Goal: Task Accomplishment & Management: Complete application form

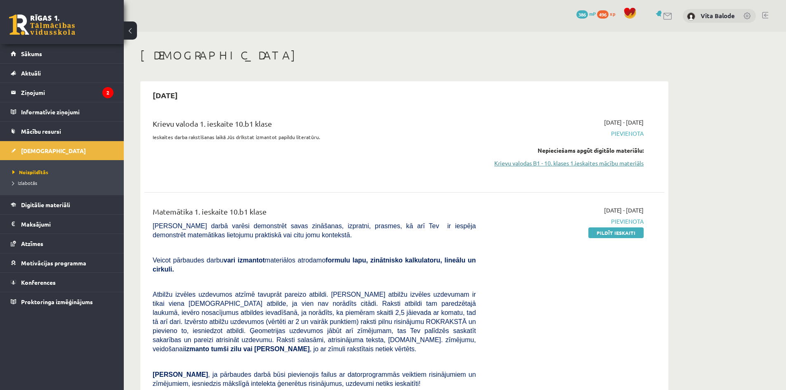
click at [602, 167] on link "Krievu valodas B1 - 10. klases 1.ieskaites mācību materiāls" at bounding box center [566, 163] width 156 height 9
click at [619, 132] on span "Pievienota" at bounding box center [566, 133] width 156 height 9
click at [33, 173] on span "Neizpildītās" at bounding box center [30, 172] width 36 height 7
drag, startPoint x: 611, startPoint y: 232, endPoint x: 433, endPoint y: 45, distance: 258.4
click at [611, 232] on link "Pildīt ieskaiti" at bounding box center [616, 232] width 55 height 11
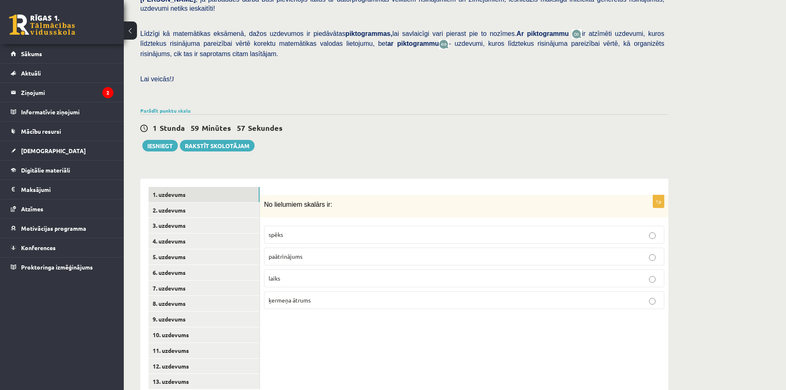
scroll to position [186, 0]
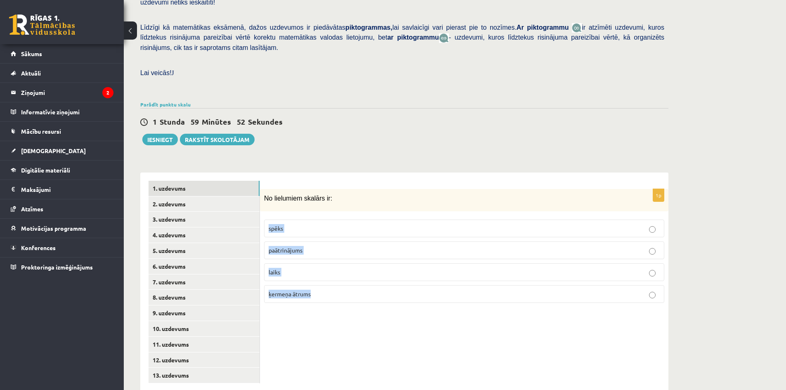
drag, startPoint x: 293, startPoint y: 262, endPoint x: 268, endPoint y: 209, distance: 58.2
click at [268, 216] on fieldset "spēks paātrinājums laiks ķermeņa ātrums" at bounding box center [464, 261] width 400 height 90
copy fieldset "spēks paātrinājums laiks ķermeņa ātrums"
click at [342, 320] on div "1p No lielumiem skalārs ir: spēks paātrinājums laiks ķermeņa ātrums" at bounding box center [464, 282] width 409 height 219
click at [344, 268] on p "laiks" at bounding box center [464, 272] width 391 height 9
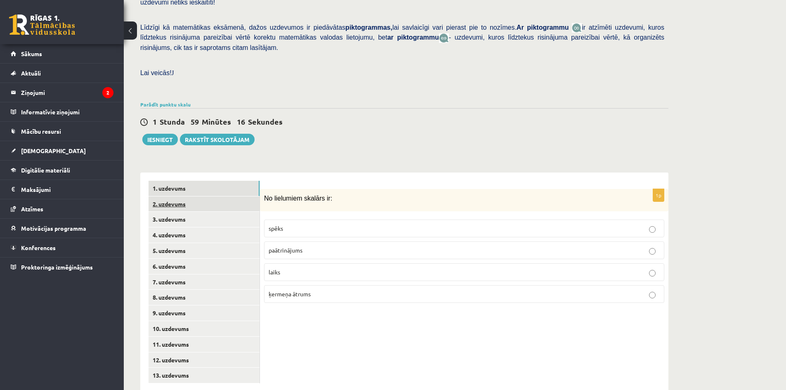
click at [182, 197] on link "2. uzdevums" at bounding box center [204, 204] width 111 height 15
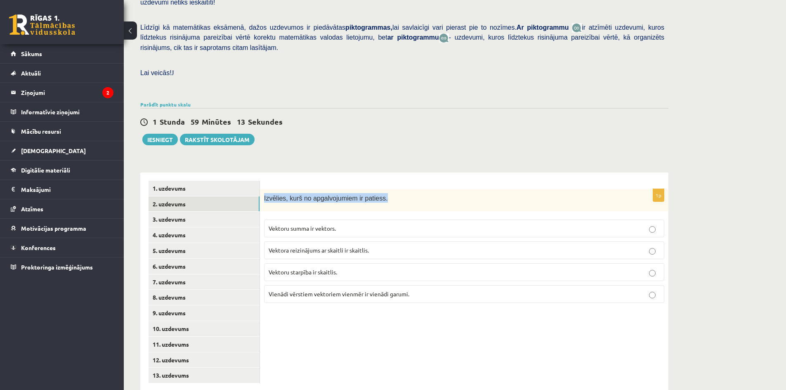
drag, startPoint x: 416, startPoint y: 183, endPoint x: 262, endPoint y: 182, distance: 154.0
click at [262, 189] on div "Izvēlies, kurš no apgalvojumiem ir patiess." at bounding box center [464, 200] width 409 height 23
copy span "Izvēlies, kurš no apgalvojumiem ir patiess."
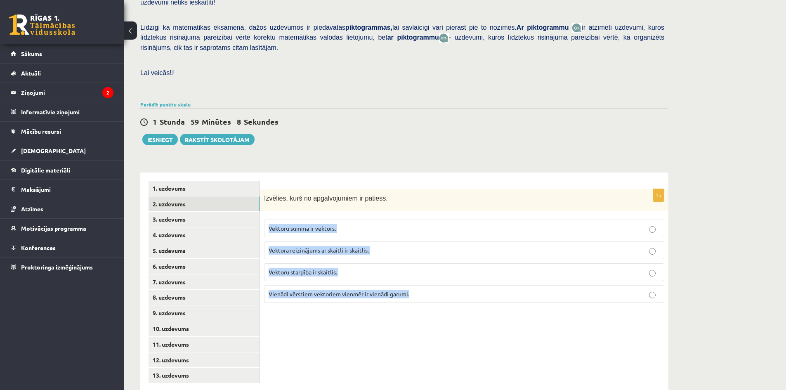
drag, startPoint x: 401, startPoint y: 275, endPoint x: 267, endPoint y: 210, distance: 149.6
click at [267, 216] on fieldset "Vektoru summa ir vektors. Vektora reizinājums ar skaitli ir skaitlis. Vektoru s…" at bounding box center [464, 261] width 400 height 90
copy fieldset "Vektoru summa ir vektors. Vektora reizinājums ar skaitli ir skaitlis. Vektoru s…"
click at [462, 303] on div "1p Izvēlies, kurš no apgalvojumiem ir patiess. Vektoru summa ir vektors. Vektor…" at bounding box center [464, 282] width 409 height 219
click at [404, 224] on p "Vektoru summa ir vektors." at bounding box center [464, 228] width 391 height 9
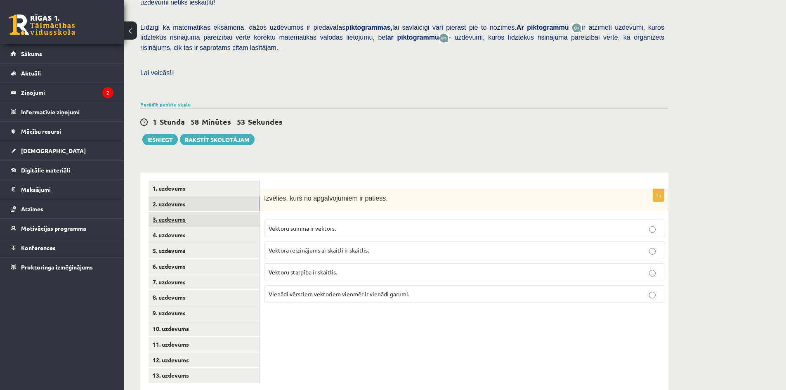
click at [184, 212] on link "3. uzdevums" at bounding box center [204, 219] width 111 height 15
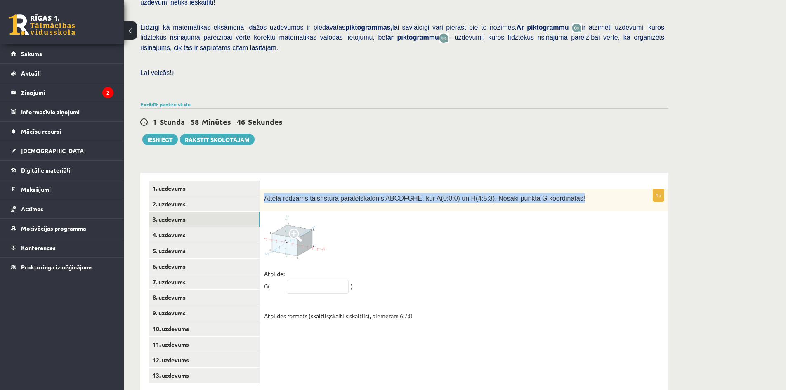
drag, startPoint x: 564, startPoint y: 182, endPoint x: 261, endPoint y: 173, distance: 303.6
click at [261, 189] on div "Attēlā redzams taisnstūra paralēlskaldnis ABCDFGHE, kur A(0;0;0) un H(4;5;3). N…" at bounding box center [464, 200] width 409 height 23
click at [179, 227] on link "4. uzdevums" at bounding box center [204, 234] width 111 height 15
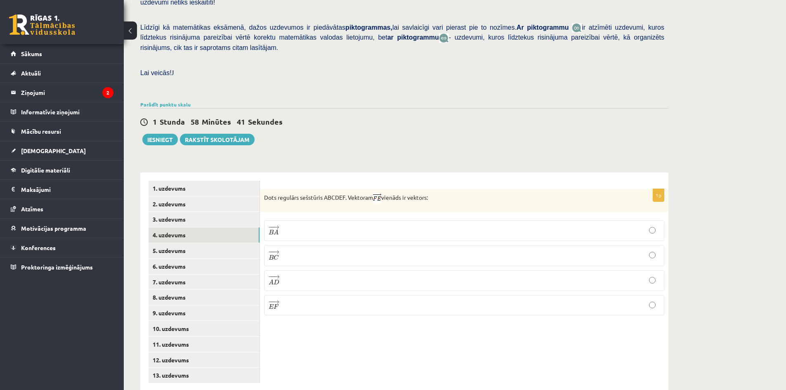
click at [476, 193] on p "Dots regulārs sešstūris ABCDEF. Vektoram vienāds ir vektors:" at bounding box center [443, 198] width 359 height 10
drag, startPoint x: 441, startPoint y: 180, endPoint x: 264, endPoint y: 184, distance: 176.7
click at [262, 189] on div "Dots regulārs sešstūris ABCDEF. Vektoram vienāds ir vektors:" at bounding box center [464, 200] width 409 height 23
copy p "Dots regulārs sešstūris ABCDEF. Vektoram vienāds ir vektors:"
drag, startPoint x: 334, startPoint y: 288, endPoint x: 267, endPoint y: 214, distance: 99.4
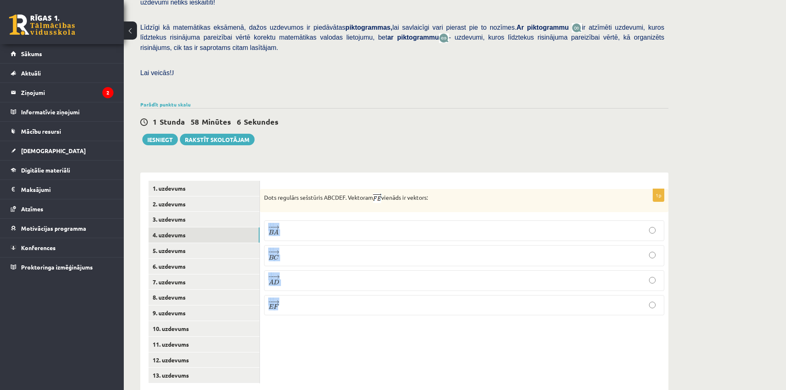
click at [267, 216] on fieldset "− − → B A B A → − − → B C B C → − − → A D A D → − − → E F E F →" at bounding box center [464, 267] width 400 height 102
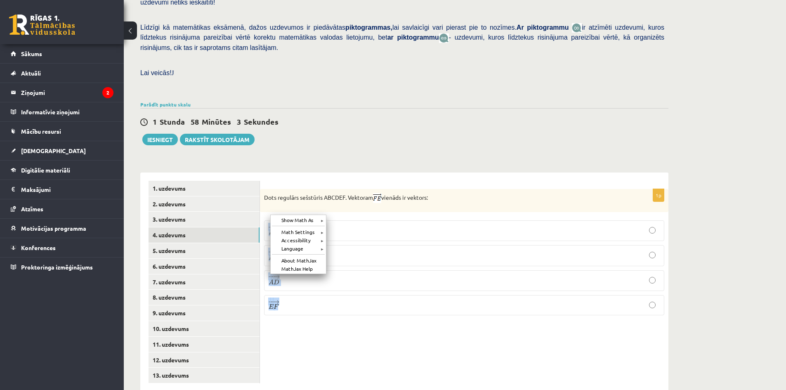
copy fieldset "− − → B A B A → − − → B C B C → − − → A D A D → − − → E F"
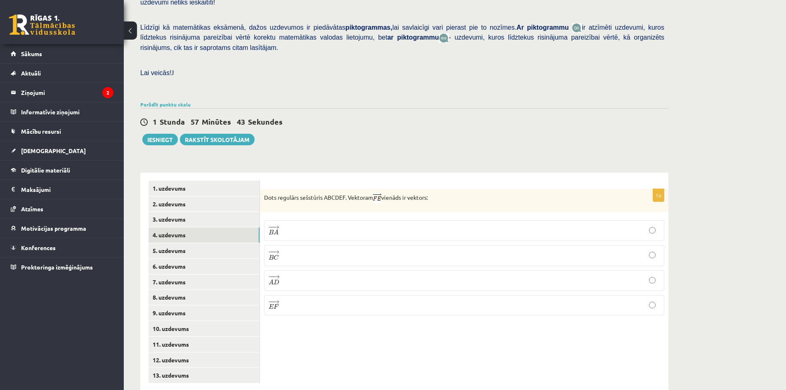
click at [443, 297] on label "− − → E F E F →" at bounding box center [464, 305] width 400 height 20
click at [377, 245] on label "− − → B C B C →" at bounding box center [464, 255] width 400 height 21
click at [185, 243] on link "5. uzdevums" at bounding box center [204, 250] width 111 height 15
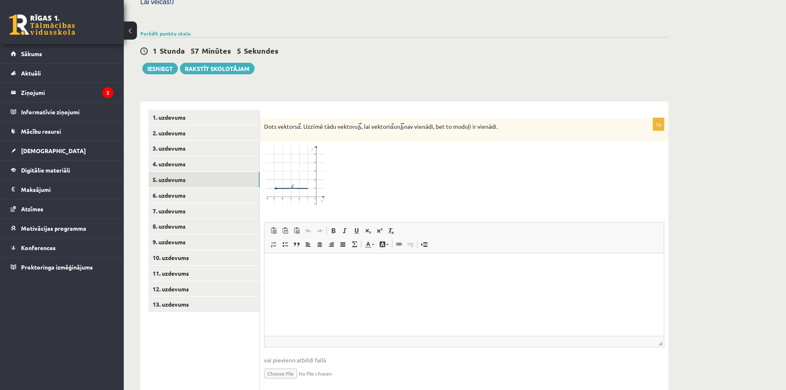
scroll to position [268, 0]
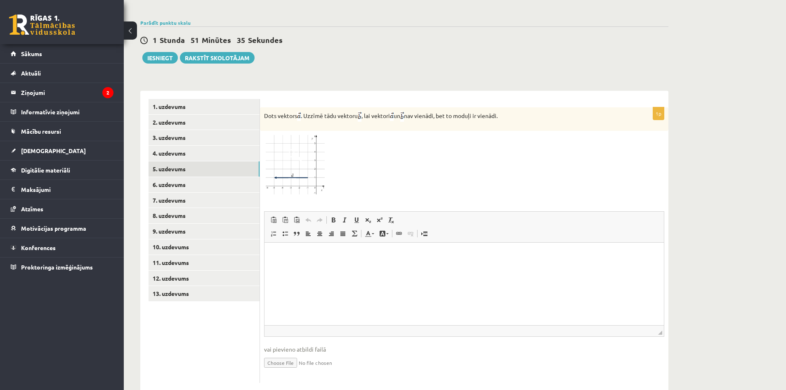
click at [485, 144] on div at bounding box center [464, 165] width 400 height 60
click at [533, 135] on div at bounding box center [464, 165] width 400 height 60
click at [277, 354] on input "file" at bounding box center [464, 362] width 400 height 17
type input "**********"
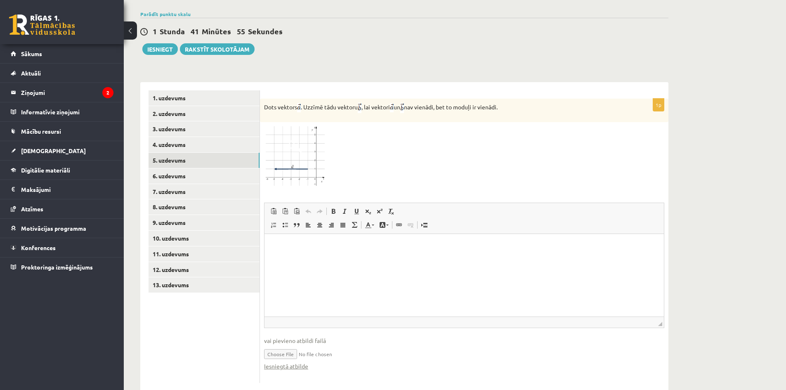
click at [310, 345] on input "file" at bounding box center [464, 353] width 400 height 17
click at [303, 362] on link "Iesniegtā atbilde" at bounding box center [286, 366] width 44 height 9
click at [181, 137] on link "4. uzdevums" at bounding box center [204, 144] width 111 height 15
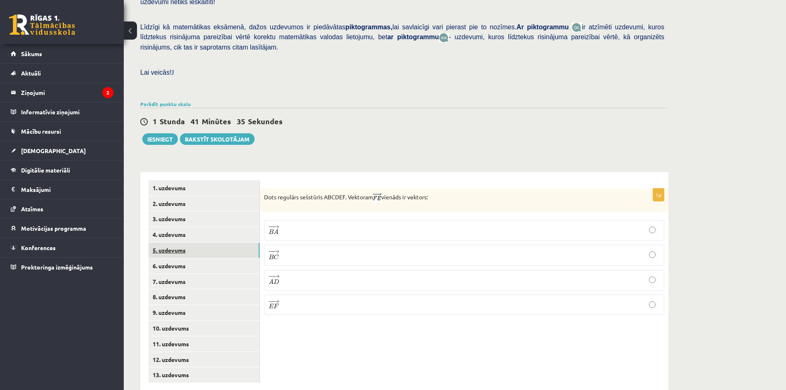
click at [170, 243] on link "5. uzdevums" at bounding box center [204, 250] width 111 height 15
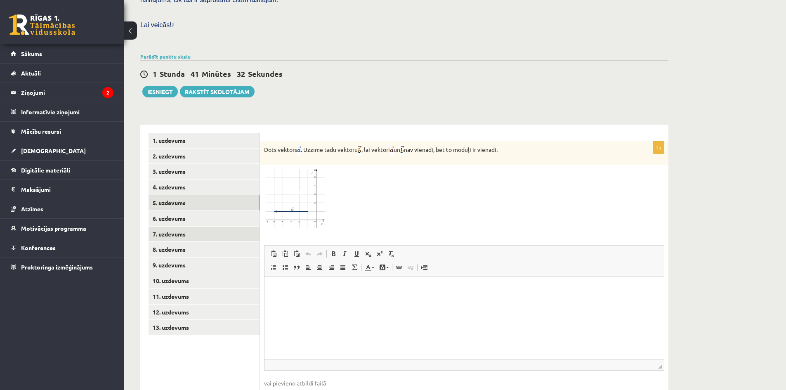
scroll to position [276, 0]
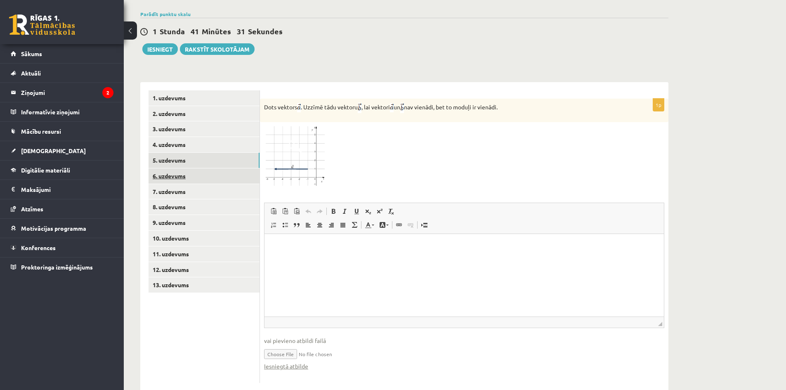
click at [180, 168] on link "6. uzdevums" at bounding box center [204, 175] width 111 height 15
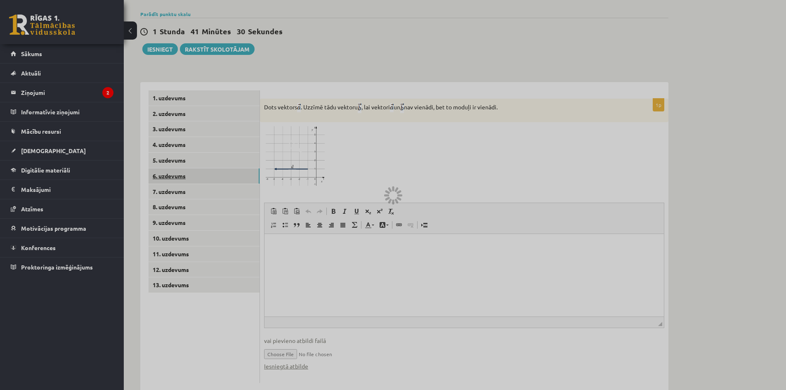
scroll to position [186, 0]
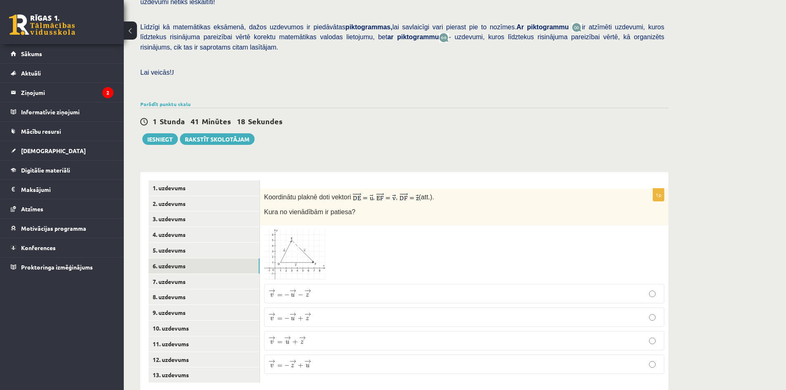
click at [300, 238] on img at bounding box center [295, 255] width 62 height 50
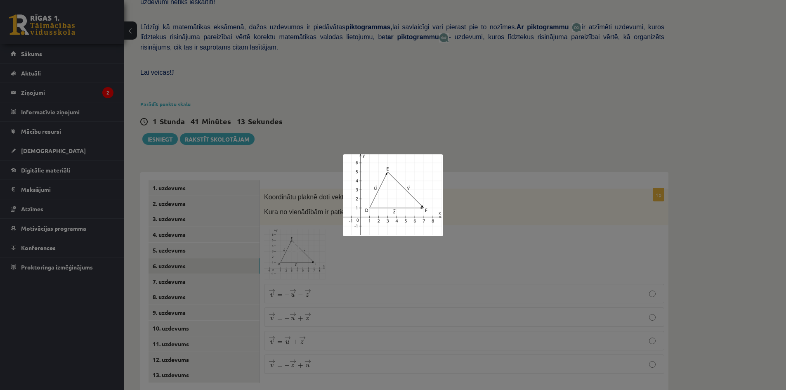
click at [447, 206] on div at bounding box center [393, 195] width 786 height 390
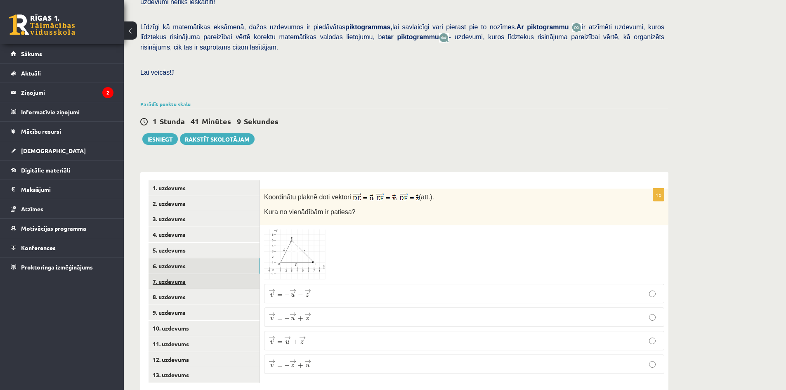
click at [171, 274] on link "7. uzdevums" at bounding box center [204, 281] width 111 height 15
click at [310, 231] on img at bounding box center [295, 256] width 62 height 51
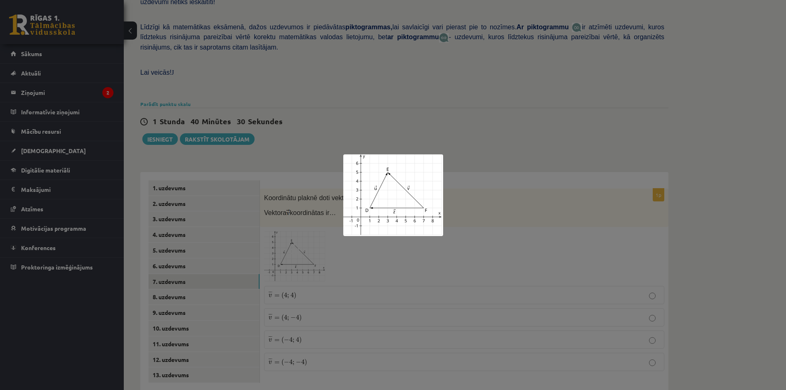
click at [493, 239] on div at bounding box center [393, 195] width 786 height 390
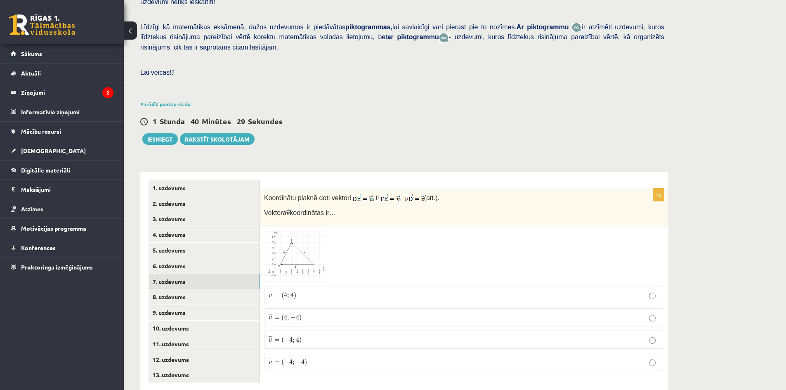
click at [305, 291] on p "¯ ¯ ¯ v = ( 4 ; 4 ) v ¯ = ( 4 ; 4 )" at bounding box center [464, 295] width 391 height 9
click at [188, 289] on link "8. uzdevums" at bounding box center [204, 296] width 111 height 15
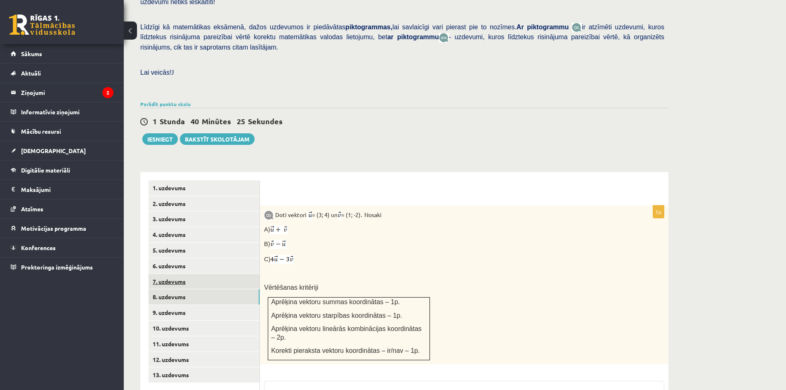
click at [183, 274] on link "7. uzdevums" at bounding box center [204, 281] width 111 height 15
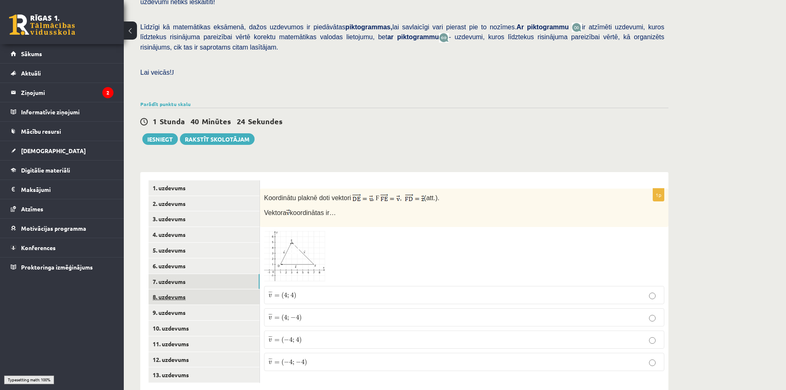
click at [179, 289] on link "8. uzdevums" at bounding box center [204, 296] width 111 height 15
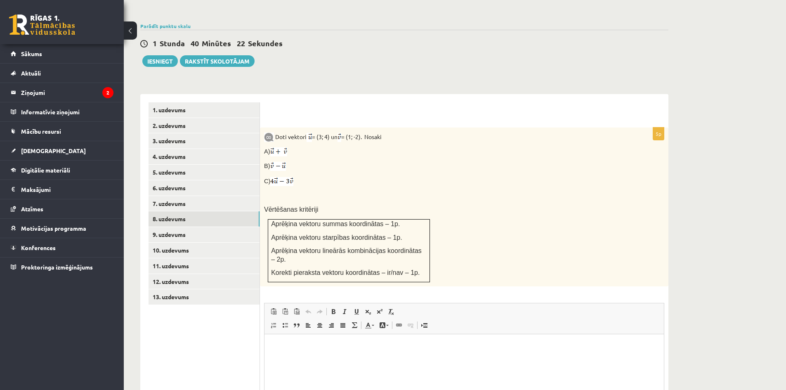
scroll to position [0, 0]
drag, startPoint x: 301, startPoint y: 168, endPoint x: 276, endPoint y: 118, distance: 55.6
click at [276, 128] on div "Doti vektori = (3; 4) un = (1; -2). Nosaki A) B) C) Vērtēšanas kritēriji Aprēķi…" at bounding box center [464, 207] width 409 height 159
copy div "Doti vektori = (3; 4) un = (1; -2). Nosaki A) B) C)"
click at [491, 142] on div "Doti vektori = (3; 4) un = (1; -2). Nosaki A) B) C) Vērtēšanas kritēriji Aprēķi…" at bounding box center [464, 207] width 409 height 159
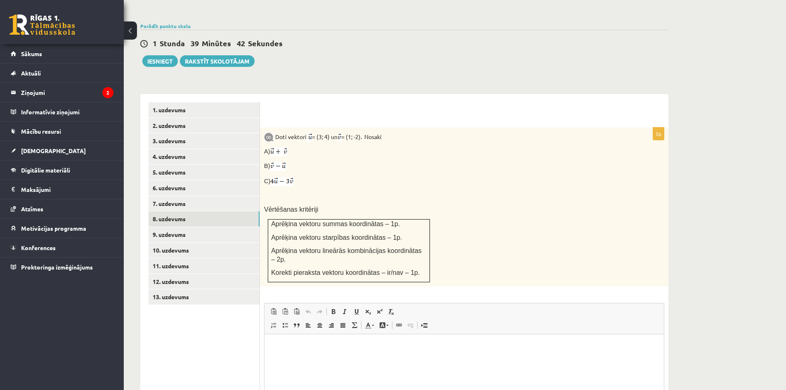
click at [278, 147] on img at bounding box center [278, 151] width 17 height 9
click at [483, 156] on div "Doti vektori = (3; 4) un = (1; -2). Nosaki A) B) C) Vērtēšanas kritēriji Aprēķi…" at bounding box center [464, 207] width 409 height 159
drag, startPoint x: 400, startPoint y: 118, endPoint x: 277, endPoint y: 112, distance: 123.2
click at [277, 128] on div "Doti vektori = (3; 4) un = (1; -2). Nosaki A) B) C) Vērtēšanas kritēriji Aprēķi…" at bounding box center [464, 207] width 409 height 159
copy p "Doti vektori = (3; 4) un = (1; -2). Nosaki"
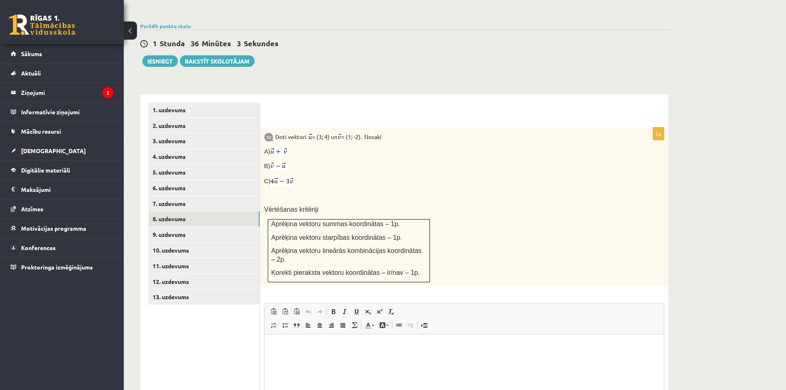
click at [475, 183] on div "Doti vektori = (3; 4) un = (1; -2). Nosaki A) B) C) Vērtēšanas kritēriji Aprēķi…" at bounding box center [464, 207] width 409 height 159
click at [571, 128] on div "Doti vektori = (3; 4) un = (1; -2). Nosaki A) B) C) Vērtēšanas kritēriji Aprēķi…" at bounding box center [464, 207] width 409 height 159
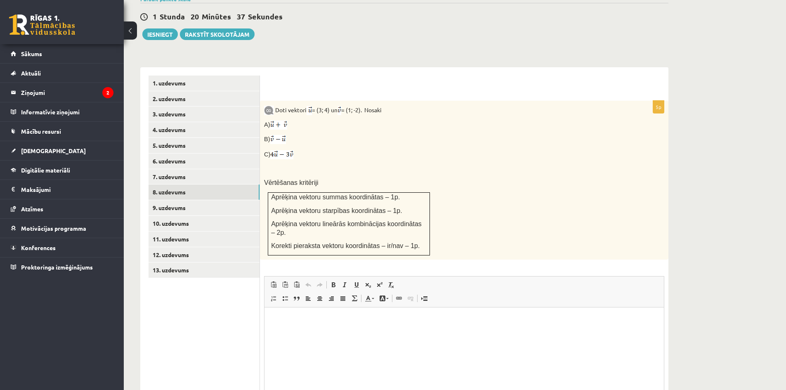
scroll to position [306, 0]
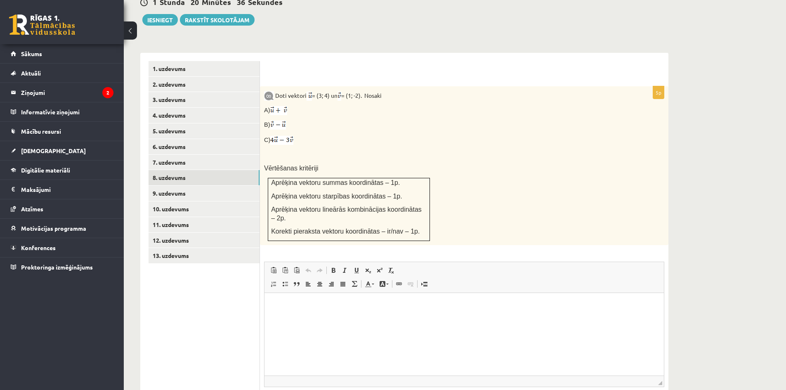
type input "**********"
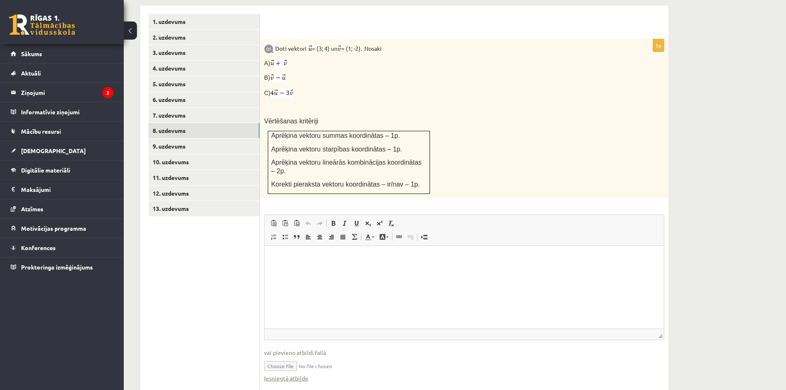
scroll to position [355, 0]
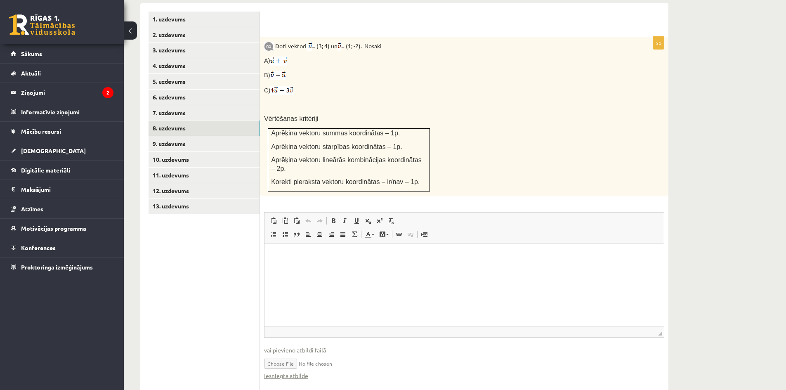
click at [304, 355] on input "file" at bounding box center [464, 363] width 400 height 17
click at [299, 372] on link "Iesniegtā atbilde" at bounding box center [286, 376] width 44 height 9
click at [178, 136] on link "9. uzdevums" at bounding box center [204, 143] width 111 height 15
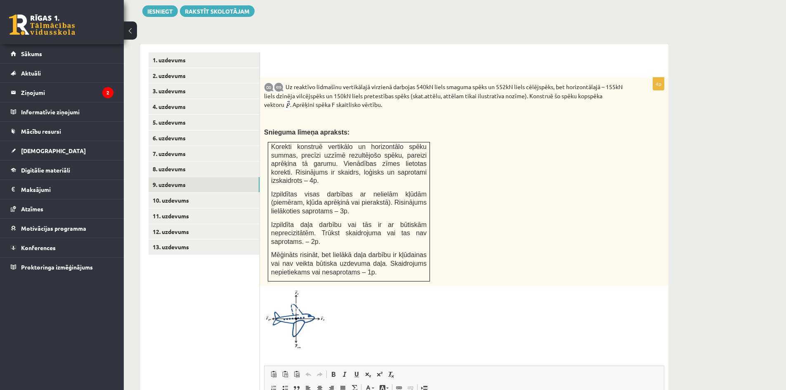
scroll to position [314, 0]
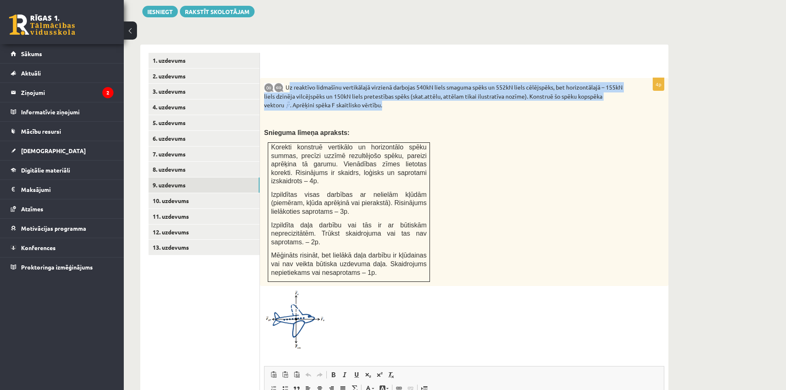
drag, startPoint x: 386, startPoint y: 86, endPoint x: 288, endPoint y: 68, distance: 99.1
click at [288, 82] on p "Uz reaktīvo lidmašīnu vertikālajā virzienā darbojas 540kN liels smaguma spēks u…" at bounding box center [443, 96] width 359 height 28
copy p "Uz reaktīvo lidmašīnu vertikālajā virzienā darbojas 540kN liels smaguma spēks u…"
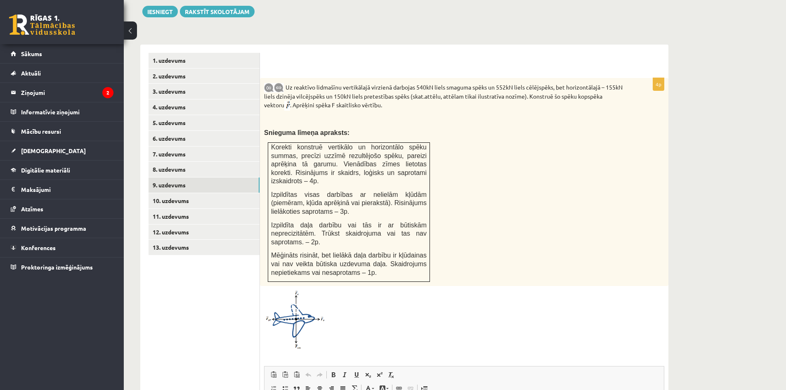
click at [516, 144] on div "Uz reaktīvo lidmašīnu vertikālajā virzienā darbojas 540kN liels smaguma spēks u…" at bounding box center [464, 182] width 409 height 208
click at [194, 193] on link "10. uzdevums" at bounding box center [204, 200] width 111 height 15
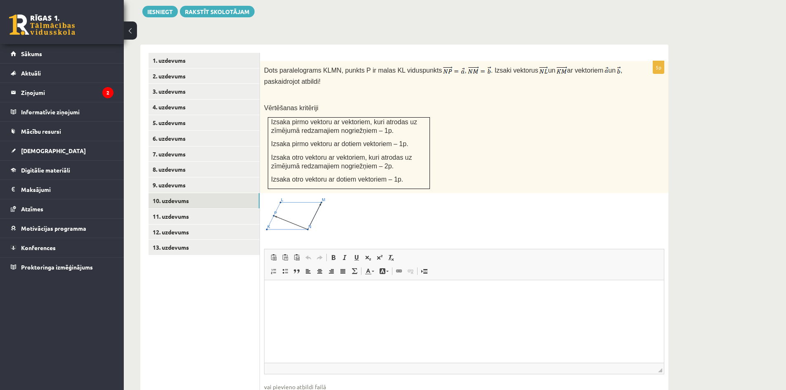
scroll to position [0, 0]
click at [169, 209] on link "11. uzdevums" at bounding box center [204, 216] width 111 height 15
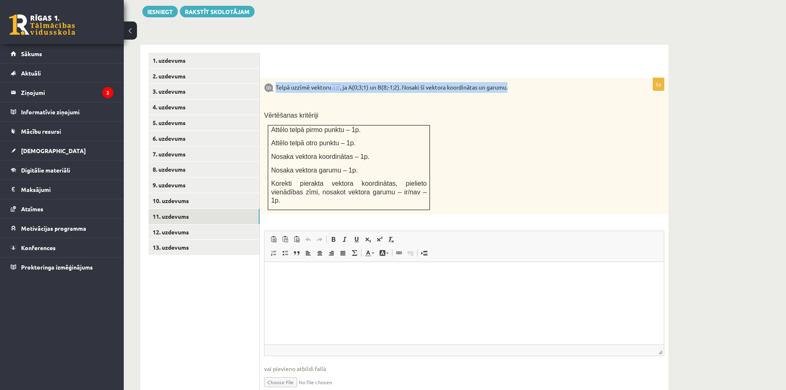
drag, startPoint x: 509, startPoint y: 69, endPoint x: 277, endPoint y: 71, distance: 232.0
click at [277, 82] on p "Telpā uzzīmē vektoru , ja A(0;3;1) un B(8;-1;2). Nosaki šī vektora koordinātas …" at bounding box center [443, 87] width 359 height 11
click at [189, 193] on link "10. uzdevums" at bounding box center [204, 200] width 111 height 15
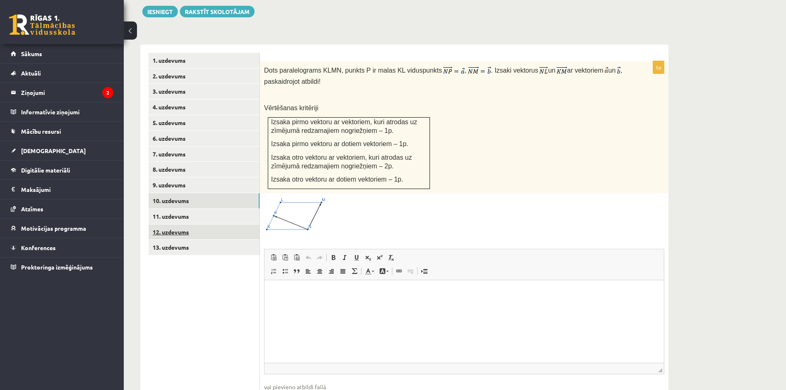
click at [168, 225] on link "12. uzdevums" at bounding box center [204, 232] width 111 height 15
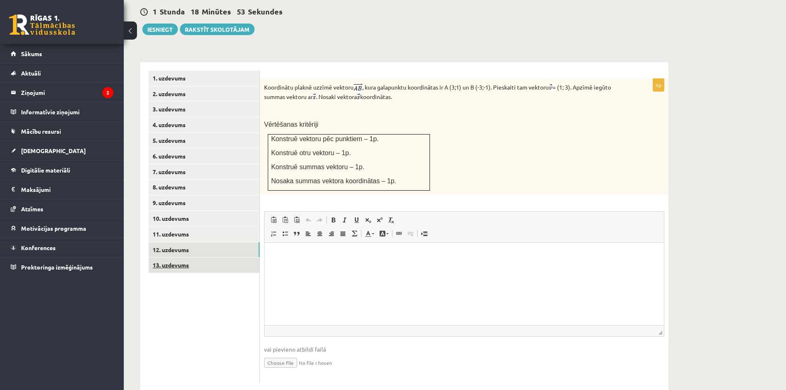
click at [175, 258] on link "13. uzdevums" at bounding box center [204, 265] width 111 height 15
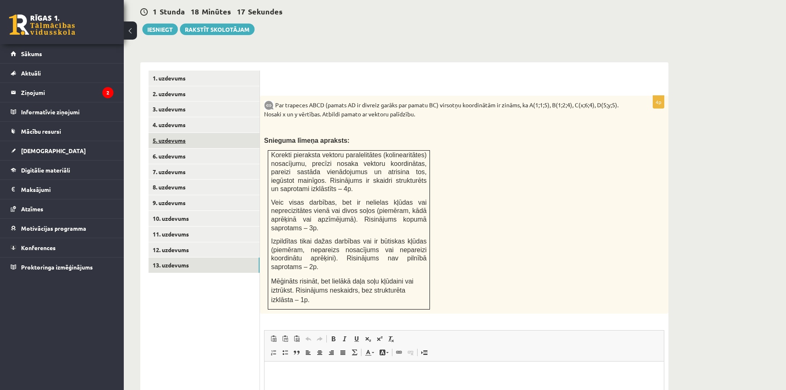
click at [179, 133] on link "5. uzdevums" at bounding box center [204, 140] width 111 height 15
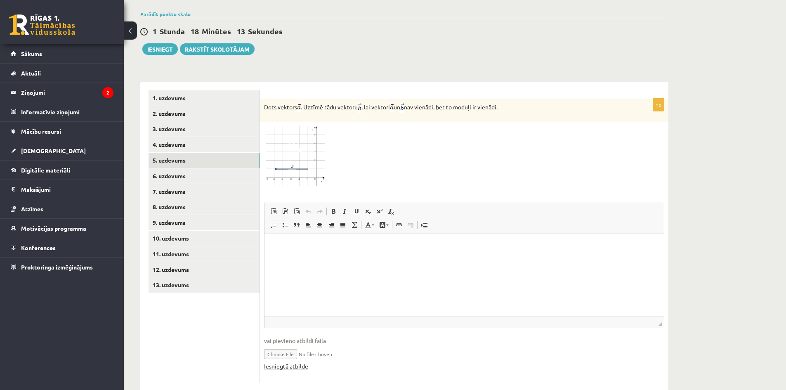
click at [295, 362] on link "Iesniegtā atbilde" at bounding box center [286, 366] width 44 height 9
click at [191, 137] on link "4. uzdevums" at bounding box center [204, 144] width 111 height 15
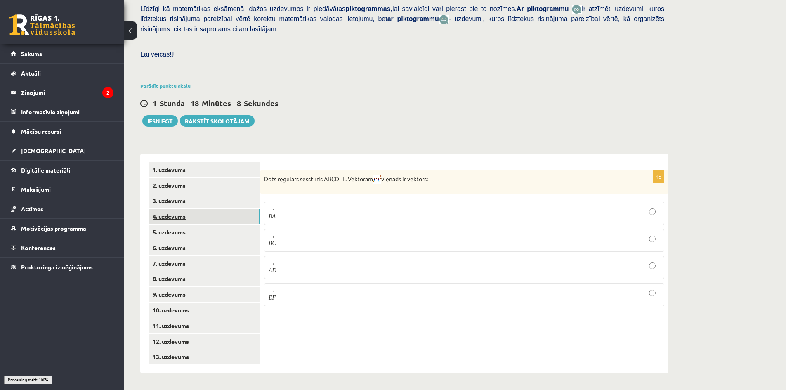
scroll to position [186, 0]
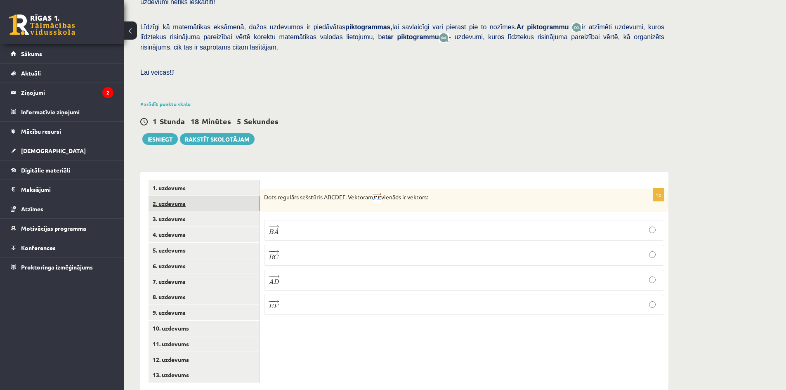
click at [176, 196] on link "2. uzdevums" at bounding box center [204, 203] width 111 height 15
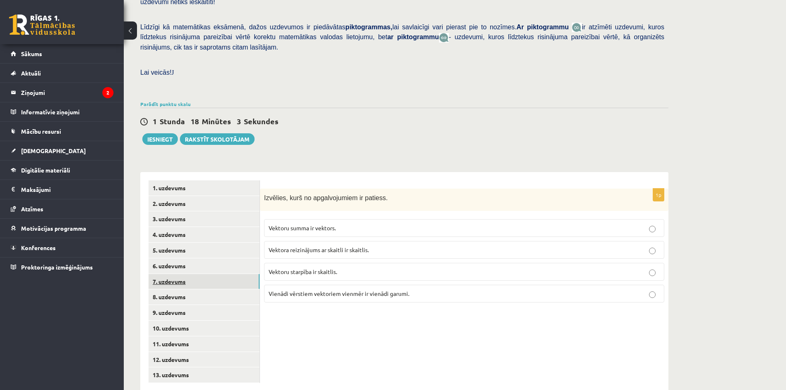
click at [176, 274] on link "7. uzdevums" at bounding box center [204, 281] width 111 height 15
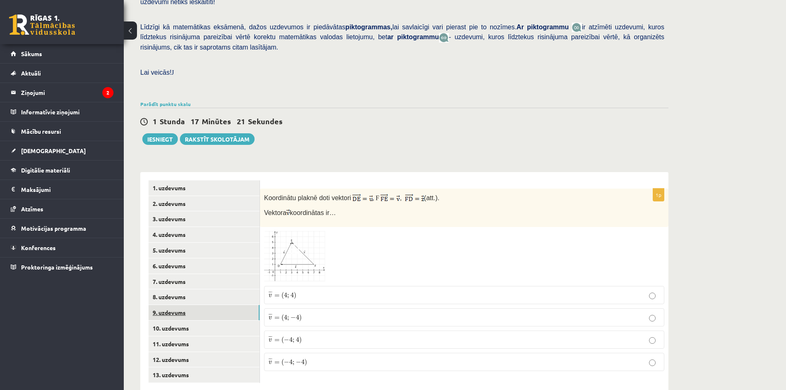
click at [178, 305] on link "9. uzdevums" at bounding box center [204, 312] width 111 height 15
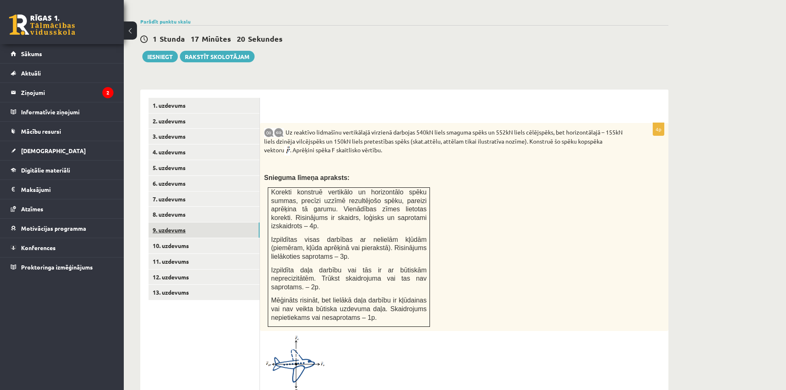
scroll to position [0, 0]
click at [175, 207] on link "8. uzdevums" at bounding box center [204, 214] width 111 height 15
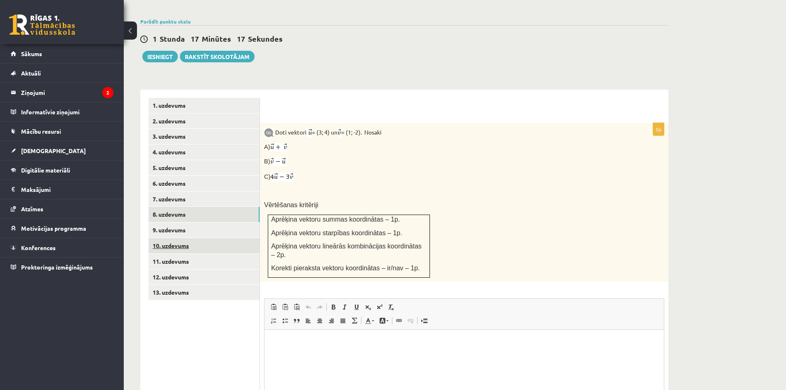
click at [181, 238] on link "10. uzdevums" at bounding box center [204, 245] width 111 height 15
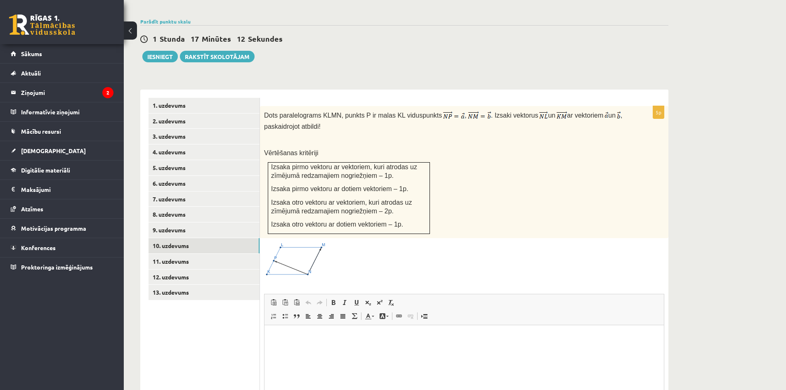
click at [547, 165] on div "Dots paralelograms KLMN, punkts P ir malas KL viduspunkts , . Izsaki vektorus u…" at bounding box center [464, 172] width 409 height 132
click at [532, 179] on div "Dots paralelograms KLMN, punkts P ir malas KL viduspunkts , . Izsaki vektorus u…" at bounding box center [464, 172] width 409 height 132
click at [178, 254] on link "11. uzdevums" at bounding box center [204, 261] width 111 height 15
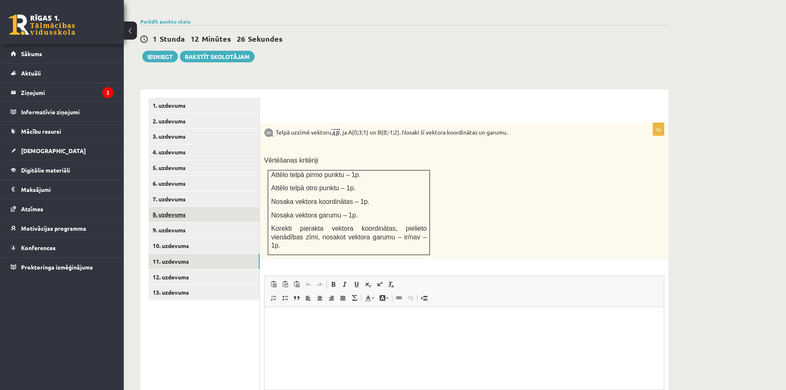
click at [183, 207] on link "8. uzdevums" at bounding box center [204, 214] width 111 height 15
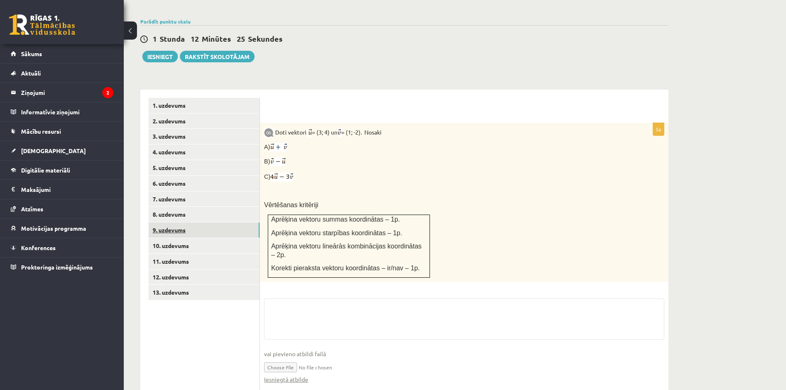
click at [173, 223] on link "9. uzdevums" at bounding box center [204, 230] width 111 height 15
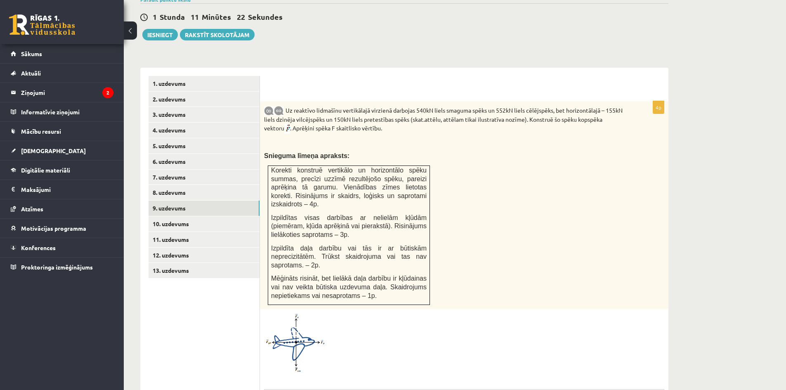
scroll to position [310, 0]
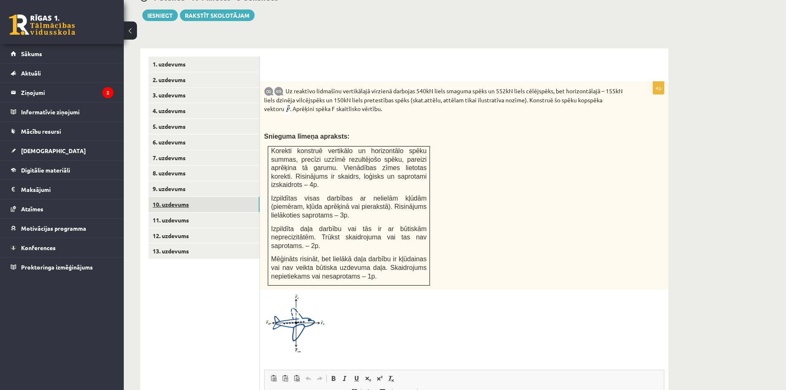
click at [181, 197] on link "10. uzdevums" at bounding box center [204, 204] width 111 height 15
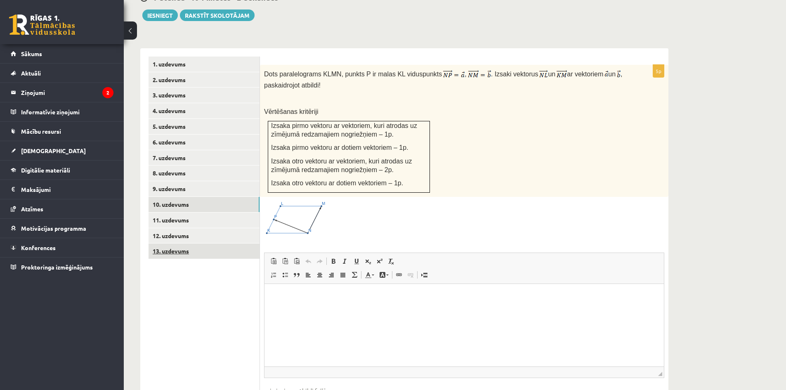
scroll to position [0, 0]
click at [177, 213] on link "11. uzdevums" at bounding box center [204, 220] width 111 height 15
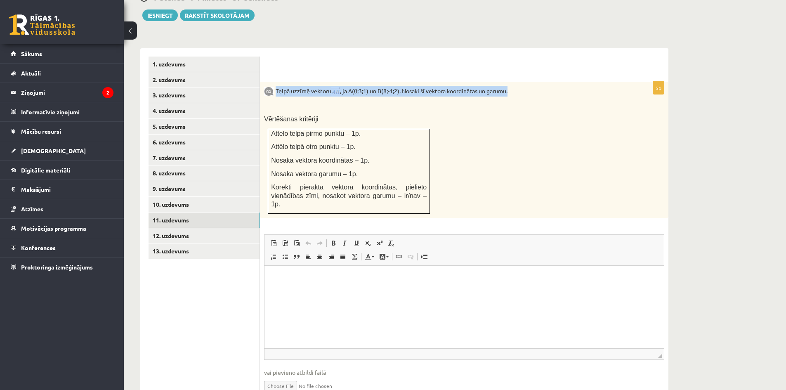
drag, startPoint x: 517, startPoint y: 75, endPoint x: 275, endPoint y: 65, distance: 241.7
click at [275, 82] on div "Telpā uzzīmē vektoru , ja A(0;3;1) un B(8;-1;2). Nosaki šī vektora koordinātas …" at bounding box center [464, 150] width 409 height 136
copy p "Telpā uzzīmē vektoru , ja A(0;3;1) un B(8;-1;2). Nosaki šī vektora koordinātas …"
click at [572, 115] on p "Vērtēšanas kritēriji" at bounding box center [443, 119] width 359 height 9
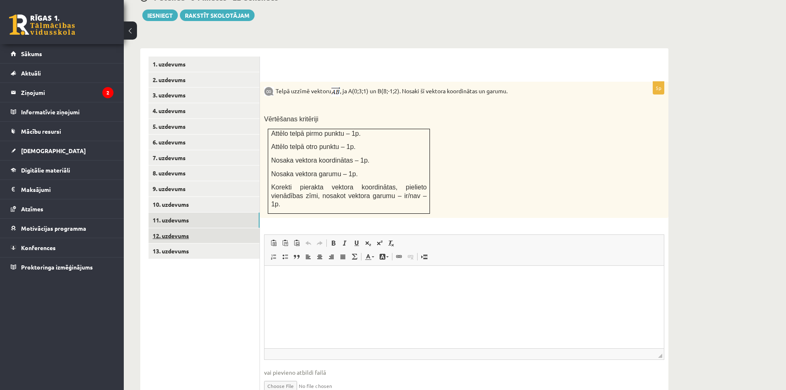
click at [165, 228] on link "12. uzdevums" at bounding box center [204, 235] width 111 height 15
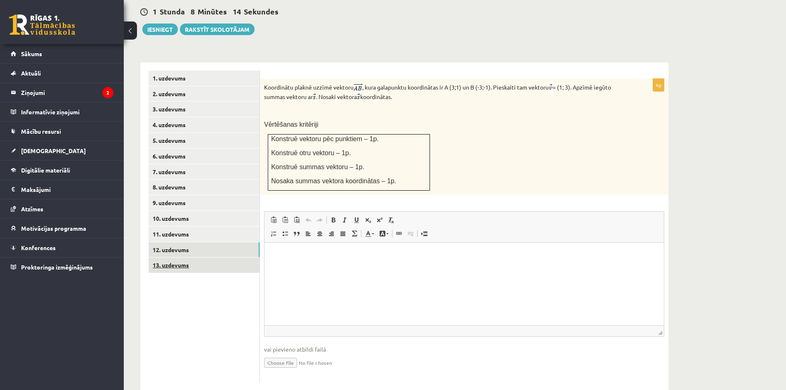
click at [173, 258] on link "13. uzdevums" at bounding box center [204, 265] width 111 height 15
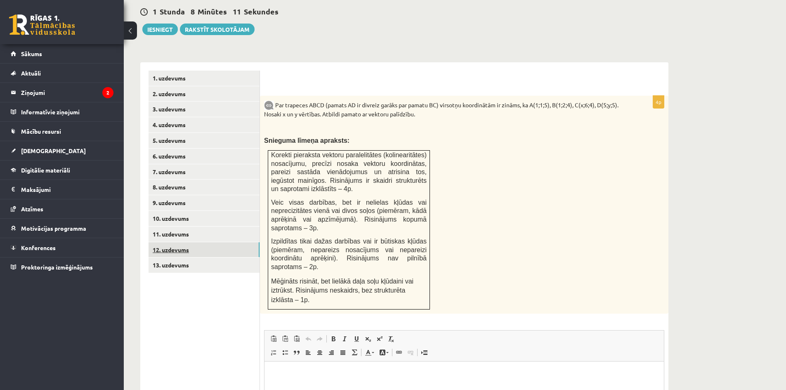
click at [180, 242] on link "12. uzdevums" at bounding box center [204, 249] width 111 height 15
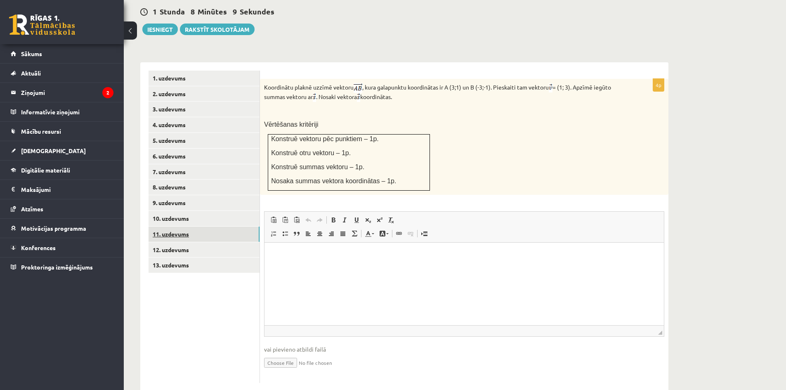
click at [193, 227] on link "11. uzdevums" at bounding box center [204, 234] width 111 height 15
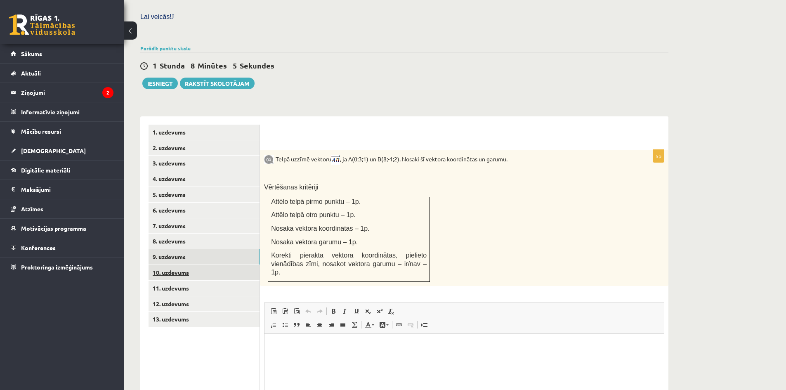
click at [182, 265] on link "10. uzdevums" at bounding box center [204, 272] width 111 height 15
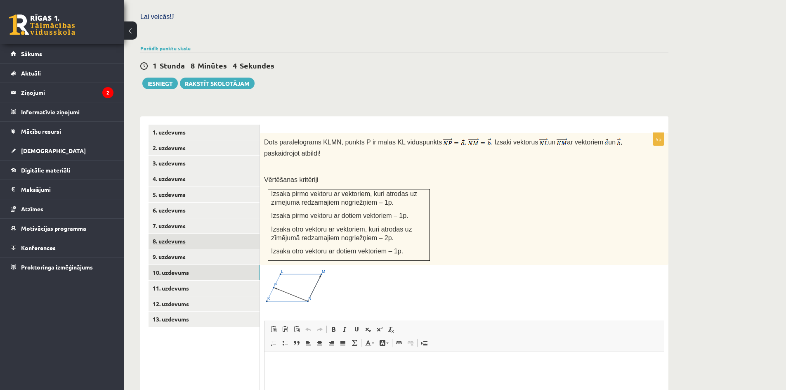
click at [182, 234] on link "8. uzdevums" at bounding box center [204, 241] width 111 height 15
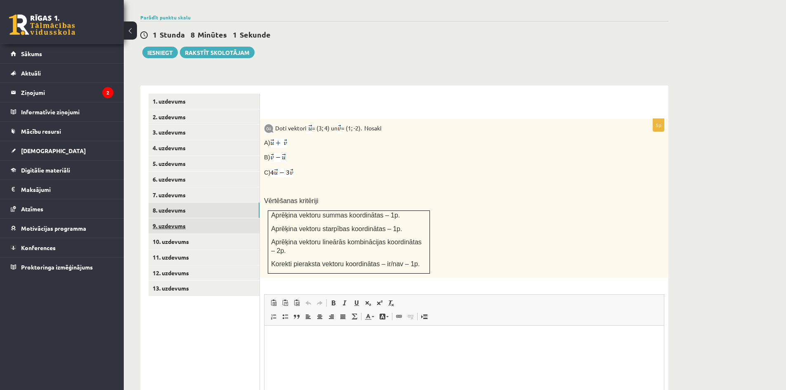
click at [184, 218] on link "9. uzdevums" at bounding box center [204, 225] width 111 height 15
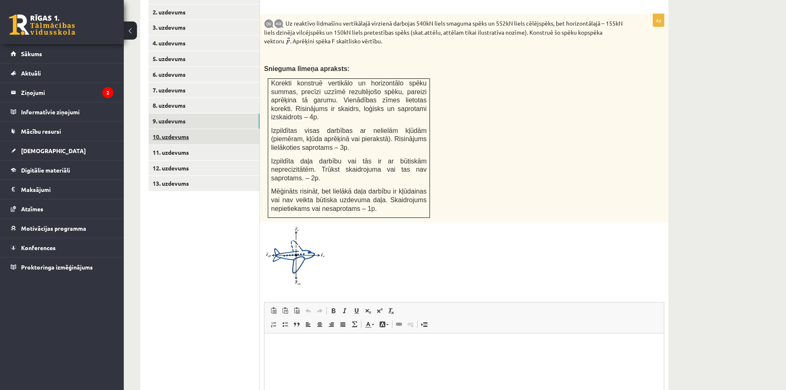
click at [183, 129] on link "10. uzdevums" at bounding box center [204, 136] width 111 height 15
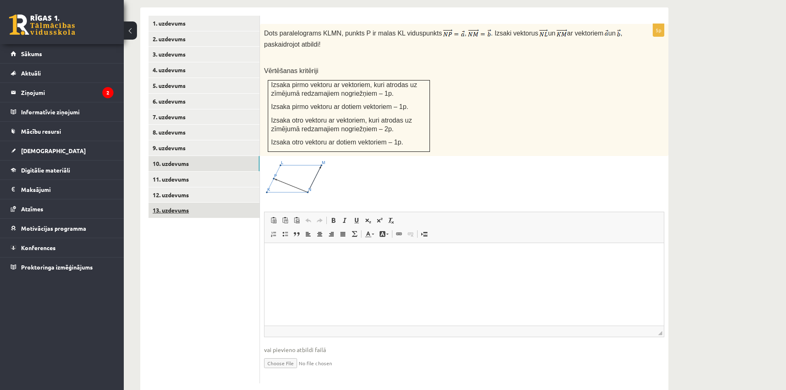
scroll to position [268, 0]
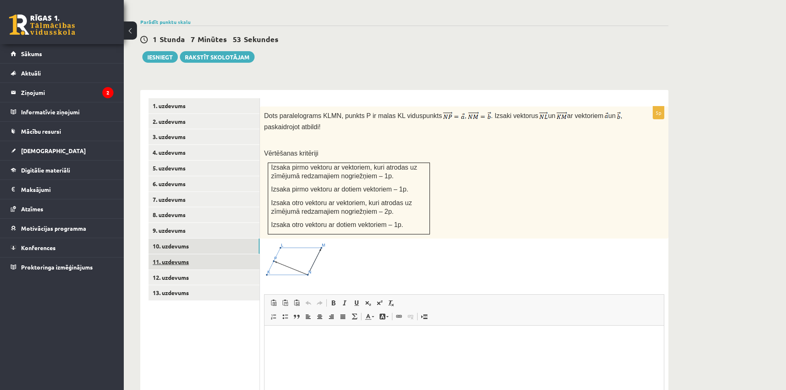
click at [192, 254] on link "11. uzdevums" at bounding box center [204, 261] width 111 height 15
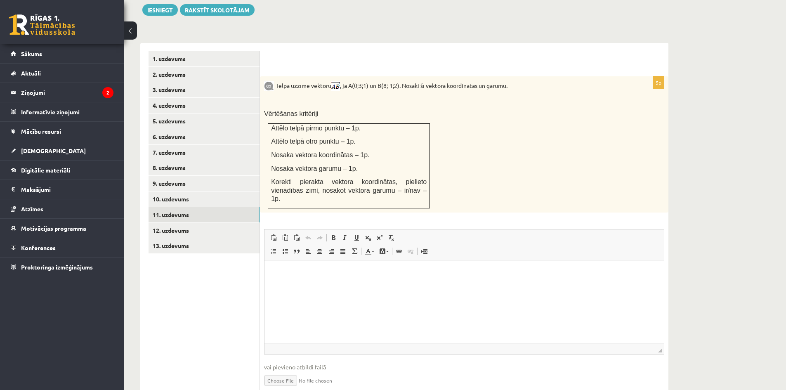
scroll to position [324, 0]
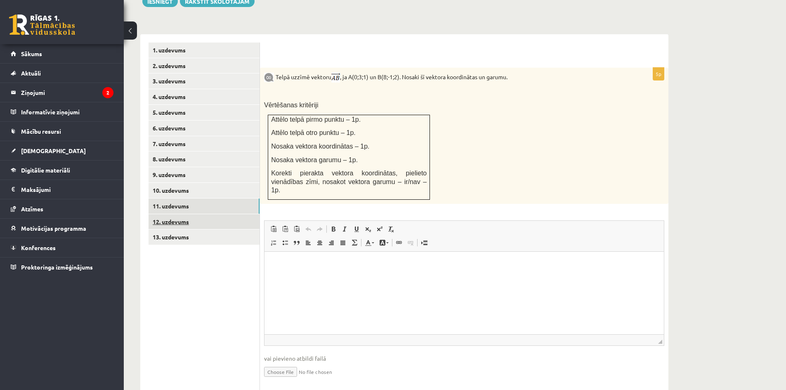
click at [171, 214] on link "12. uzdevums" at bounding box center [204, 221] width 111 height 15
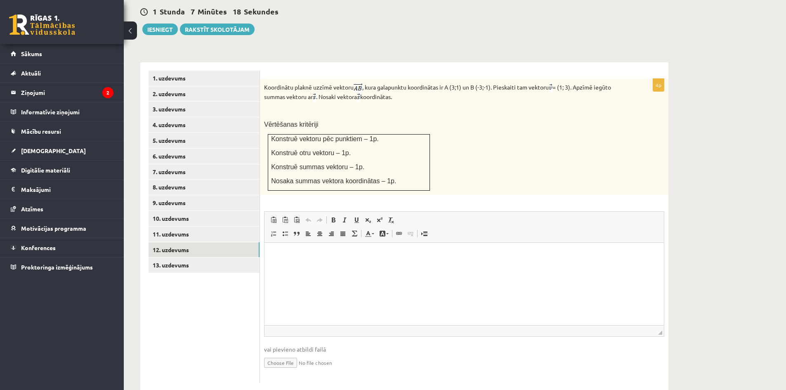
scroll to position [0, 0]
click at [181, 227] on link "11. uzdevums" at bounding box center [204, 234] width 111 height 15
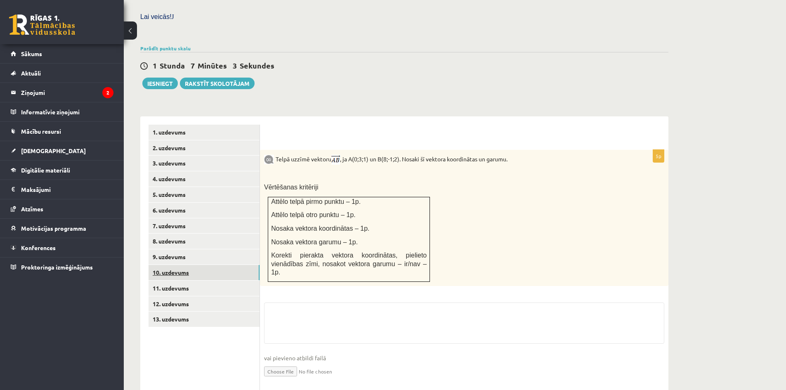
click at [183, 265] on link "10. uzdevums" at bounding box center [204, 272] width 111 height 15
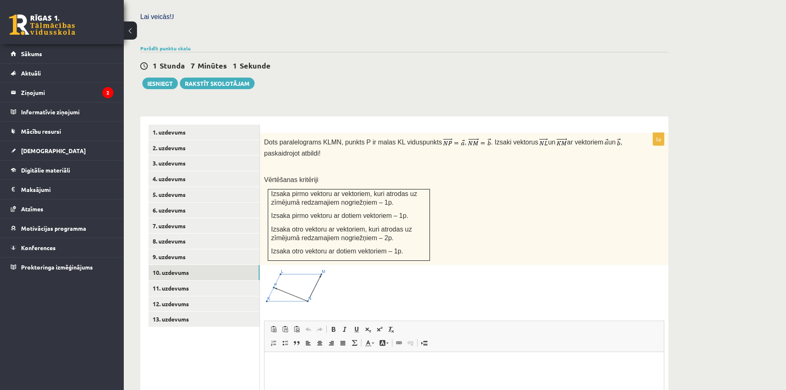
scroll to position [0, 0]
click at [162, 249] on link "9. uzdevums" at bounding box center [204, 256] width 111 height 15
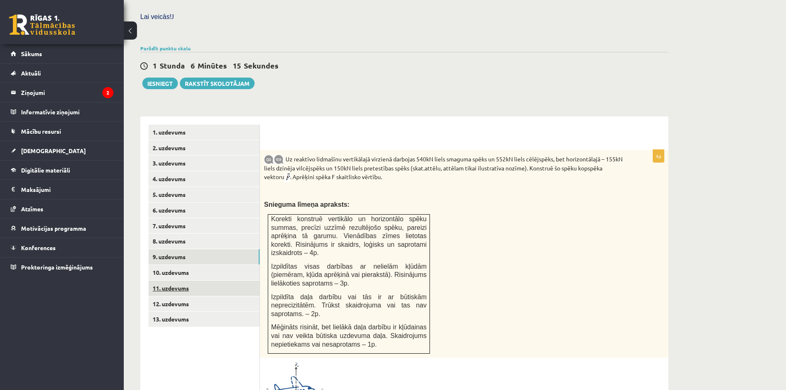
click at [175, 281] on link "11. uzdevums" at bounding box center [204, 288] width 111 height 15
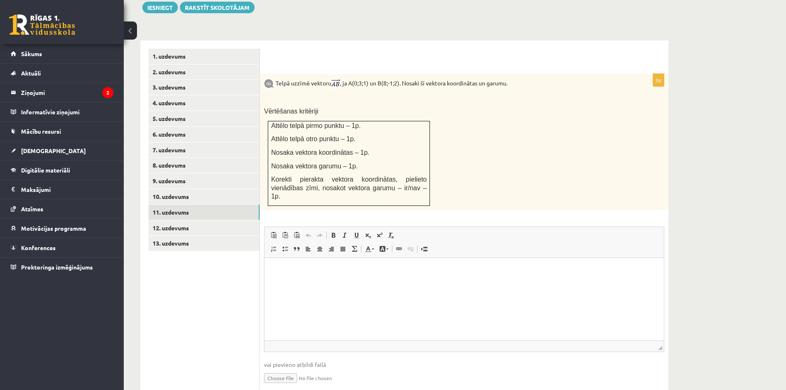
scroll to position [324, 0]
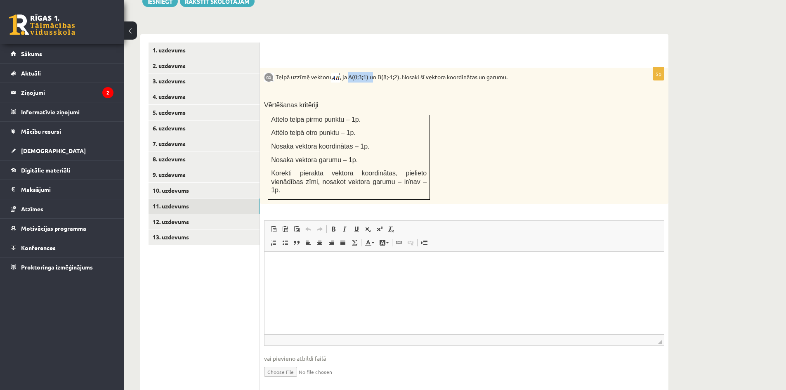
drag, startPoint x: 351, startPoint y: 58, endPoint x: 372, endPoint y: 62, distance: 20.6
click at [374, 72] on p "Telpā uzzīmē vektoru , ja A(0;3;1) un B(8;-1;2). Nosaki šī vektora koordinātas …" at bounding box center [443, 77] width 359 height 11
click at [357, 72] on p "Telpā uzzīmē vektoru , ja A(0;3;1) un B(8;-1;2). Nosaki šī vektora koordinātas …" at bounding box center [443, 77] width 359 height 11
drag, startPoint x: 368, startPoint y: 59, endPoint x: 355, endPoint y: 59, distance: 12.8
click at [355, 72] on p "Telpā uzzīmē vektoru , ja A(0;3;1) un B(8;-1;2). Nosaki šī vektora koordinātas …" at bounding box center [443, 77] width 359 height 11
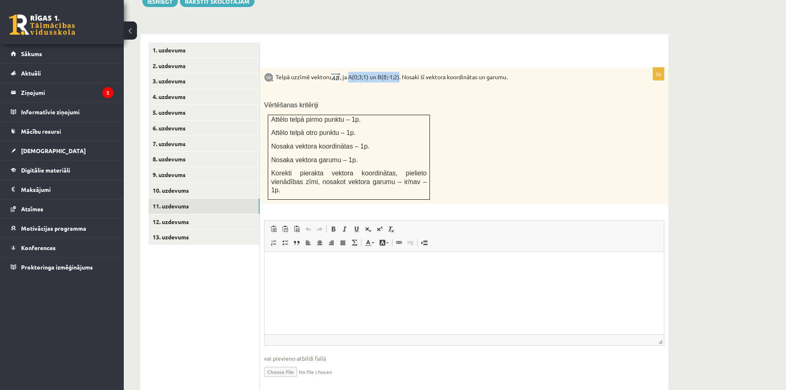
drag, startPoint x: 400, startPoint y: 59, endPoint x: 351, endPoint y: 54, distance: 49.5
click at [351, 72] on p "Telpā uzzīmē vektoru , ja A(0;3;1) un B(8;-1;2). Nosaki šī vektora koordinātas …" at bounding box center [443, 77] width 359 height 11
copy p "A(0;3;1) un B(8;-1;2)"
click at [60, 165] on link "Digitālie materiāli" at bounding box center [62, 170] width 103 height 19
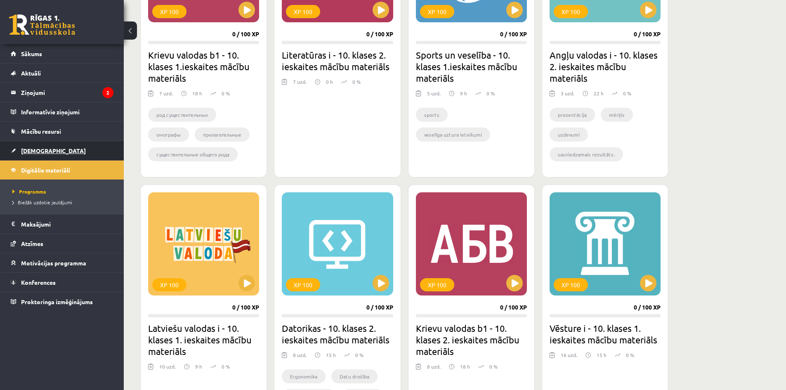
click at [48, 150] on link "[DEMOGRAPHIC_DATA]" at bounding box center [62, 150] width 103 height 19
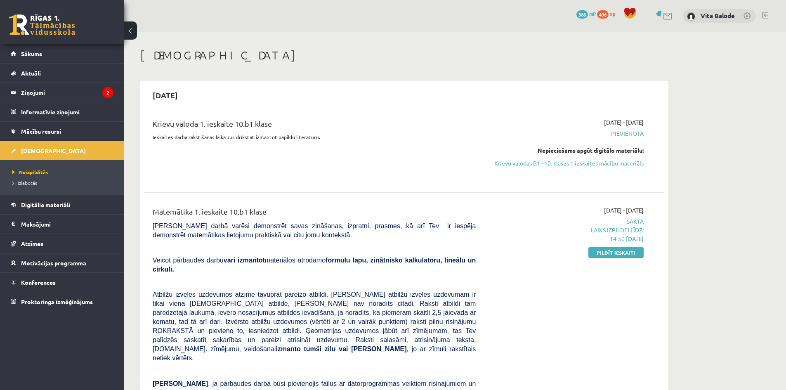
drag, startPoint x: 623, startPoint y: 252, endPoint x: 432, endPoint y: 44, distance: 282.3
click at [623, 252] on link "Pildīt ieskaiti" at bounding box center [616, 252] width 55 height 11
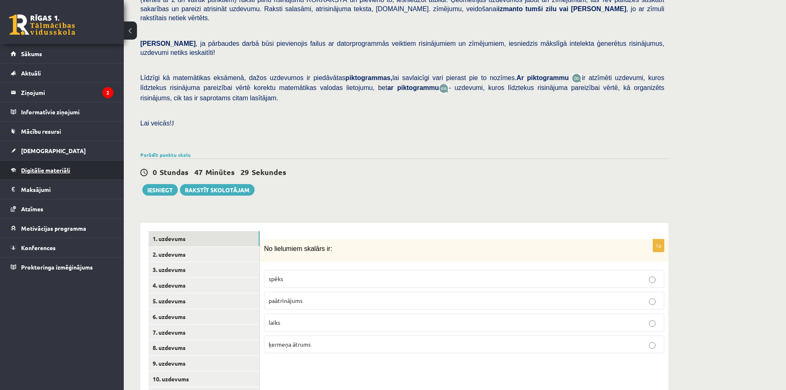
scroll to position [62, 0]
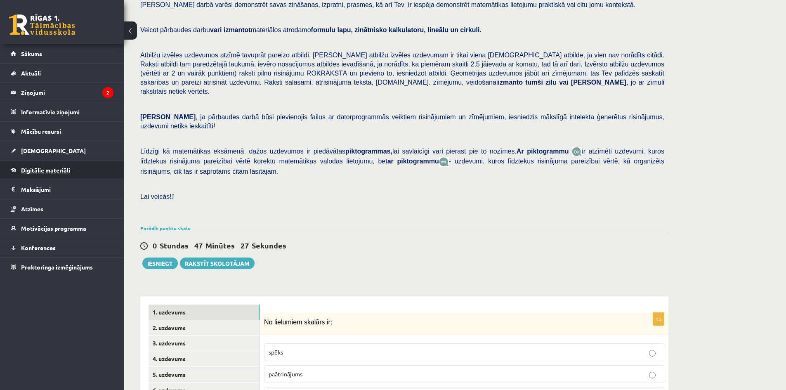
click at [51, 171] on span "Digitālie materiāli" at bounding box center [45, 169] width 49 height 7
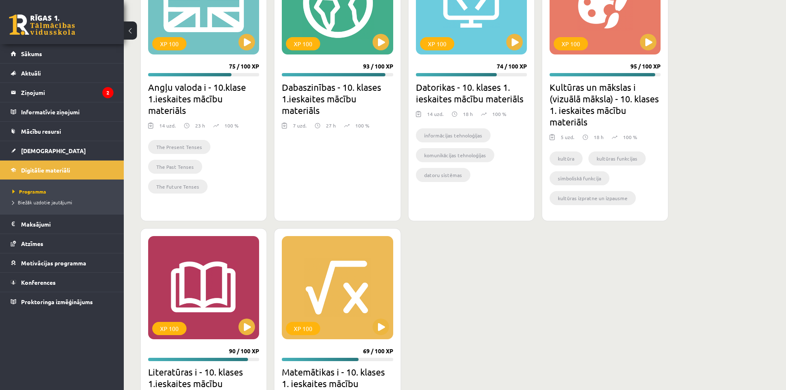
scroll to position [1134, 0]
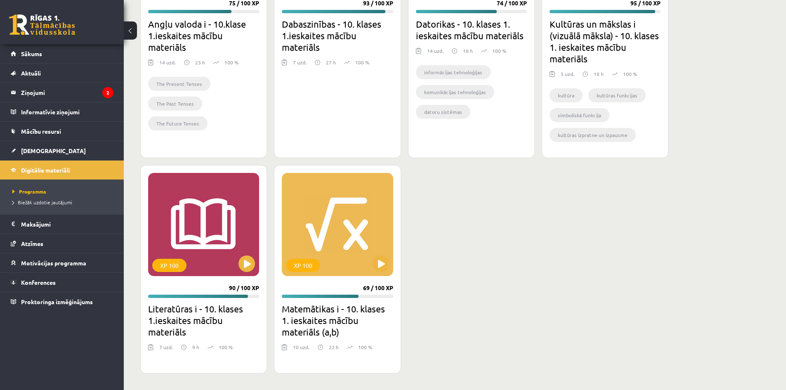
click at [334, 318] on h2 "Matemātikas i - 10. klases 1. ieskaites mācību materiāls (a,b)" at bounding box center [337, 320] width 111 height 35
drag, startPoint x: 362, startPoint y: 288, endPoint x: 367, endPoint y: 282, distance: 8.2
click at [363, 288] on div "XP 100 69 / 100 XP Matemātikas i - 10. klases 1. ieskaites mācību materiāls (a,…" at bounding box center [337, 269] width 127 height 208
click at [376, 270] on div "XP 100" at bounding box center [337, 224] width 111 height 103
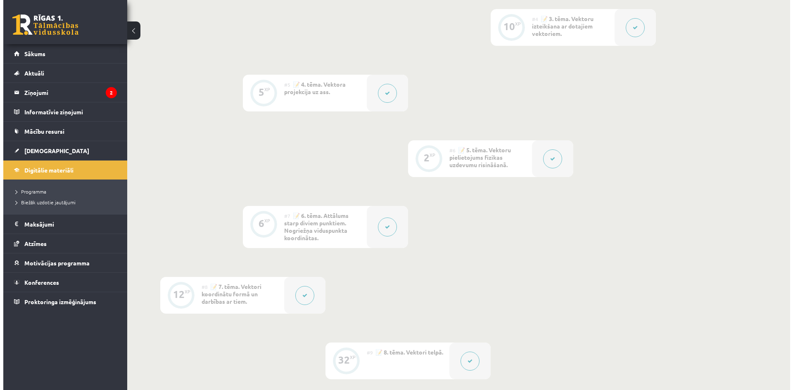
scroll to position [413, 0]
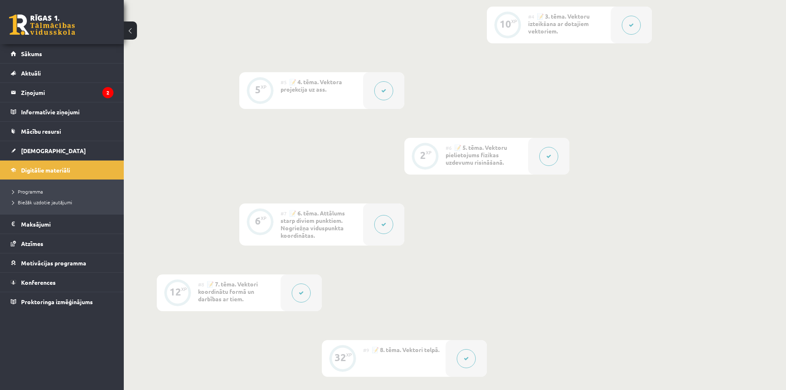
click at [391, 89] on button at bounding box center [383, 90] width 19 height 19
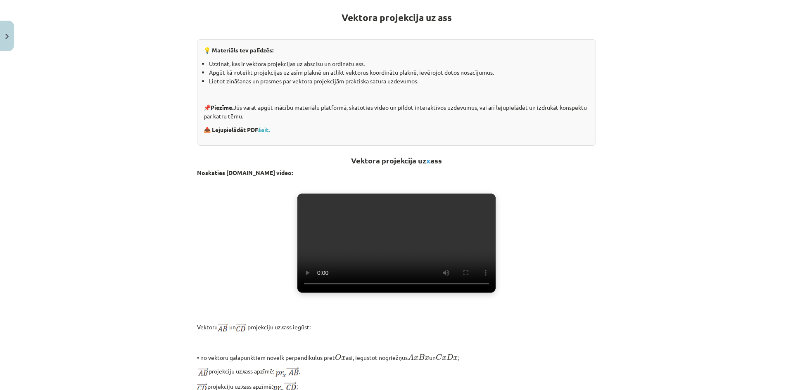
scroll to position [165, 0]
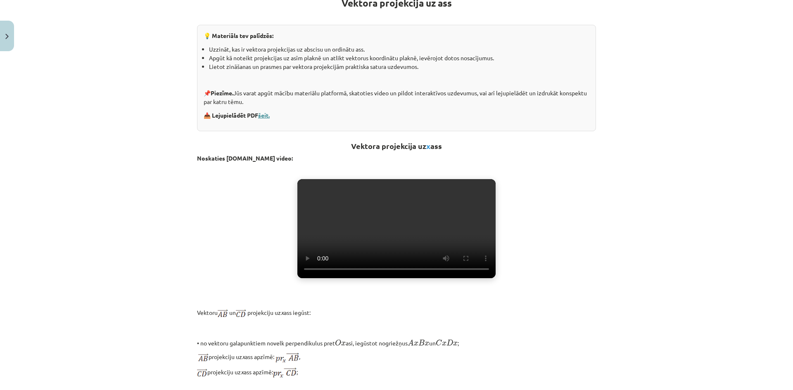
click at [269, 115] on link "šeit." at bounding box center [264, 114] width 12 height 7
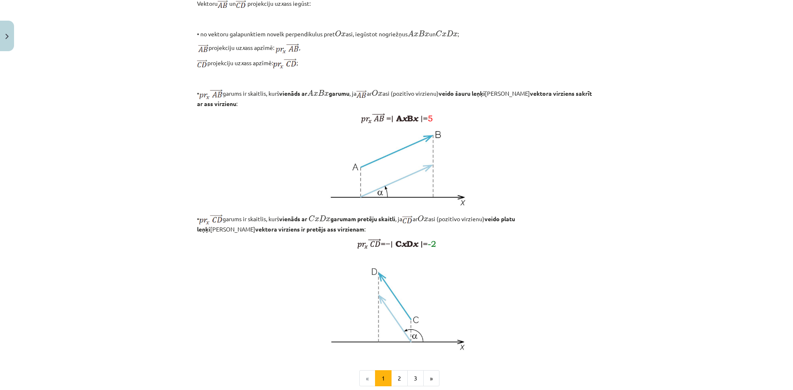
scroll to position [617, 0]
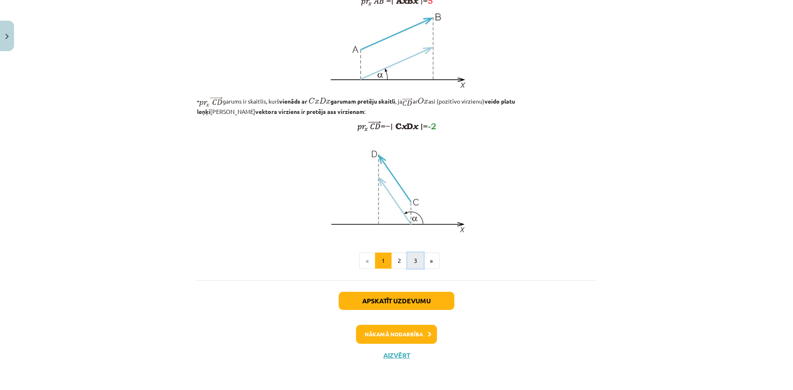
click at [412, 265] on button "3" at bounding box center [415, 261] width 17 height 17
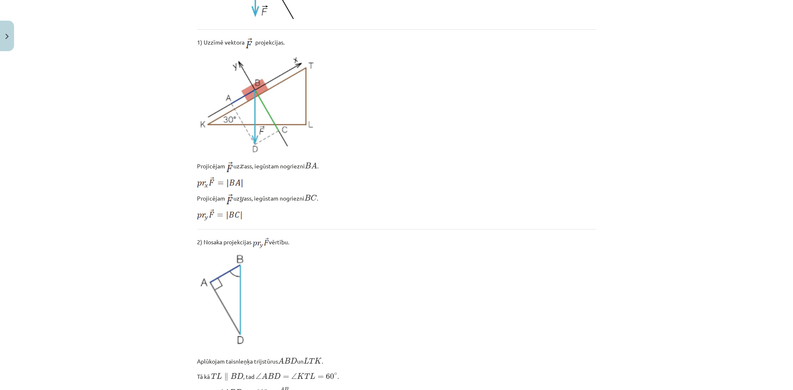
scroll to position [313, 0]
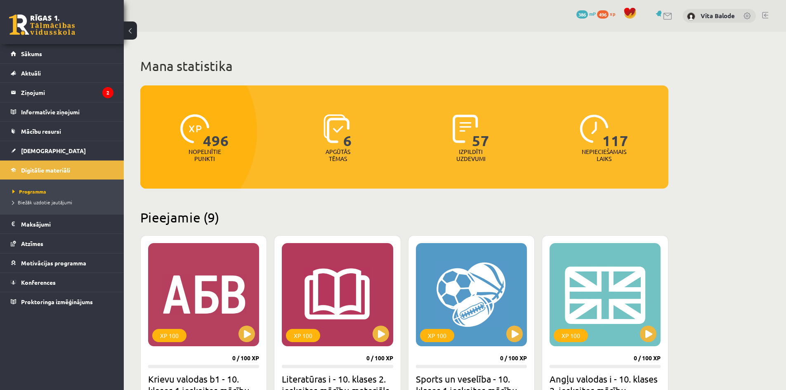
scroll to position [1134, 0]
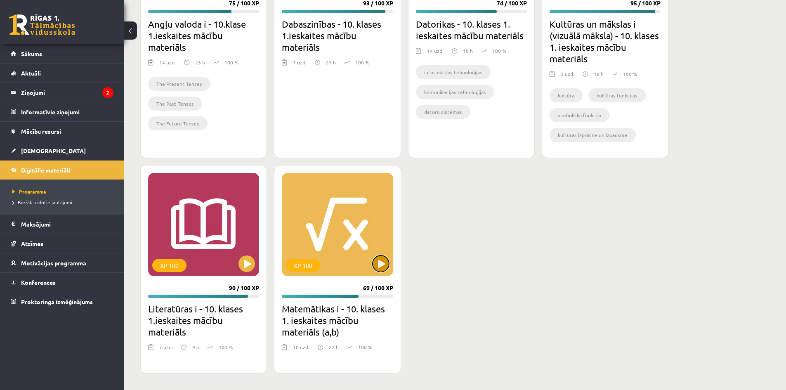
click at [374, 261] on button at bounding box center [381, 264] width 17 height 17
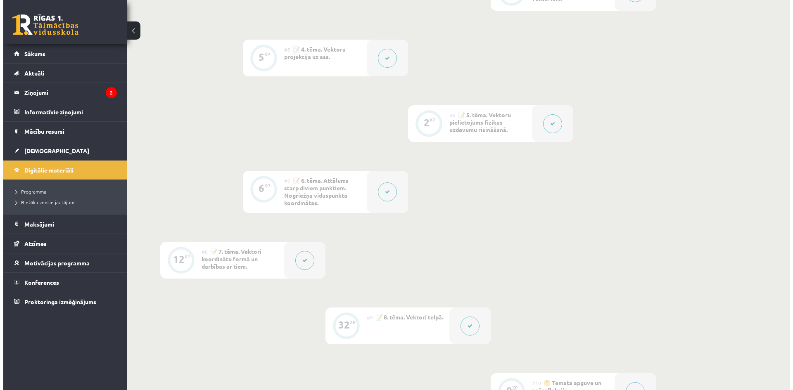
scroll to position [495, 0]
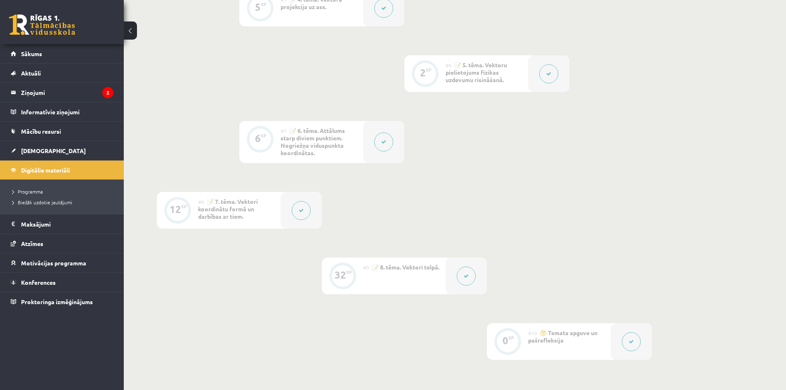
click at [305, 211] on button at bounding box center [301, 210] width 19 height 19
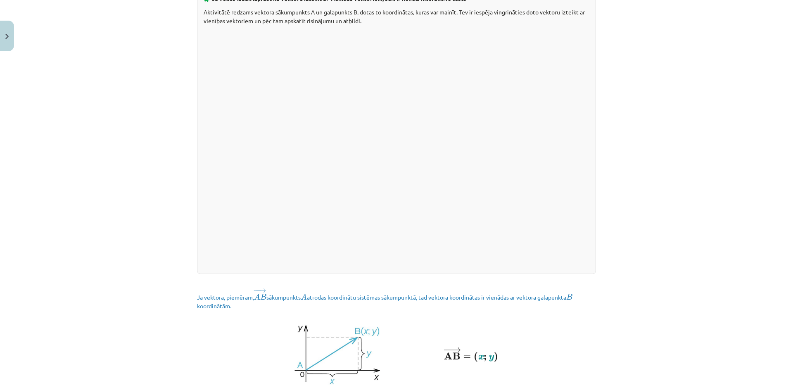
scroll to position [1032, 0]
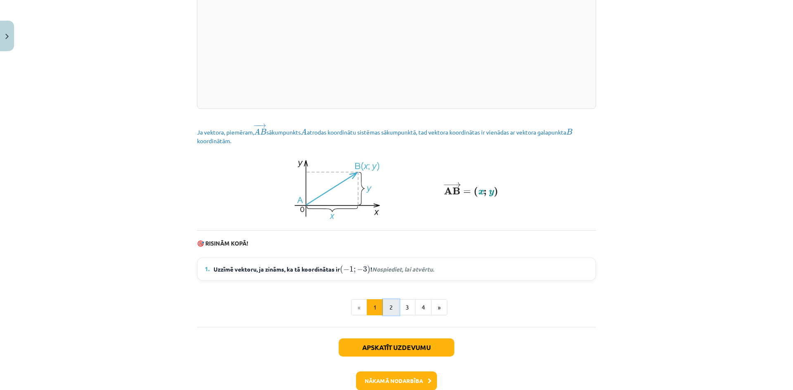
click at [393, 314] on button "2" at bounding box center [391, 307] width 17 height 17
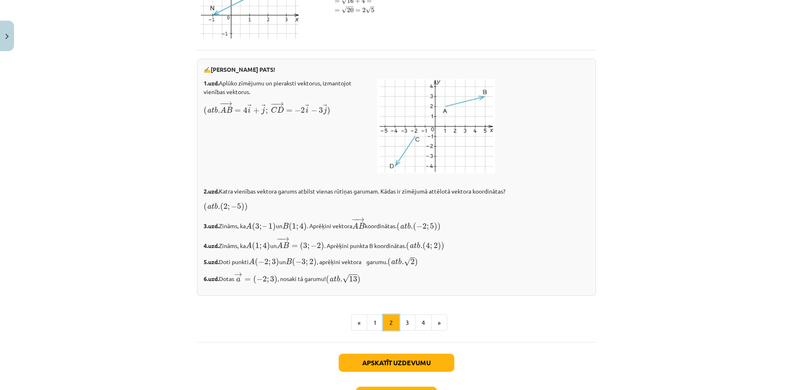
scroll to position [1366, 0]
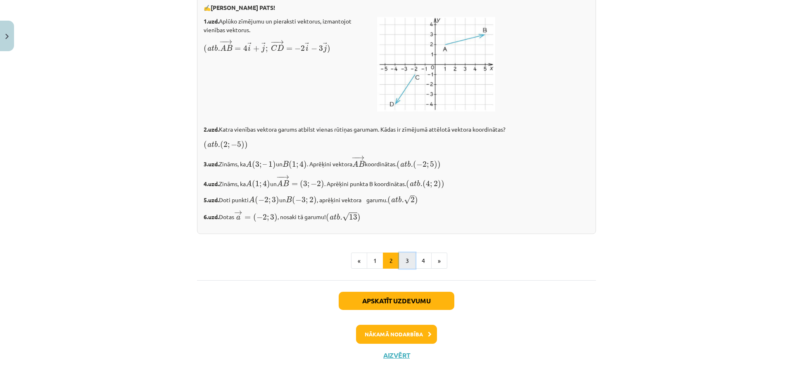
click at [405, 256] on button "3" at bounding box center [407, 261] width 17 height 17
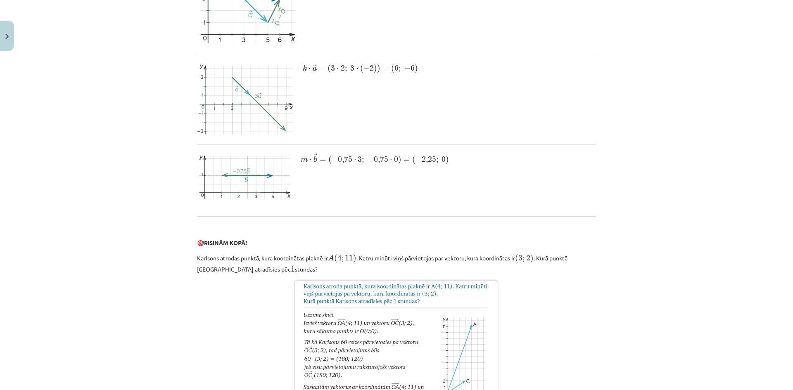
scroll to position [982, 0]
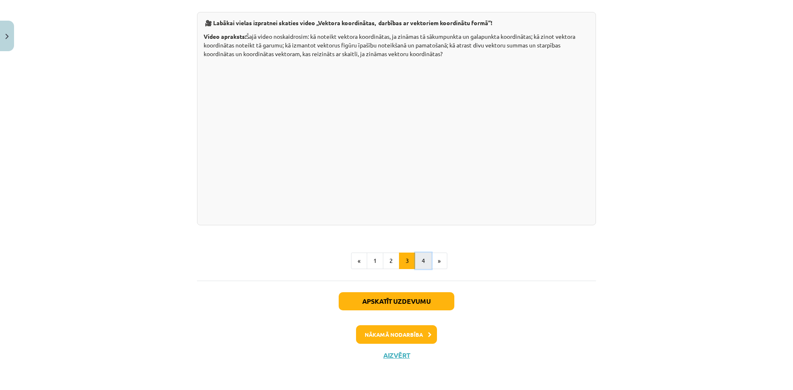
click at [424, 261] on button "4" at bounding box center [423, 261] width 17 height 17
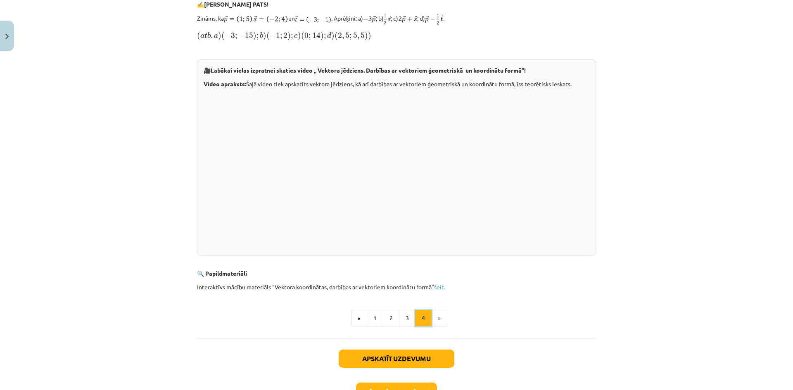
scroll to position [0, 0]
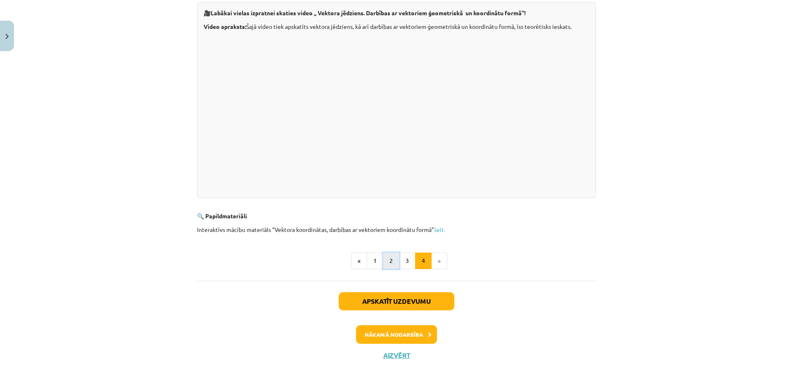
click at [392, 265] on button "2" at bounding box center [391, 261] width 17 height 17
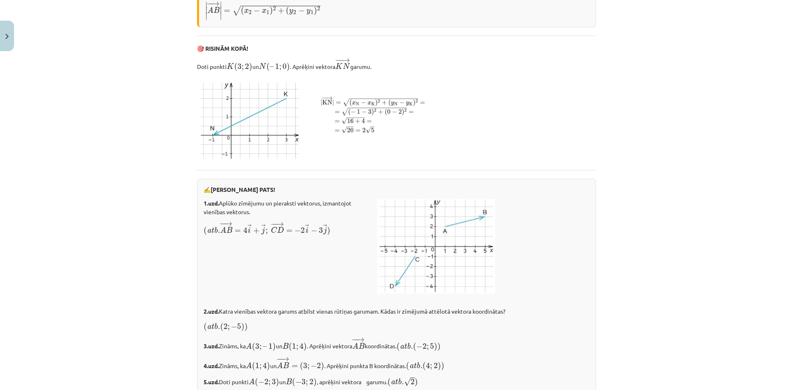
scroll to position [1262, 0]
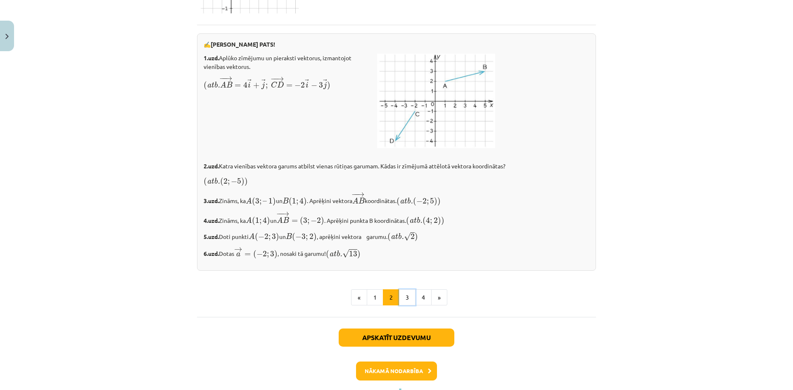
click at [407, 306] on button "3" at bounding box center [407, 297] width 17 height 17
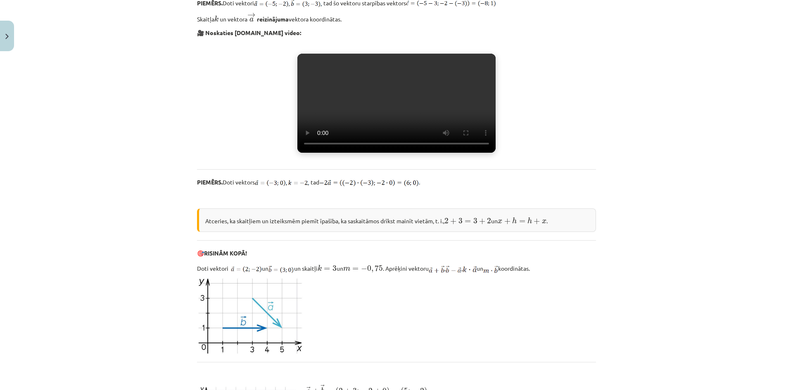
scroll to position [651, 0]
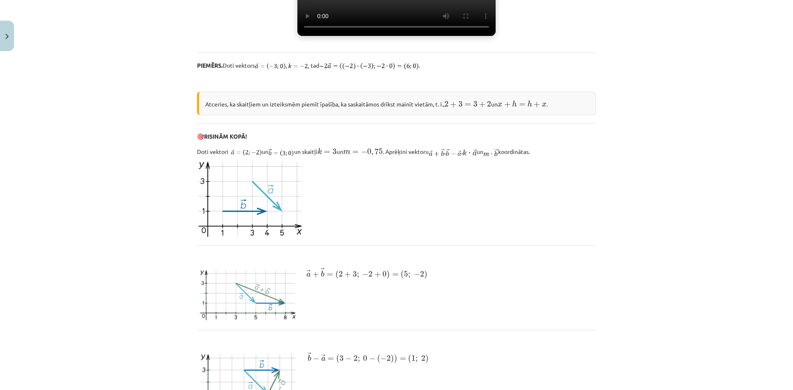
drag, startPoint x: 353, startPoint y: 268, endPoint x: 168, endPoint y: 237, distance: 188.3
click at [168, 237] on div "Mācību tēma: Matemātikas i - 10. klases 1. ieskaites mācību materiāls (a,b) #8 …" at bounding box center [396, 195] width 793 height 390
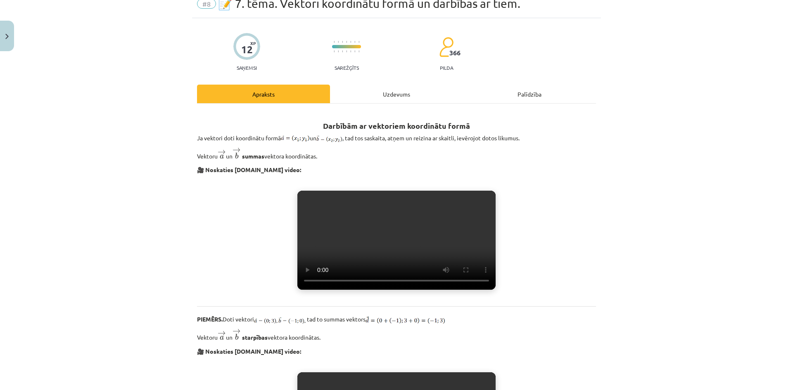
scroll to position [0, 0]
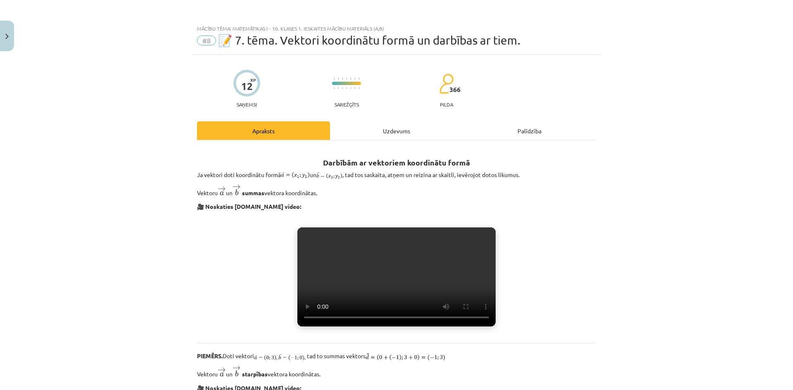
click at [504, 126] on div "Palīdzība" at bounding box center [529, 130] width 133 height 19
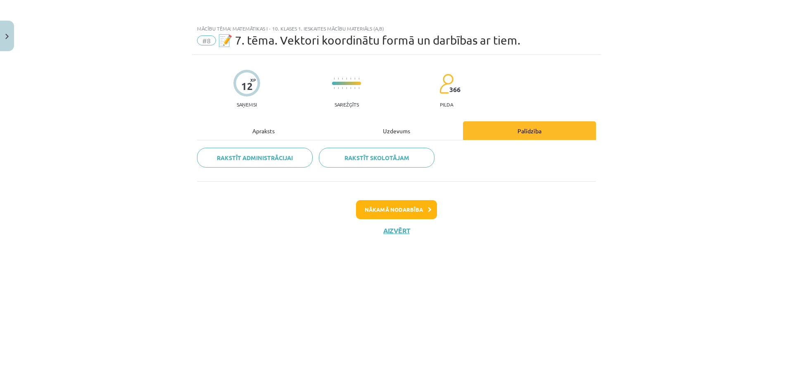
click at [368, 137] on div "Uzdevums" at bounding box center [396, 130] width 133 height 19
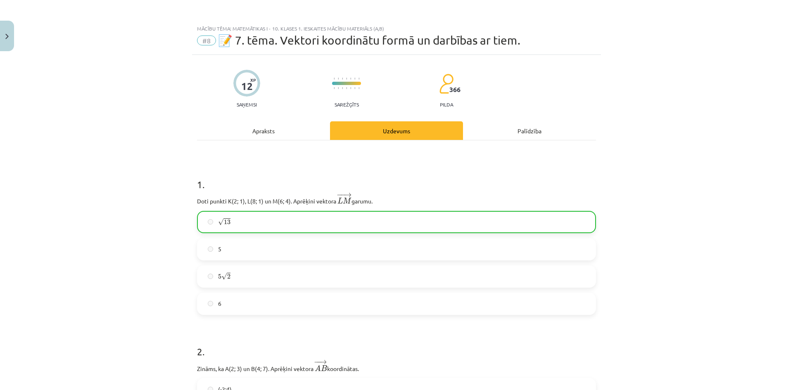
click at [281, 132] on div "Apraksts" at bounding box center [263, 130] width 133 height 19
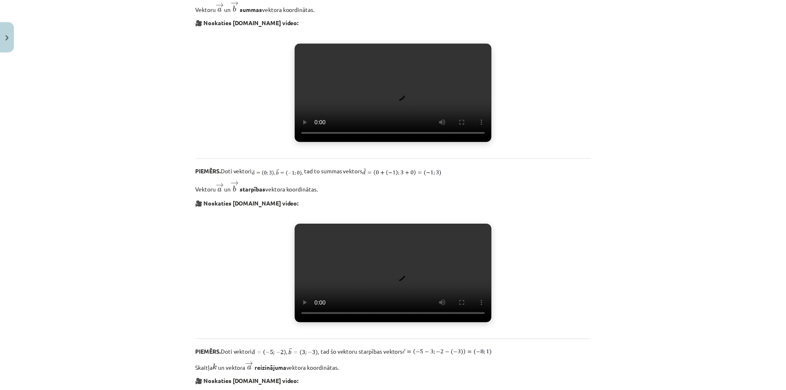
scroll to position [186, 0]
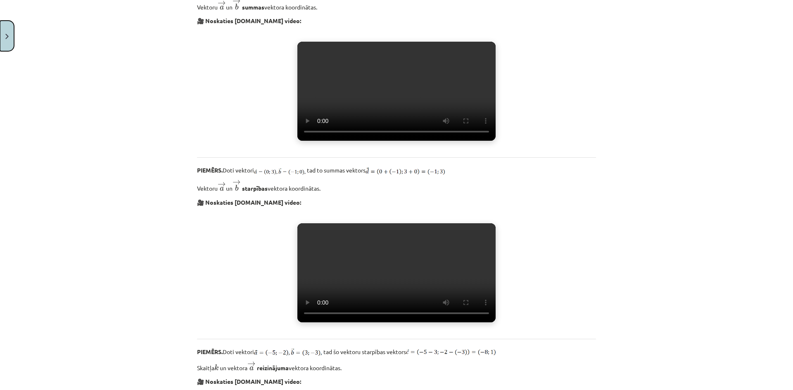
click at [9, 31] on button "Close" at bounding box center [7, 36] width 14 height 31
click at [40, 151] on div "Mācību tēma: Matemātikas i - 10. klases 1. ieskaites mācību materiāls (a,b) #8 …" at bounding box center [396, 195] width 793 height 390
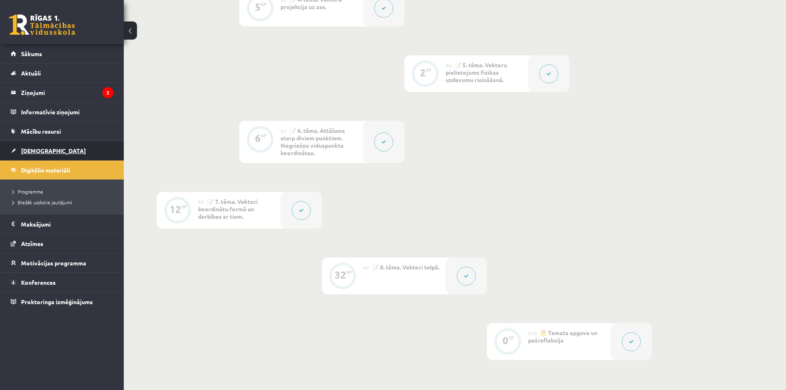
click at [27, 150] on span "[DEMOGRAPHIC_DATA]" at bounding box center [53, 150] width 65 height 7
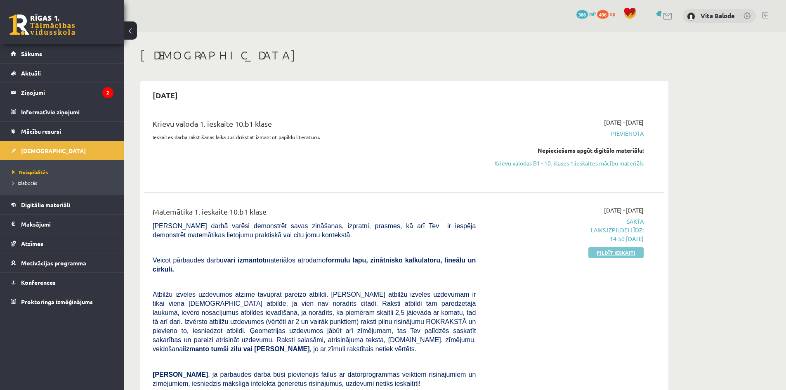
click at [610, 253] on link "Pildīt ieskaiti" at bounding box center [616, 252] width 55 height 11
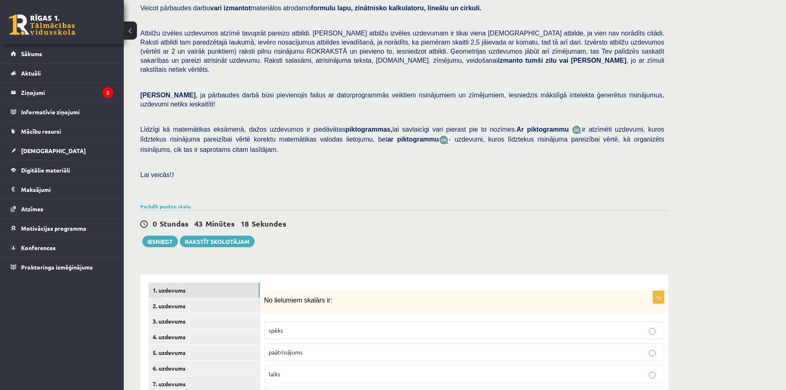
scroll to position [186, 0]
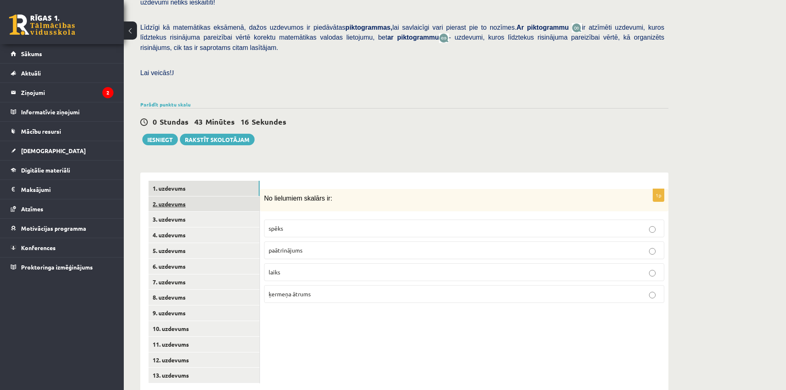
click at [185, 197] on link "2. uzdevums" at bounding box center [204, 204] width 111 height 15
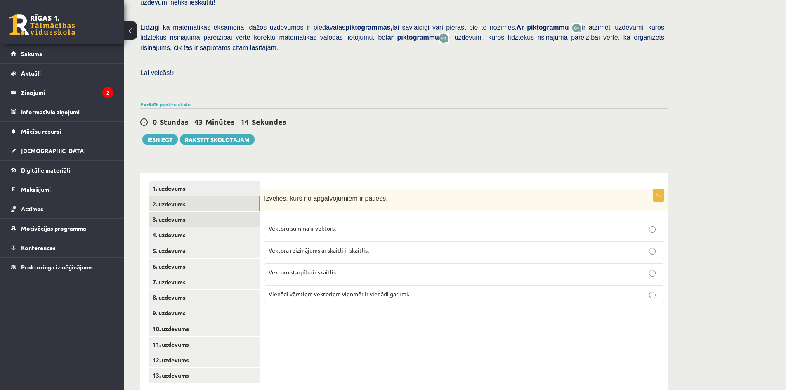
click at [174, 212] on link "3. uzdevums" at bounding box center [204, 219] width 111 height 15
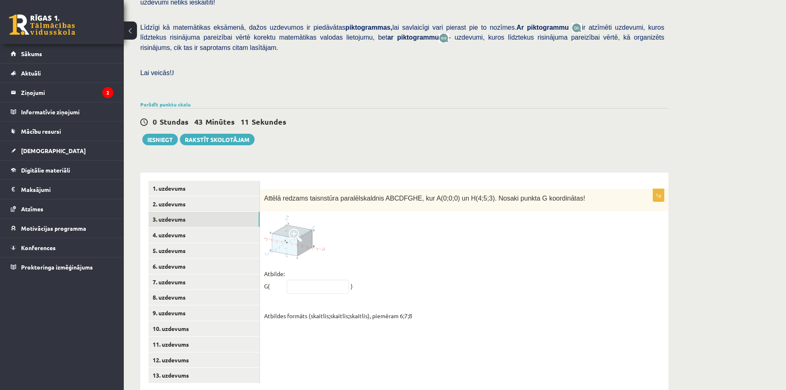
click at [438, 231] on div at bounding box center [464, 237] width 400 height 43
click at [290, 229] on span at bounding box center [295, 235] width 13 height 13
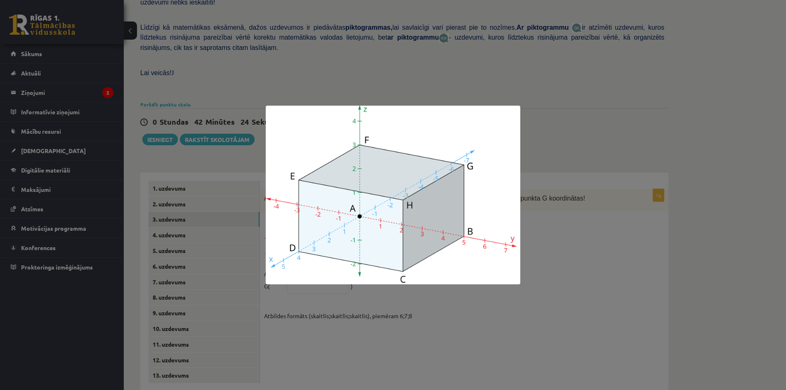
click at [533, 206] on div at bounding box center [393, 195] width 786 height 390
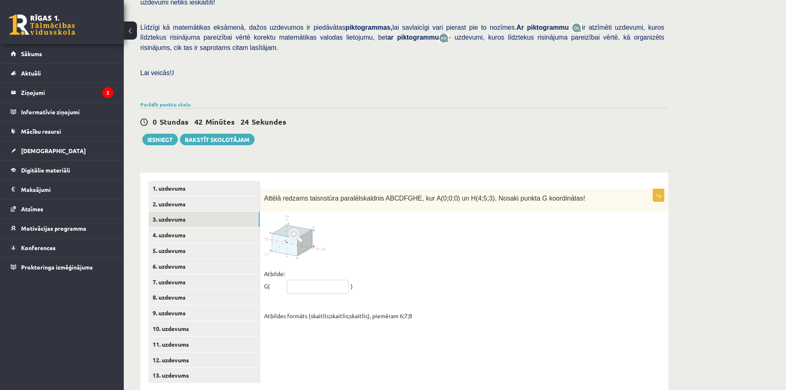
click at [328, 280] on input "text" at bounding box center [318, 287] width 62 height 14
type input "******"
click at [488, 280] on fieldset "Atbilde: G( ****** ) Atbildes formāts (skaitlis;skaitlis;skaitlis), piemēram 6;…" at bounding box center [464, 295] width 400 height 54
click at [299, 229] on img at bounding box center [295, 237] width 62 height 43
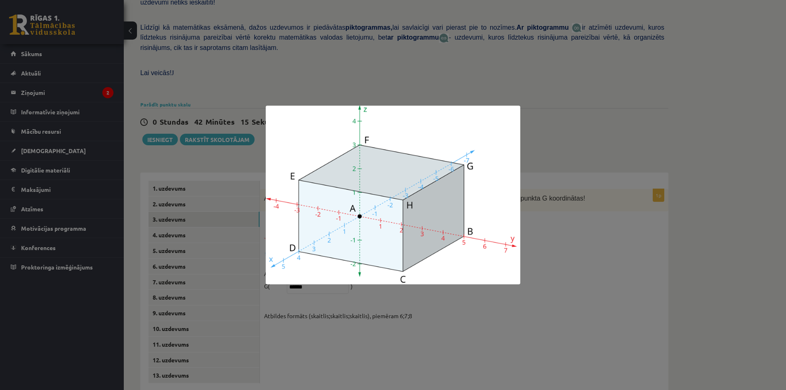
click at [523, 234] on div at bounding box center [393, 195] width 786 height 390
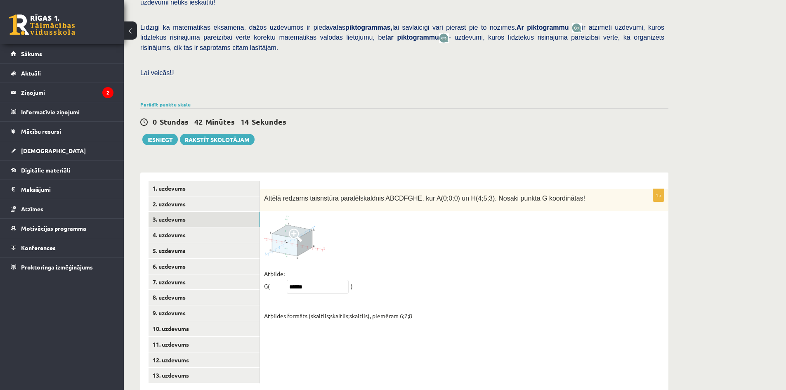
click at [310, 216] on img at bounding box center [295, 237] width 62 height 43
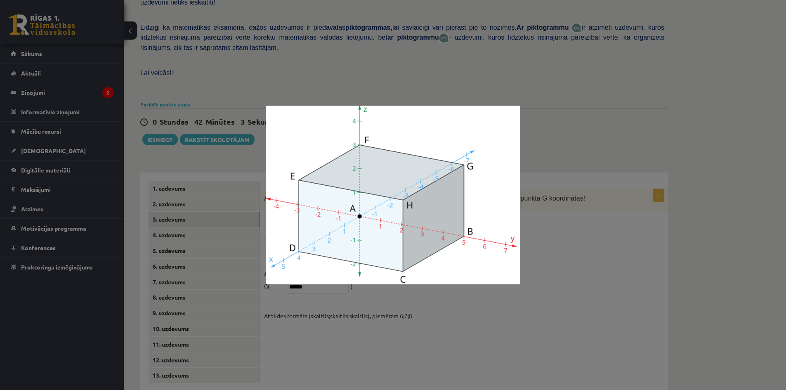
click at [562, 241] on div at bounding box center [393, 195] width 786 height 390
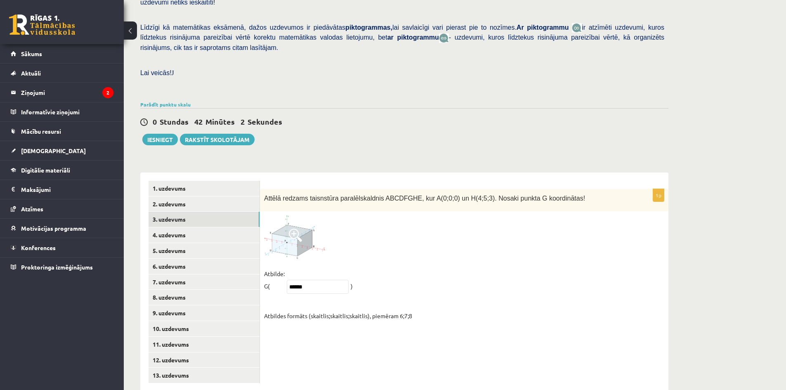
click at [289, 234] on img at bounding box center [295, 237] width 62 height 43
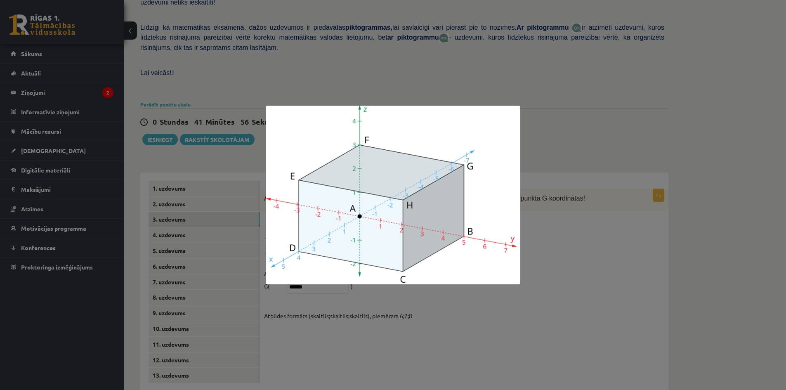
click at [533, 282] on div at bounding box center [393, 195] width 786 height 390
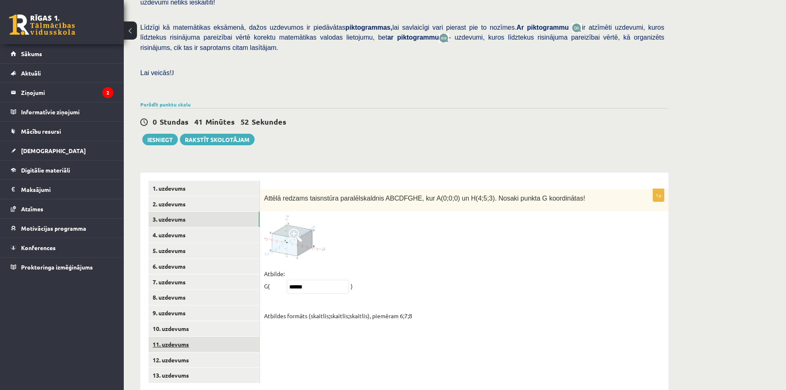
click at [175, 337] on link "11. uzdevums" at bounding box center [204, 344] width 111 height 15
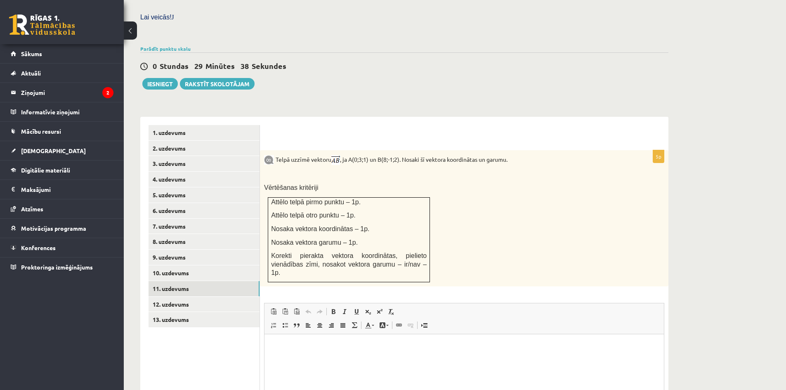
scroll to position [324, 0]
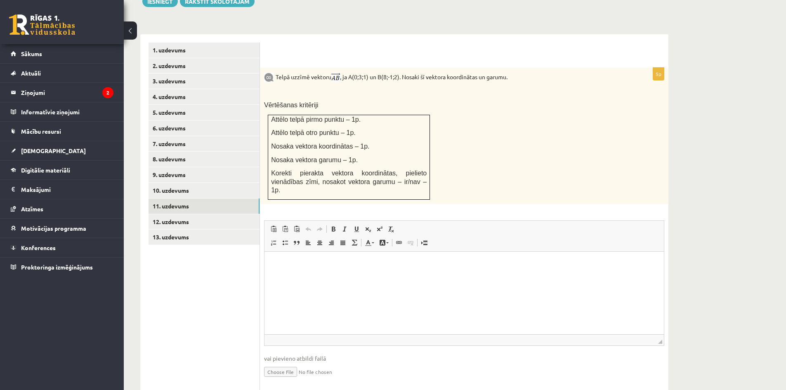
click at [287, 363] on input "file" at bounding box center [464, 371] width 400 height 17
type input "**********"
click at [171, 214] on link "12. uzdevums" at bounding box center [204, 221] width 111 height 15
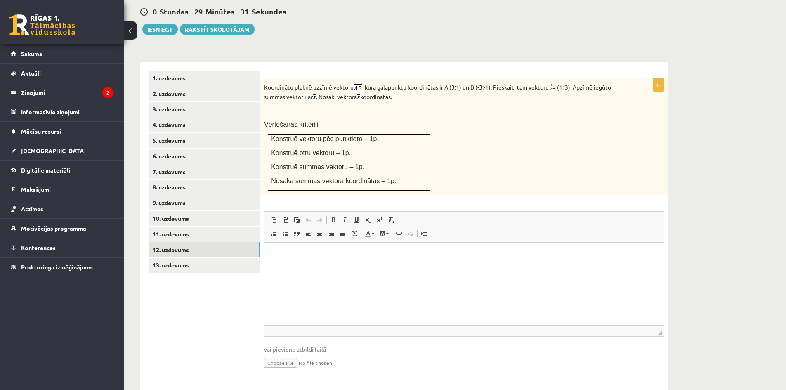
scroll to position [0, 0]
drag, startPoint x: 592, startPoint y: 107, endPoint x: 658, endPoint y: 102, distance: 66.3
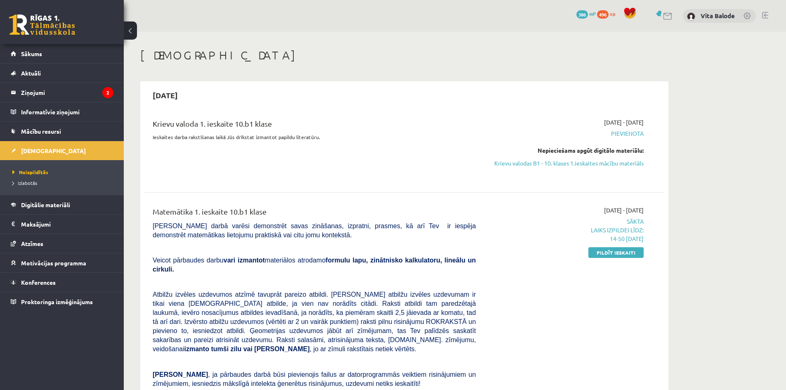
drag, startPoint x: 630, startPoint y: 254, endPoint x: 436, endPoint y: 44, distance: 285.4
click at [629, 254] on link "Pildīt ieskaiti" at bounding box center [616, 252] width 55 height 11
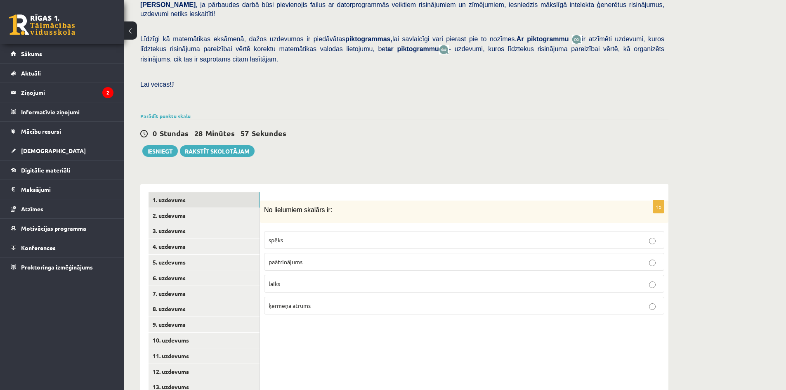
scroll to position [186, 0]
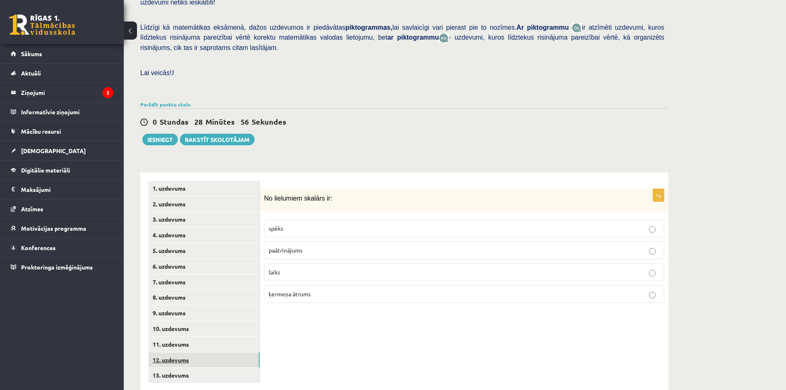
click at [174, 353] on link "12. uzdevums" at bounding box center [204, 360] width 111 height 15
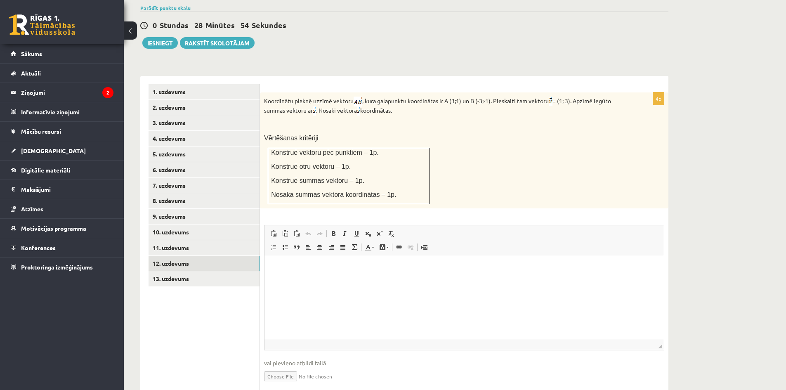
scroll to position [296, 0]
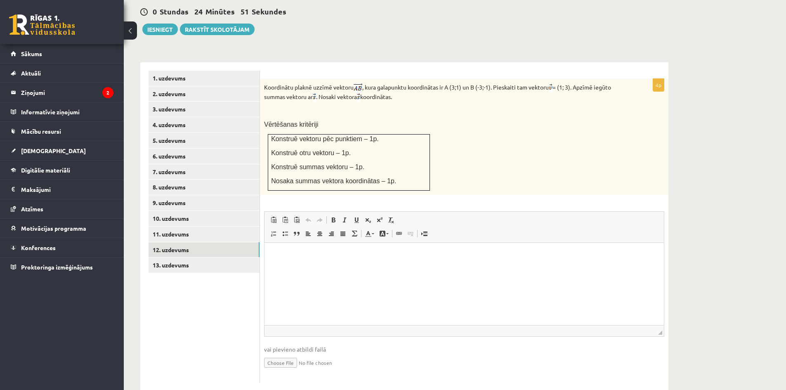
drag, startPoint x: 409, startPoint y: 79, endPoint x: 260, endPoint y: 66, distance: 149.6
click at [260, 66] on div "**********" at bounding box center [404, 226] width 528 height 329
click at [374, 120] on p "Vērtēšanas kritēriji" at bounding box center [443, 124] width 359 height 9
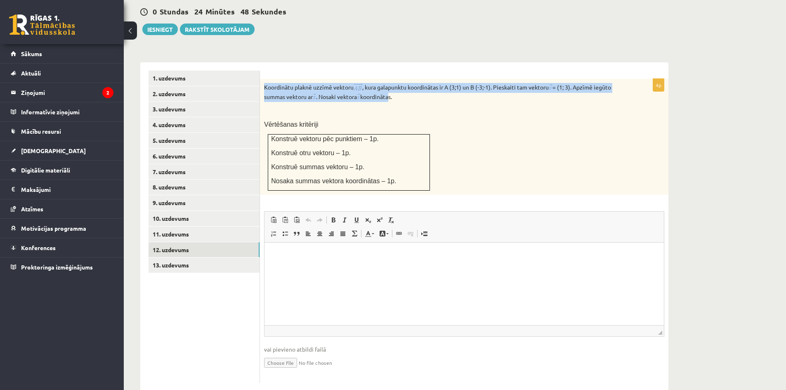
drag, startPoint x: 393, startPoint y: 83, endPoint x: 264, endPoint y: 66, distance: 130.3
click at [264, 79] on div "Koordinātu plaknē uzzīmē vektoru , kura galapunktu koordinātas ir A (3;1) un B …" at bounding box center [464, 137] width 409 height 116
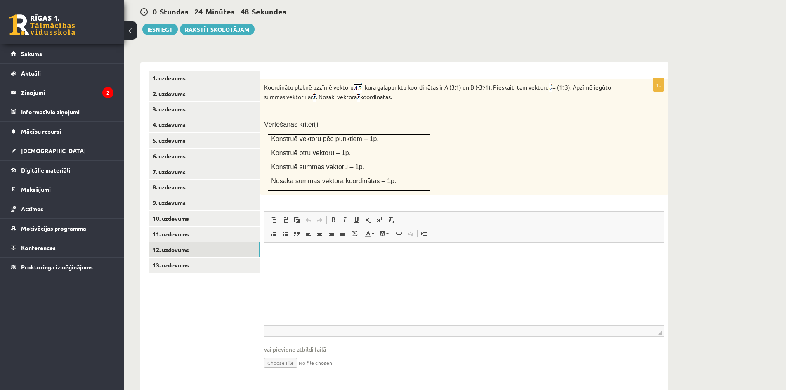
click at [420, 107] on p at bounding box center [443, 111] width 359 height 8
drag, startPoint x: 409, startPoint y: 80, endPoint x: 266, endPoint y: 69, distance: 143.3
click at [265, 83] on p "Koordinātu plaknē uzzīmē vektoru , kura galapunktu koordinātas ir A (3;1) un B …" at bounding box center [443, 92] width 359 height 19
copy p "Koordinātu plaknē uzzīmē vektoru , kura galapunktu koordinātas ir A (3;1) un B …"
click at [601, 26] on div "Matemātika 1. ieskaite 10.b1 klase , [PERSON_NAME] (10.b1 klase) [PERSON_NAME] …" at bounding box center [404, 72] width 561 height 672
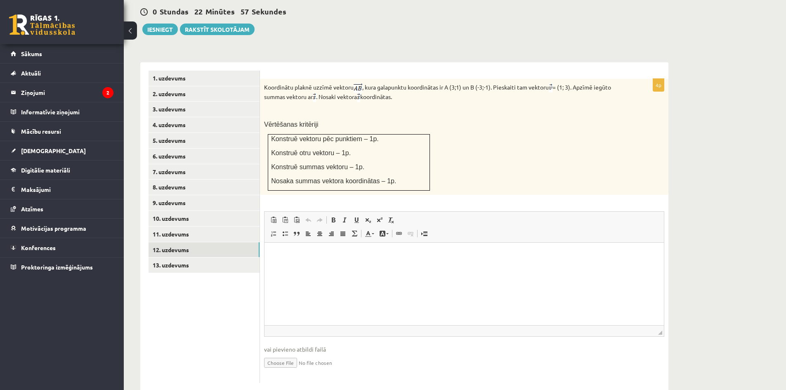
click at [591, 134] on div "Koordinātu plaknē uzzīmē vektoru , kura galapunktu koordinātas ir A (3;1) un B …" at bounding box center [464, 137] width 409 height 116
click at [595, 83] on p "Koordinātu plaknē uzzīmē vektoru , kura galapunktu koordinātas ir A (3;1) un B …" at bounding box center [443, 92] width 359 height 19
click at [268, 354] on input "file" at bounding box center [464, 362] width 400 height 17
type input "**********"
click at [176, 242] on link "12. uzdevums" at bounding box center [204, 249] width 111 height 15
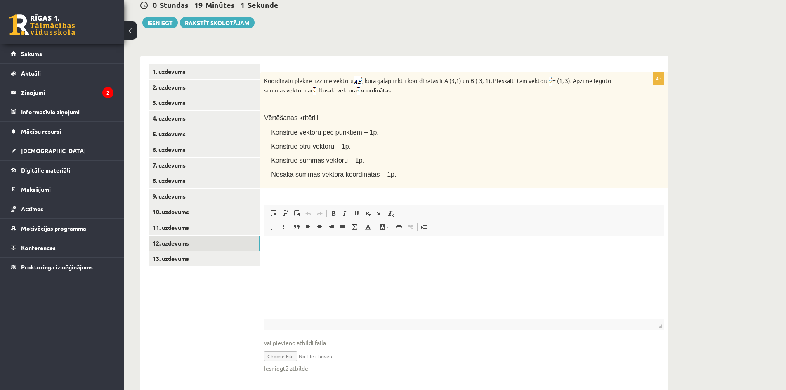
scroll to position [305, 0]
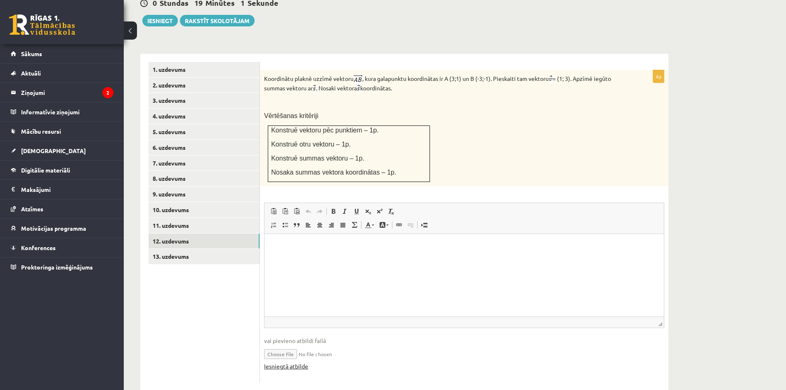
click at [295, 362] on link "Iesniegtā atbilde" at bounding box center [286, 366] width 44 height 9
click at [166, 249] on link "13. uzdevums" at bounding box center [204, 256] width 111 height 15
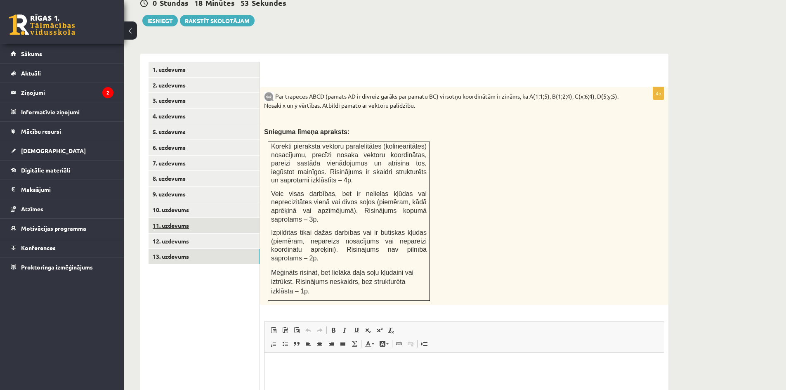
scroll to position [0, 0]
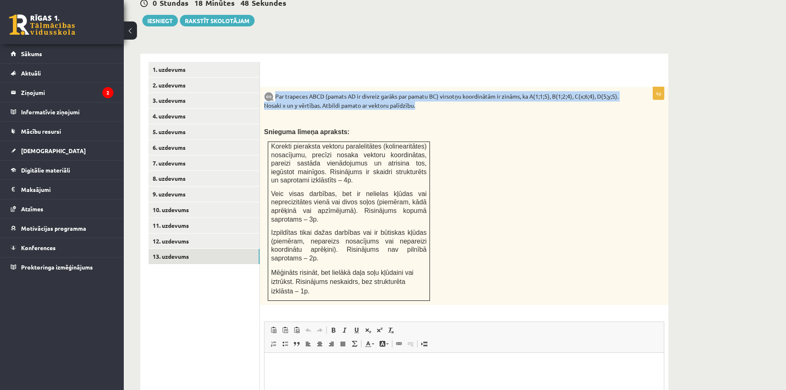
drag, startPoint x: 419, startPoint y: 88, endPoint x: 277, endPoint y: 81, distance: 142.2
click at [277, 91] on p "Par trapeces ABCD (pamats AD ir divreiz garāks par pamatu BC) virsotņu koordinā…" at bounding box center [443, 100] width 359 height 19
copy p "Par trapeces ABCD (pamats AD ir divreiz garāks par pamatu BC) virsotņu koordinā…"
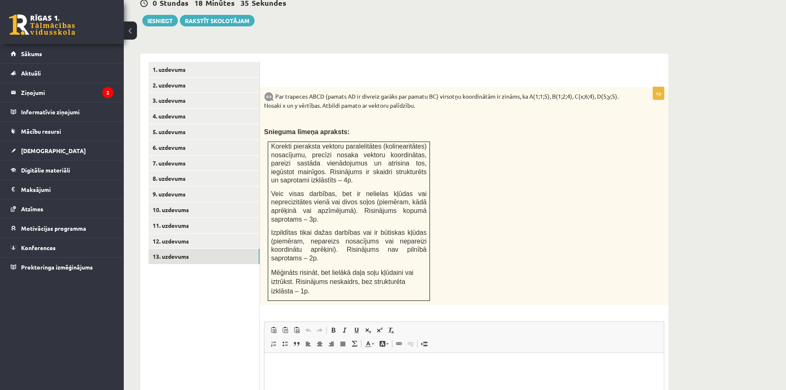
click at [506, 115] on p at bounding box center [443, 119] width 359 height 8
click at [189, 187] on link "9. uzdevums" at bounding box center [204, 194] width 111 height 15
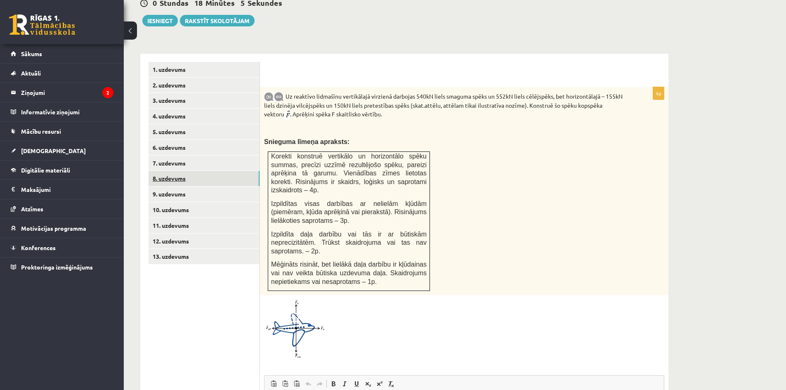
click at [178, 171] on link "8. uzdevums" at bounding box center [204, 178] width 111 height 15
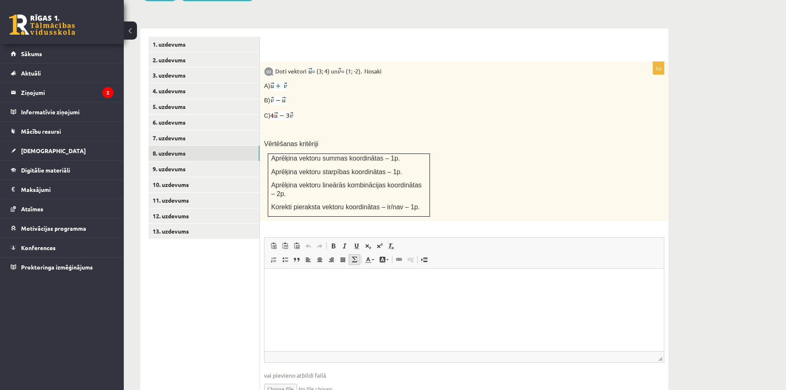
scroll to position [355, 0]
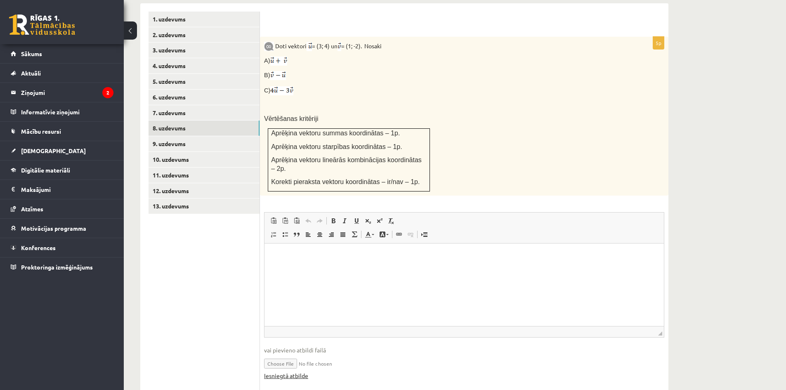
click at [296, 372] on link "Iesniegtā atbilde" at bounding box center [286, 376] width 44 height 9
click at [222, 74] on link "5. uzdevums" at bounding box center [204, 81] width 111 height 15
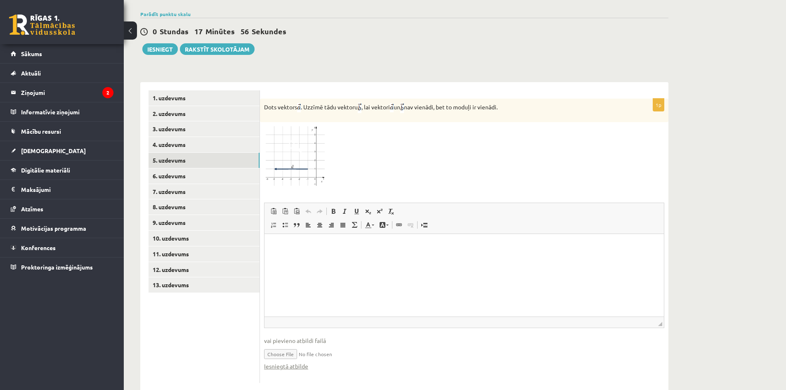
scroll to position [0, 0]
click at [276, 362] on link "Iesniegtā atbilde" at bounding box center [286, 366] width 44 height 9
click at [206, 137] on link "4. uzdevums" at bounding box center [204, 144] width 111 height 15
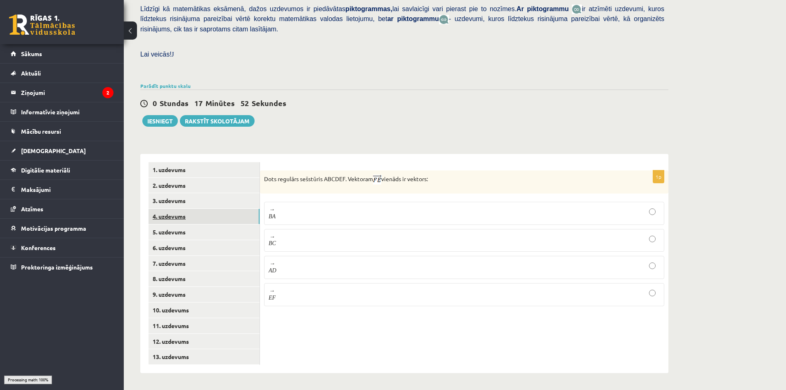
scroll to position [186, 0]
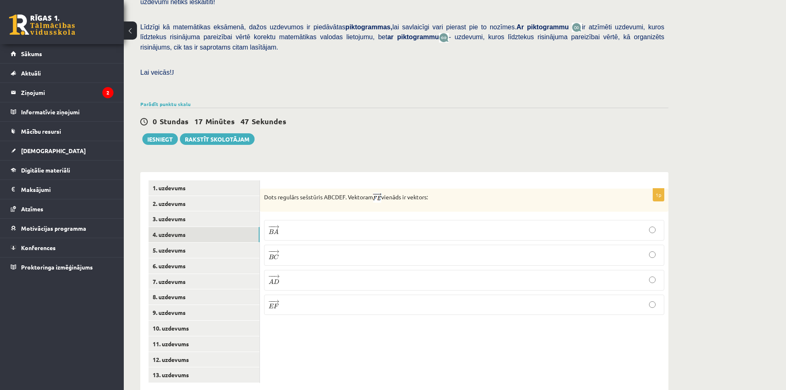
drag, startPoint x: 436, startPoint y: 178, endPoint x: 261, endPoint y: 181, distance: 174.3
click at [261, 189] on div "Dots regulārs sešstūris ABCDEF. Vektoram vienāds ir vektors:" at bounding box center [464, 200] width 409 height 23
copy p "Dots regulārs sešstūris ABCDEF. Vektoram vienāds ir vektors:"
click at [168, 367] on link "13. uzdevums" at bounding box center [204, 374] width 111 height 15
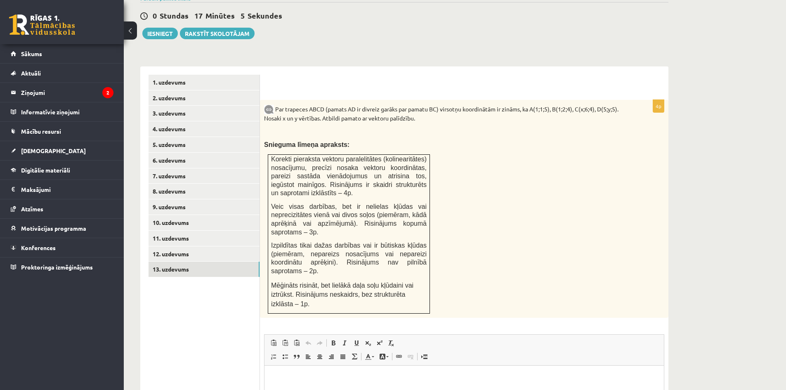
scroll to position [310, 0]
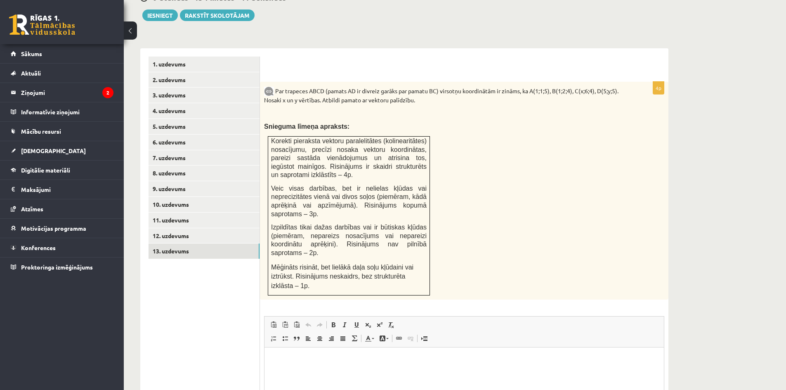
click at [554, 144] on div "Par trapeces ABCD (pamats AD ir divreiz garāks par pamatu BC) virsotņu koordinā…" at bounding box center [464, 191] width 409 height 218
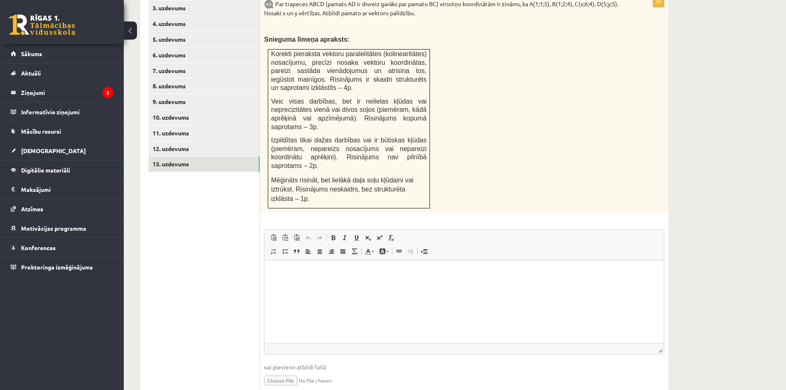
scroll to position [356, 0]
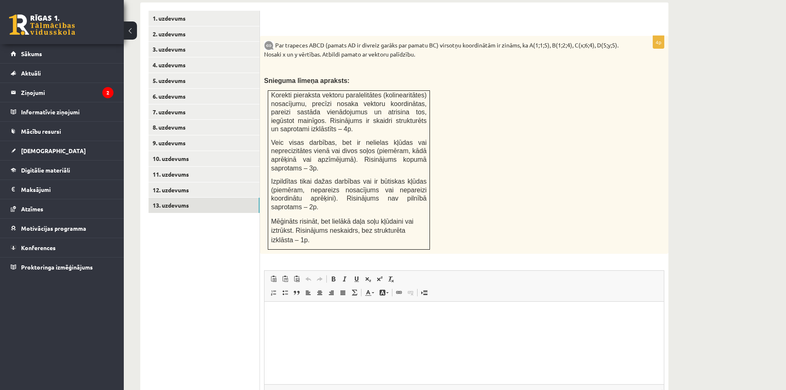
type input "**********"
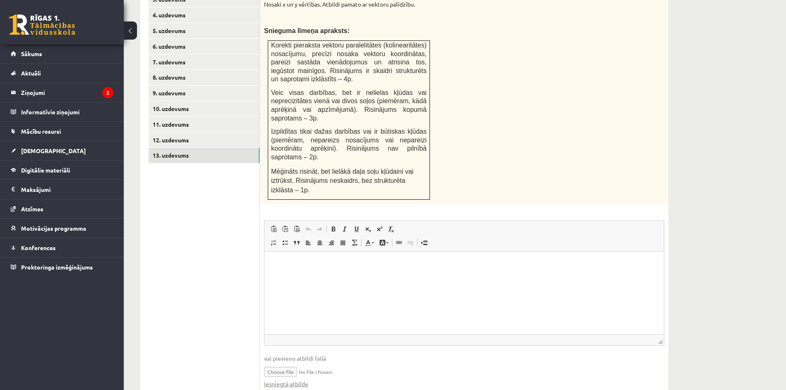
scroll to position [282, 0]
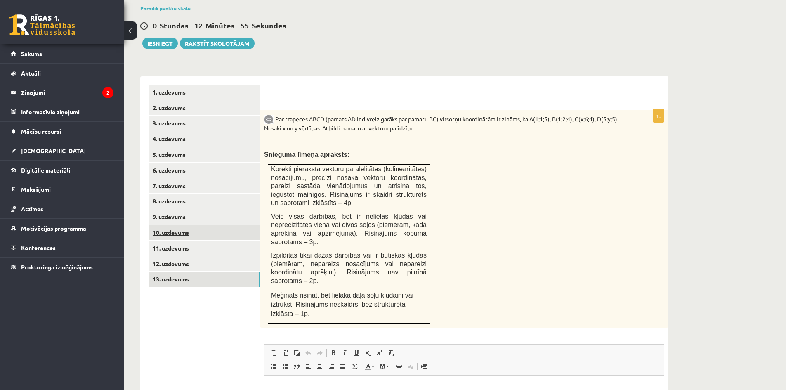
click at [178, 225] on link "10. uzdevums" at bounding box center [204, 232] width 111 height 15
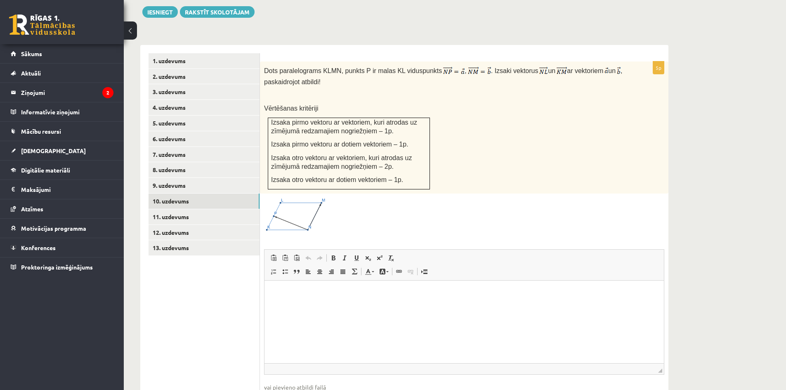
scroll to position [268, 0]
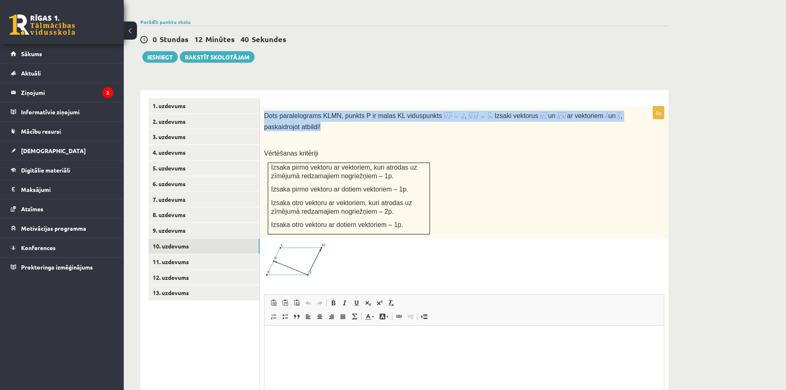
drag, startPoint x: 321, startPoint y: 107, endPoint x: 263, endPoint y: 98, distance: 59.3
click at [263, 107] on div "Dots paralelograms KLMN, punkts P ir malas KL viduspunkts , . Izsaki vektorus u…" at bounding box center [464, 173] width 409 height 132
copy p "Dots paralelograms KLMN, punkts P ir malas KL viduspunkts , . Izsaki vektorus u…"
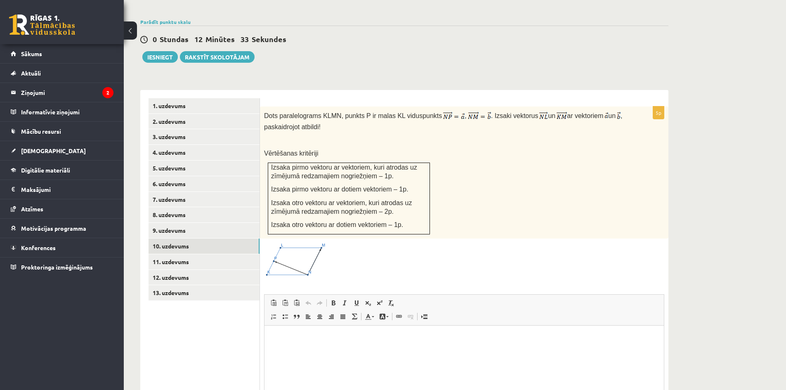
click at [497, 147] on div "Dots paralelograms KLMN, punkts P ir malas KL viduspunkts , . Izsaki vektorus u…" at bounding box center [464, 173] width 409 height 132
click at [175, 98] on link "1. uzdevums" at bounding box center [204, 105] width 111 height 15
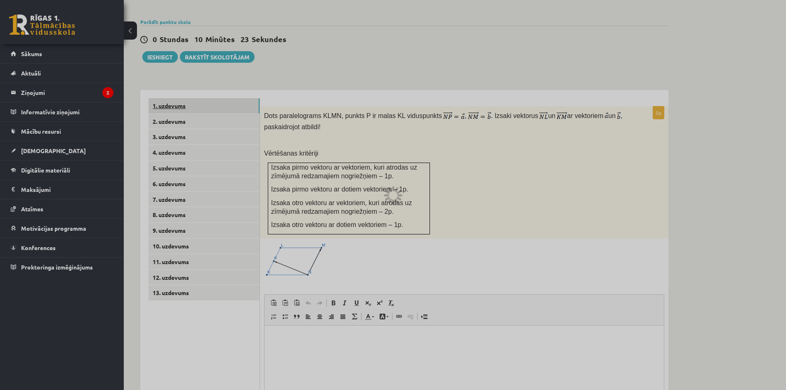
scroll to position [186, 0]
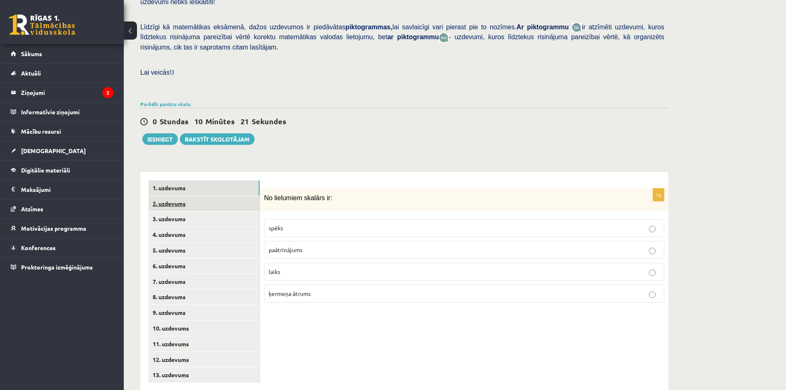
click at [175, 196] on link "2. uzdevums" at bounding box center [204, 203] width 111 height 15
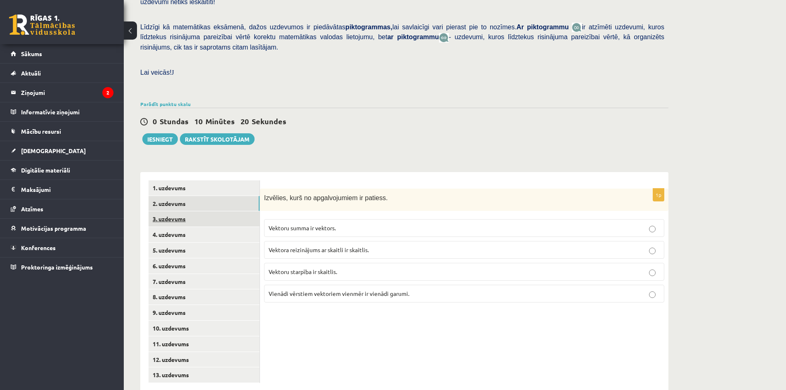
click at [179, 211] on link "3. uzdevums" at bounding box center [204, 218] width 111 height 15
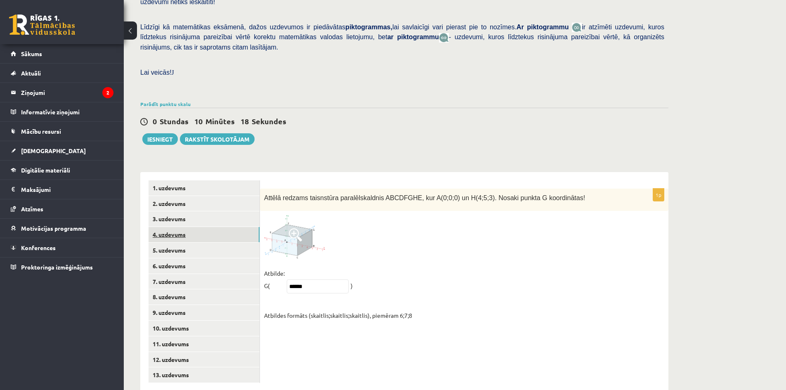
click at [184, 227] on link "4. uzdevums" at bounding box center [204, 234] width 111 height 15
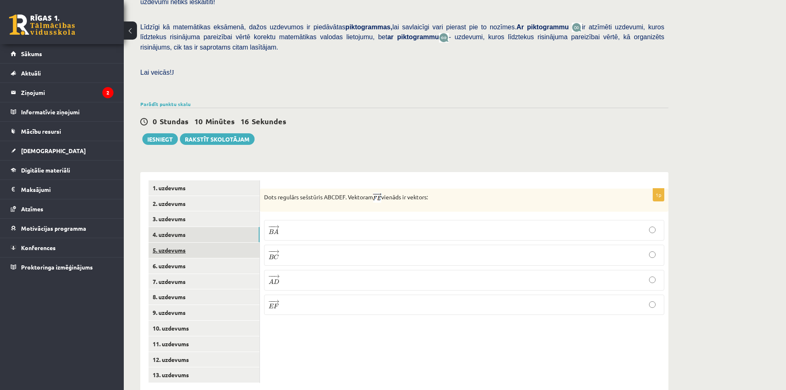
click at [178, 243] on link "5. uzdevums" at bounding box center [204, 250] width 111 height 15
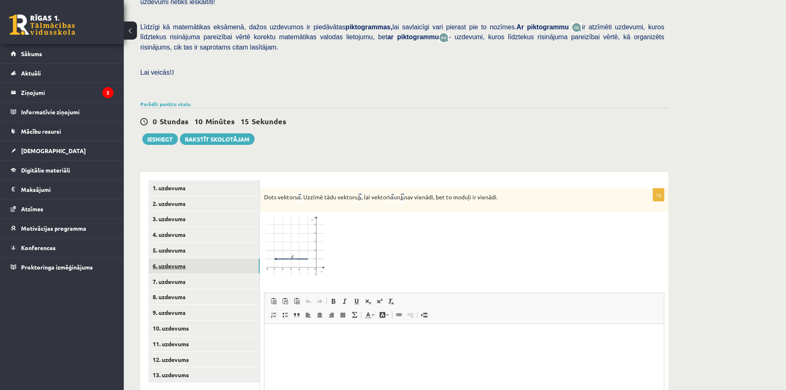
click at [180, 258] on link "6. uzdevums" at bounding box center [204, 265] width 111 height 15
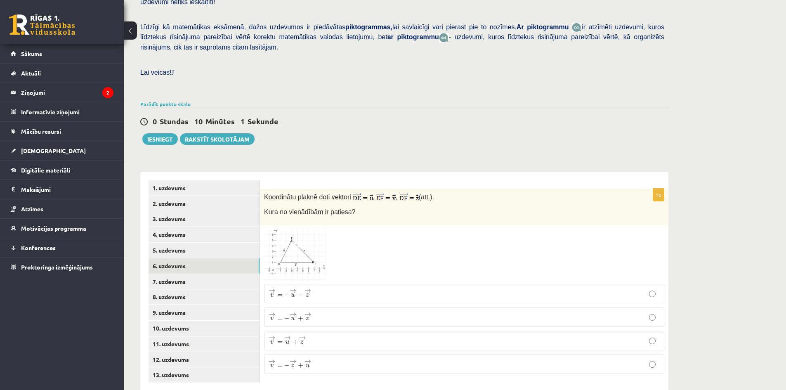
click at [304, 230] on img at bounding box center [295, 255] width 62 height 50
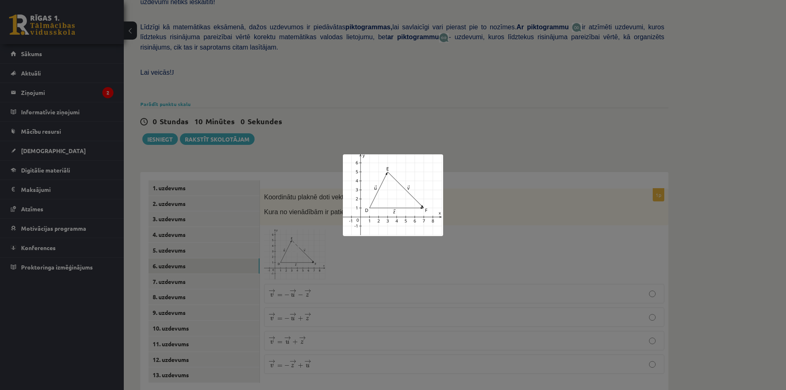
click at [360, 242] on div at bounding box center [393, 195] width 786 height 390
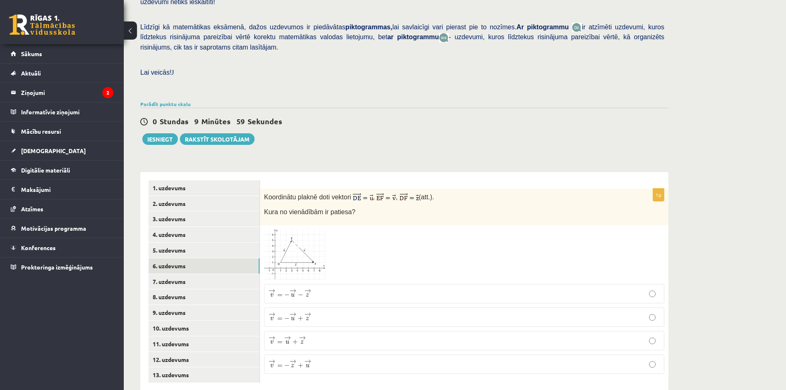
click at [310, 233] on img at bounding box center [295, 255] width 62 height 50
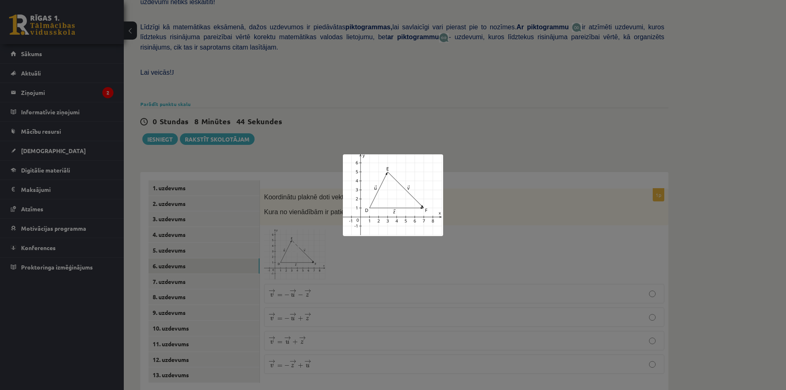
click at [459, 218] on div at bounding box center [393, 195] width 786 height 390
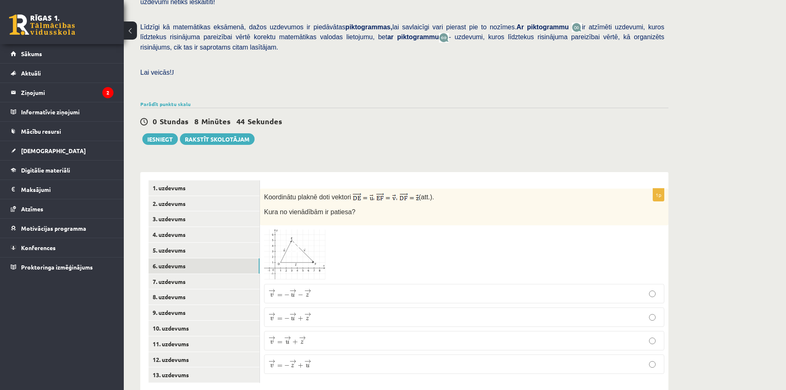
click at [296, 243] on span at bounding box center [295, 249] width 13 height 13
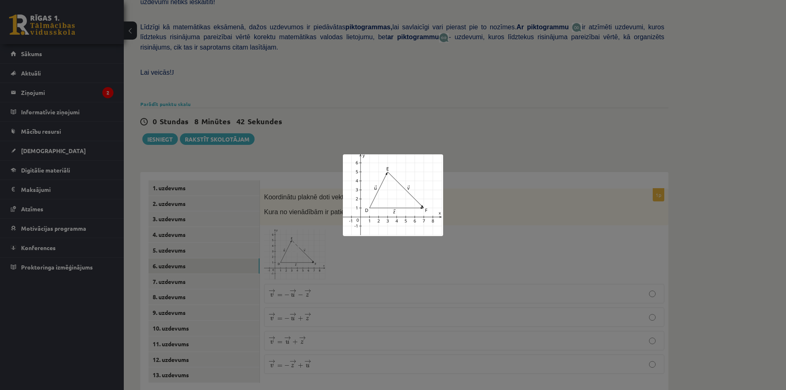
click at [491, 230] on div at bounding box center [393, 195] width 786 height 390
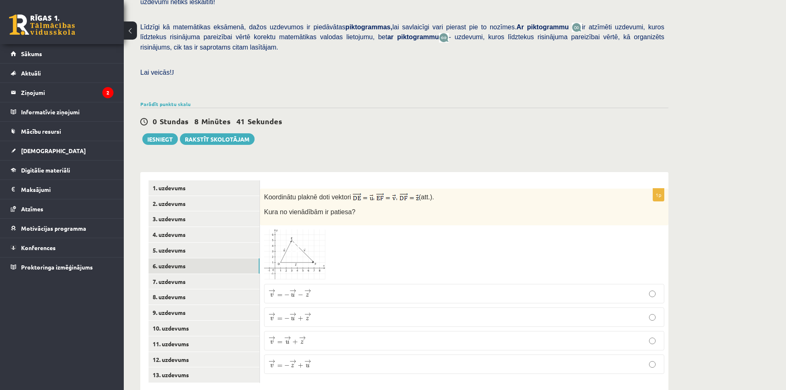
click at [295, 243] on img at bounding box center [295, 255] width 62 height 50
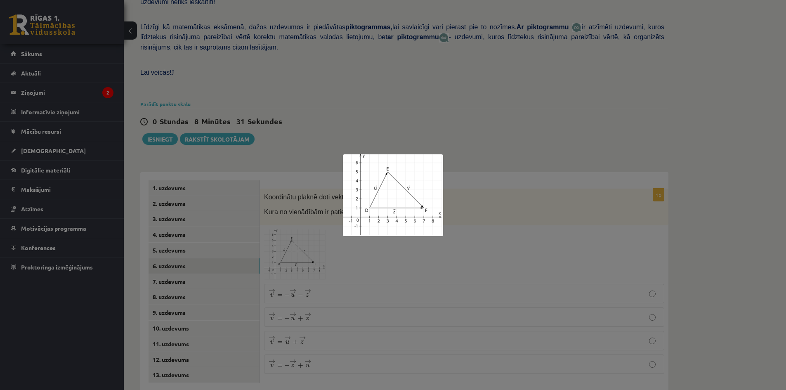
click at [466, 212] on div at bounding box center [393, 195] width 786 height 390
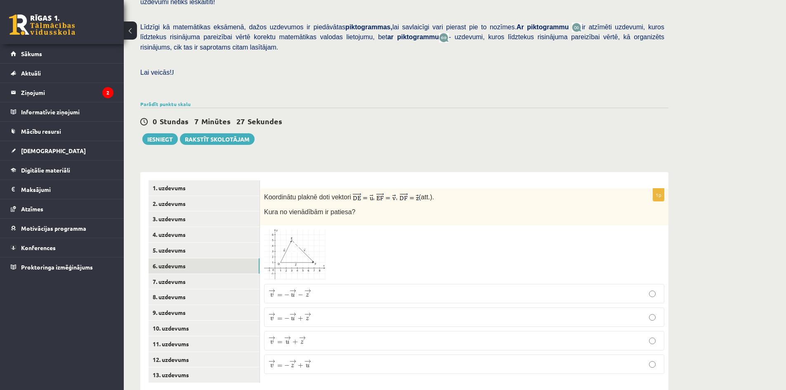
click at [744, 173] on div "Matemātika 1. ieskaite 10.b1 klase , Vita Balode (10.b1 klase) Pārbaudes darbā …" at bounding box center [455, 127] width 663 height 562
click at [317, 359] on p "→ v = − → z + → u v → = − z → + u →" at bounding box center [464, 364] width 391 height 10
click at [168, 274] on link "7. uzdevums" at bounding box center [204, 281] width 111 height 15
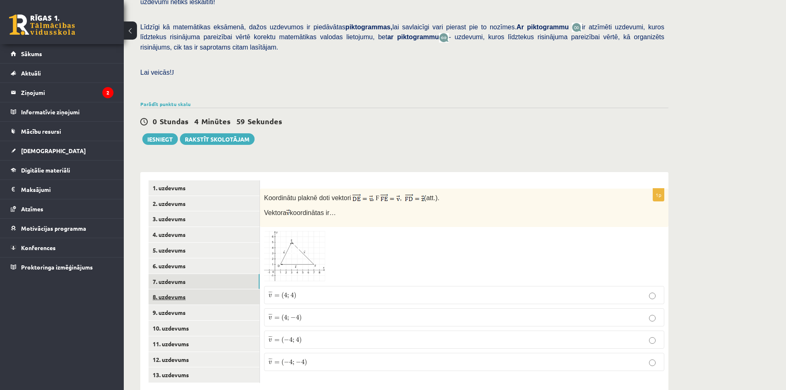
click at [168, 289] on link "8. uzdevums" at bounding box center [204, 296] width 111 height 15
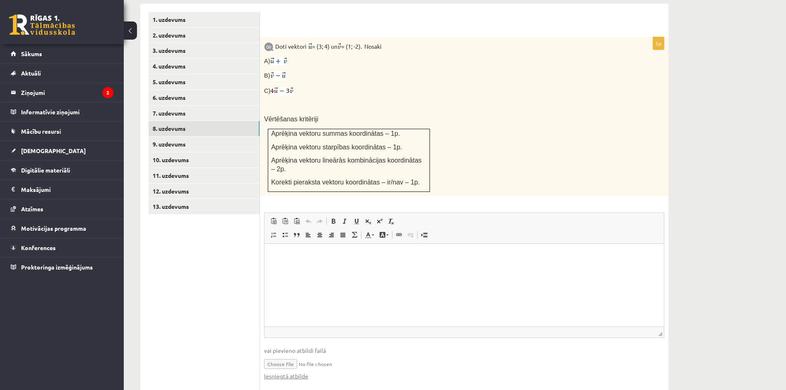
scroll to position [355, 0]
click at [294, 372] on link "Iesniegtā atbilde" at bounding box center [286, 376] width 44 height 9
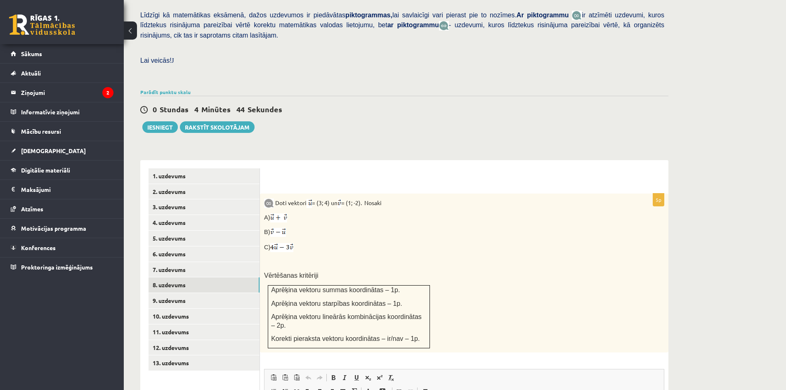
scroll to position [149, 0]
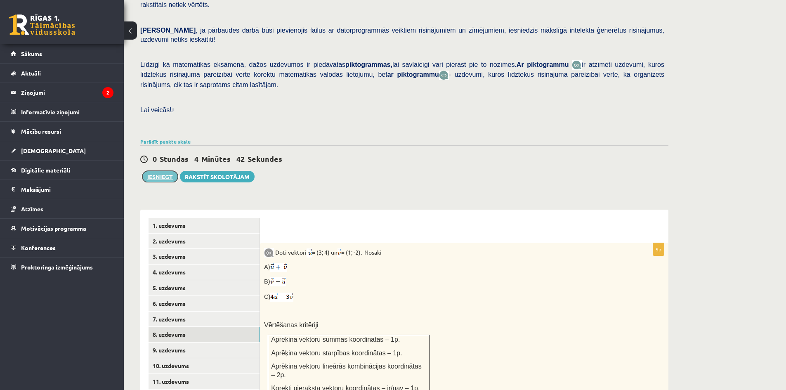
click at [163, 171] on button "Iesniegt" at bounding box center [160, 177] width 36 height 12
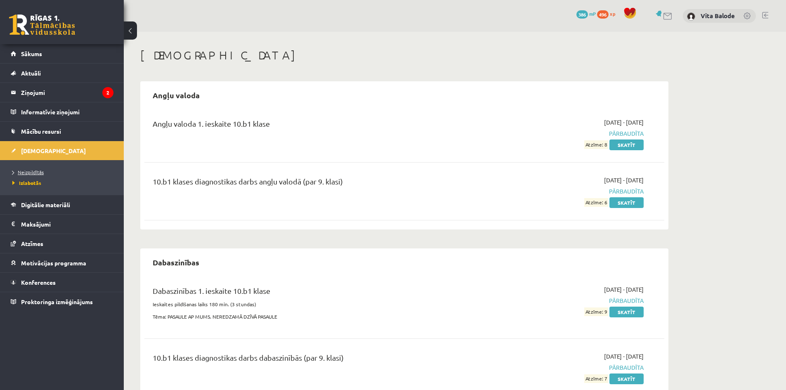
click at [32, 173] on span "Neizpildītās" at bounding box center [27, 172] width 31 height 7
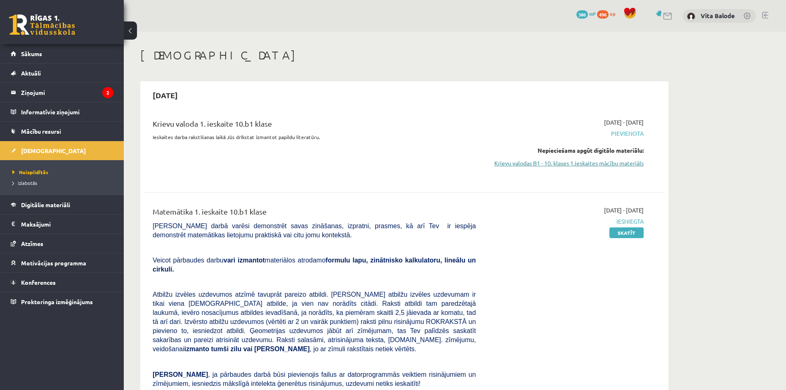
click at [597, 163] on link "Krievu valodas B1 - 10. klases 1.ieskaites mācību materiāls" at bounding box center [566, 163] width 156 height 9
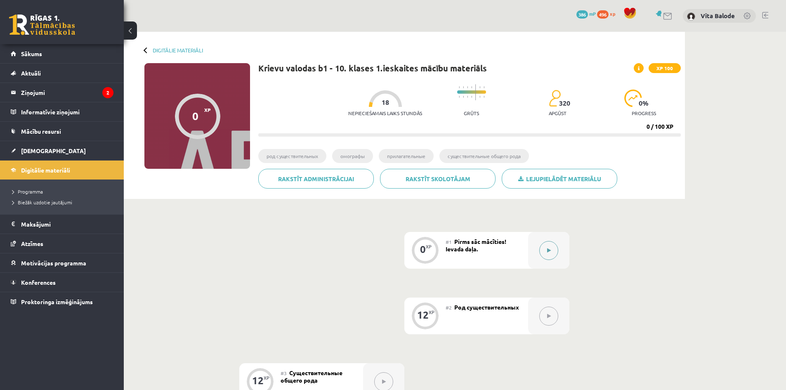
click at [546, 242] on button at bounding box center [549, 250] width 19 height 19
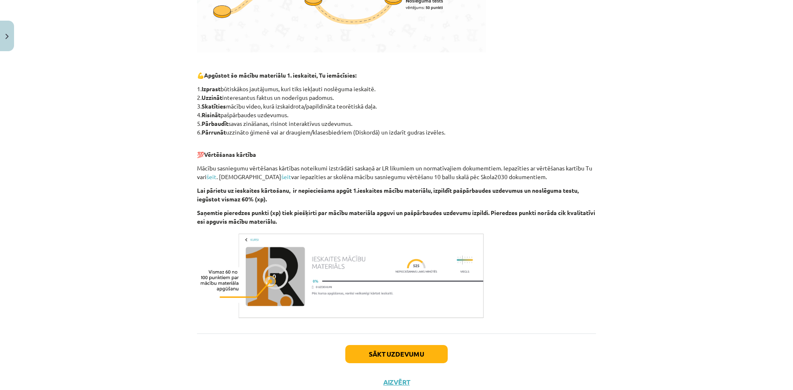
scroll to position [381, 0]
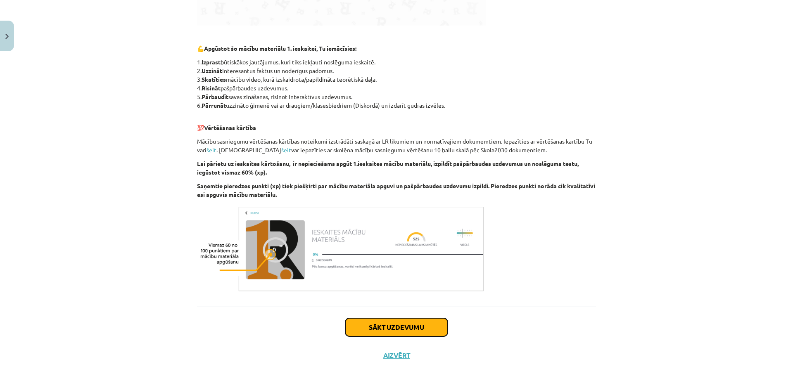
click at [428, 327] on button "Sākt uzdevumu" at bounding box center [396, 327] width 102 height 18
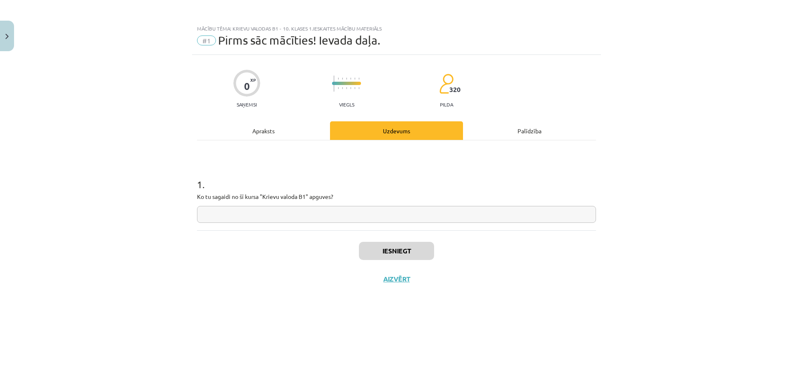
click at [370, 225] on div "1 . Ko tu sagaidi no šī kursa "Krievu valoda B1" apguves?" at bounding box center [396, 185] width 399 height 90
click at [371, 218] on input "text" at bounding box center [396, 214] width 399 height 17
type input "**********"
click at [390, 245] on button "Iesniegt" at bounding box center [396, 251] width 75 height 18
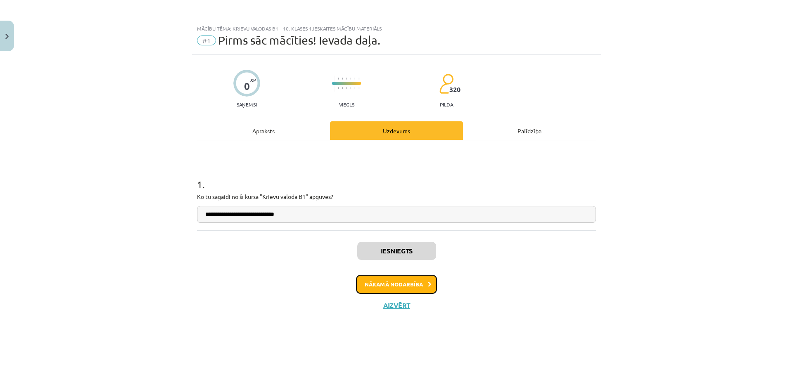
click at [425, 286] on button "Nākamā nodarbība" at bounding box center [396, 284] width 81 height 19
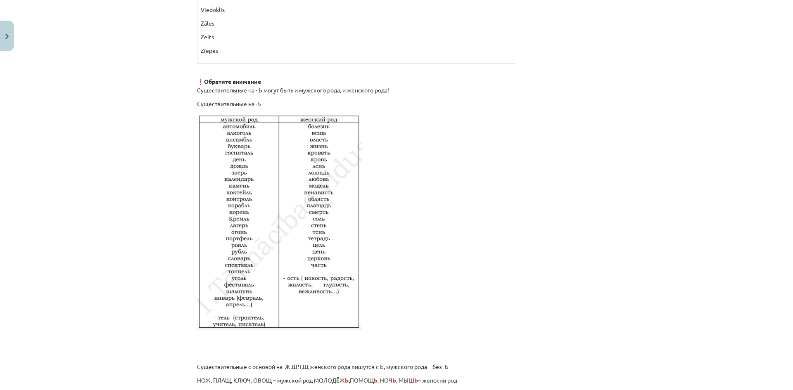
scroll to position [1320, 0]
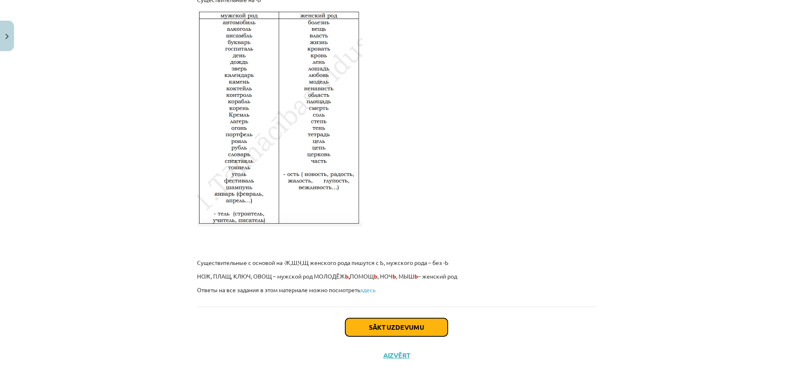
click at [410, 324] on button "Sākt uzdevumu" at bounding box center [396, 327] width 102 height 18
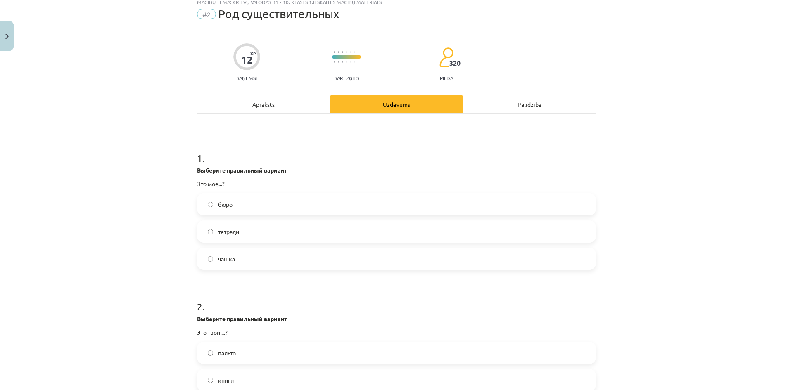
scroll to position [21, 0]
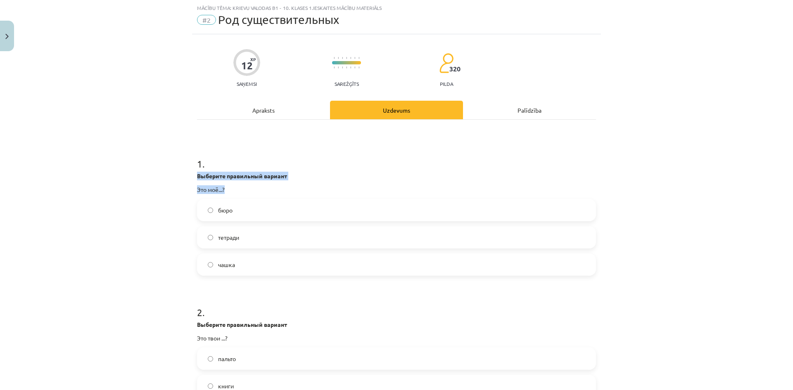
drag, startPoint x: 191, startPoint y: 175, endPoint x: 233, endPoint y: 188, distance: 44.3
click at [233, 188] on div "Mācību tēma: Krievu valodas b1 - 10. klases 1.ieskaites mācību materiāls #2 Род…" at bounding box center [396, 195] width 793 height 390
click at [237, 171] on div "1 . Выберите правильный вариант Это моё...? бюро тетради чашка" at bounding box center [396, 210] width 399 height 132
click at [233, 193] on p "Это моё...?" at bounding box center [396, 189] width 399 height 9
click at [198, 180] on p "Выберите правильный вариант" at bounding box center [396, 176] width 399 height 9
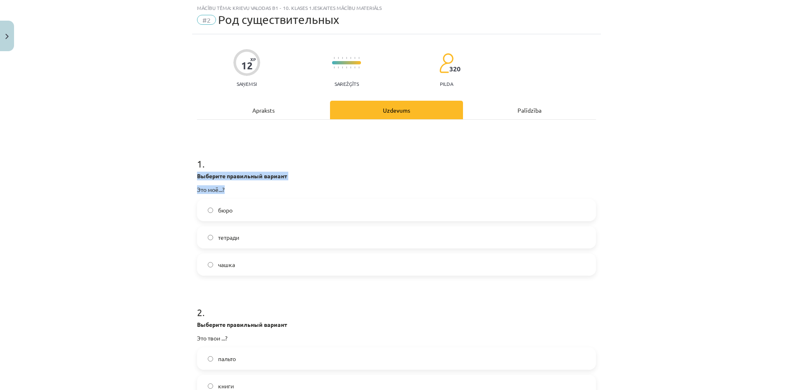
drag, startPoint x: 195, startPoint y: 175, endPoint x: 237, endPoint y: 190, distance: 44.7
click at [237, 190] on div "Выберите правильный вариант Это моё...?" at bounding box center [396, 183] width 399 height 22
copy div "Выберите правильный вариант Это моё...?"
click at [332, 177] on p "Выберите правильный вариант" at bounding box center [396, 176] width 399 height 9
drag, startPoint x: 251, startPoint y: 259, endPoint x: 207, endPoint y: 206, distance: 69.2
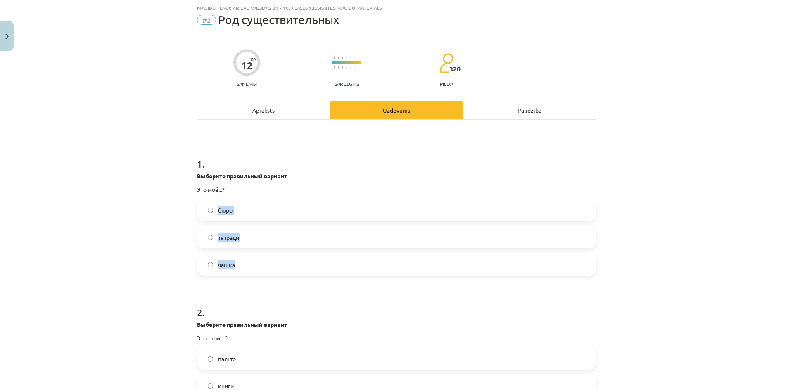
click at [207, 206] on div "бюро тетради чашка" at bounding box center [396, 237] width 399 height 77
copy div "бюро тетради чашка"
click at [114, 250] on div "Mācību tēma: Krievu valodas b1 - 10. klases 1.ieskaites mācību materiāls #2 Род…" at bounding box center [396, 195] width 793 height 390
click at [246, 251] on div "бюро тетради чашка" at bounding box center [396, 237] width 399 height 77
click at [240, 260] on label "чашка" at bounding box center [396, 264] width 397 height 21
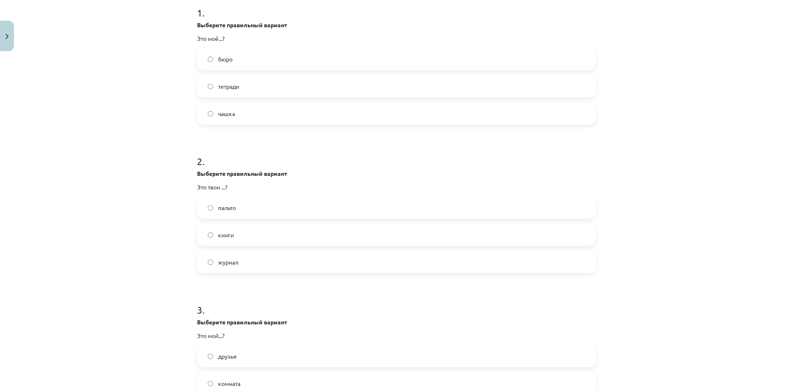
scroll to position [186, 0]
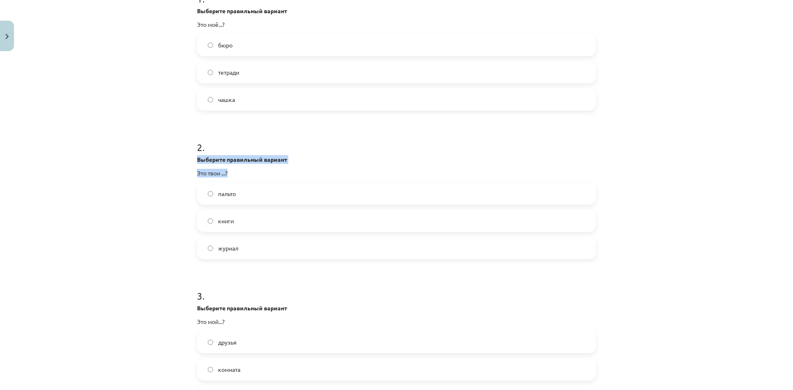
drag, startPoint x: 239, startPoint y: 171, endPoint x: 184, endPoint y: 159, distance: 55.8
click at [184, 159] on div "Mācību tēma: Krievu valodas b1 - 10. klases 1.ieskaites mācību materiāls #2 Род…" at bounding box center [396, 195] width 793 height 390
copy div "Выберите правильный вариант Это твои ...?"
drag, startPoint x: 267, startPoint y: 245, endPoint x: 211, endPoint y: 192, distance: 78.0
click at [211, 192] on div "пальто книги журнал" at bounding box center [396, 220] width 399 height 77
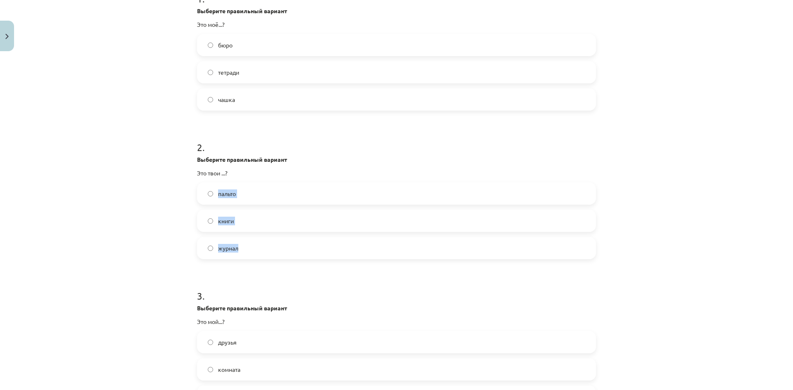
copy div "пальто книги журнал"
click at [137, 244] on div "Mācību tēma: Krievu valodas b1 - 10. klases 1.ieskaites mācību materiāls #2 Род…" at bounding box center [396, 195] width 793 height 390
click at [281, 225] on label "книги" at bounding box center [396, 221] width 397 height 21
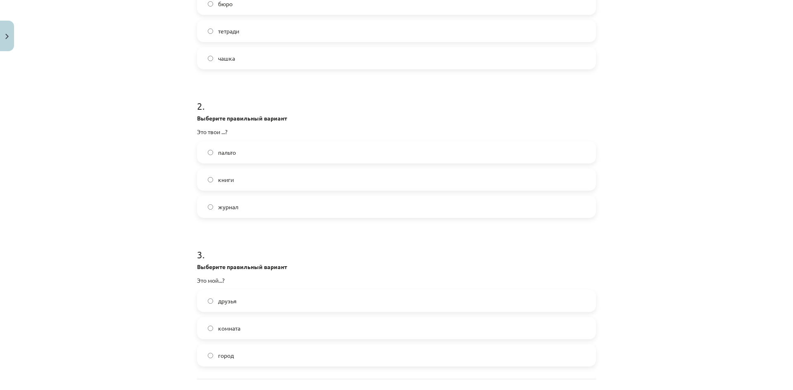
scroll to position [299, 0]
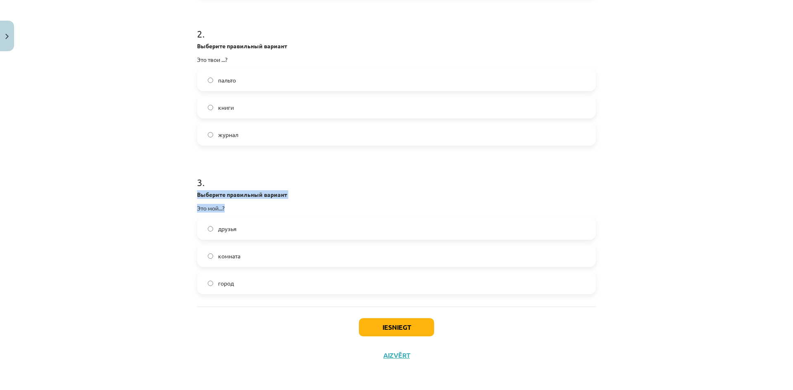
drag, startPoint x: 232, startPoint y: 208, endPoint x: 177, endPoint y: 192, distance: 57.7
click at [177, 192] on div "Mācību tēma: Krievu valodas b1 - 10. klases 1.ieskaites mācību materiāls #2 Род…" at bounding box center [396, 195] width 793 height 390
copy div "Выберите правильный вариант Это мой...?"
click at [206, 229] on div "друзья комната город" at bounding box center [396, 256] width 399 height 77
copy div "друзья комната город"
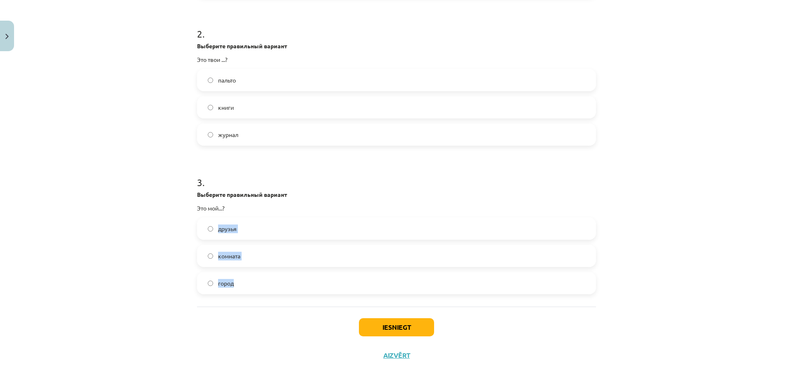
click at [144, 251] on div "Mācību tēma: Krievu valodas b1 - 10. klases 1.ieskaites mācību materiāls #2 Род…" at bounding box center [396, 195] width 793 height 390
click at [252, 283] on label "город" at bounding box center [396, 283] width 397 height 21
click at [387, 327] on button "Iesniegt" at bounding box center [396, 327] width 75 height 18
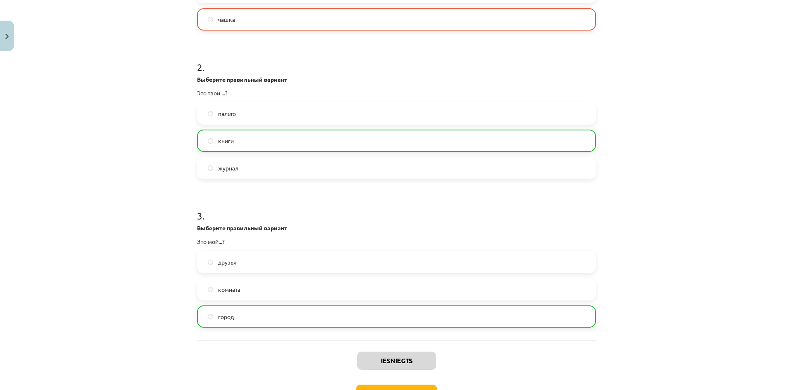
scroll to position [326, 0]
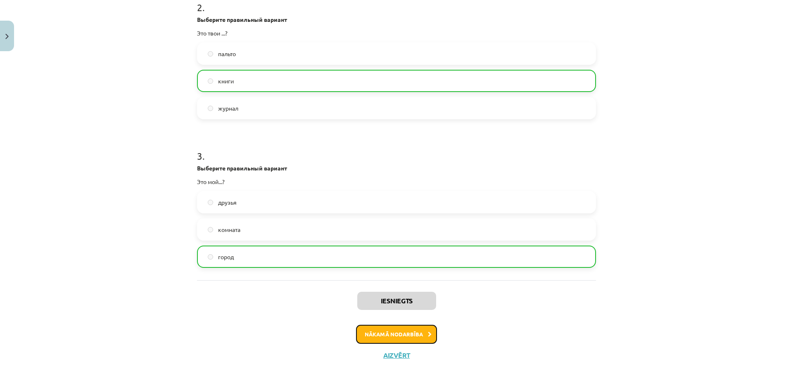
click at [401, 339] on button "Nākamā nodarbība" at bounding box center [396, 334] width 81 height 19
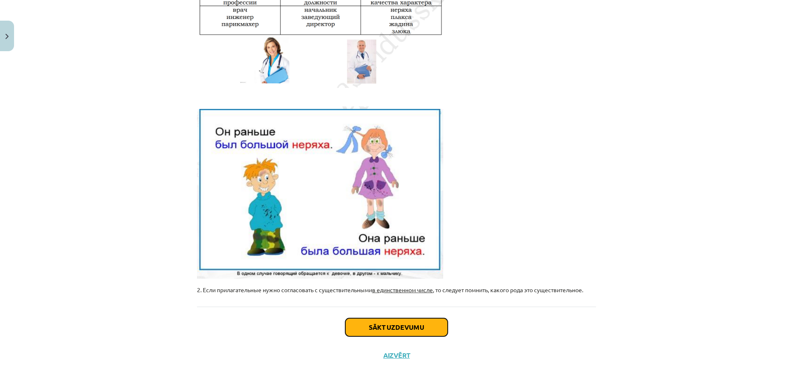
click at [403, 332] on button "Sākt uzdevumu" at bounding box center [396, 327] width 102 height 18
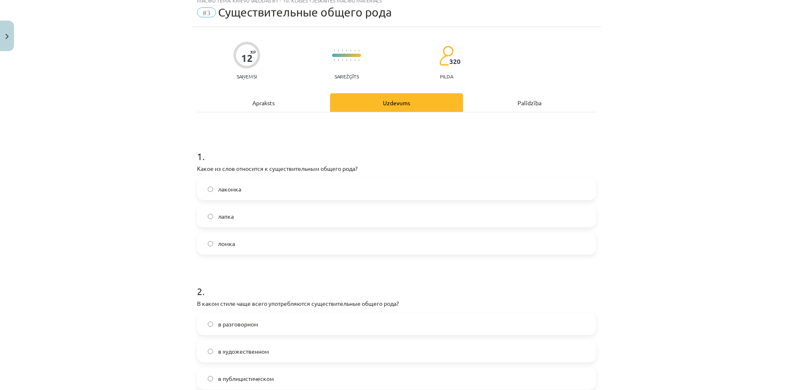
scroll to position [21, 0]
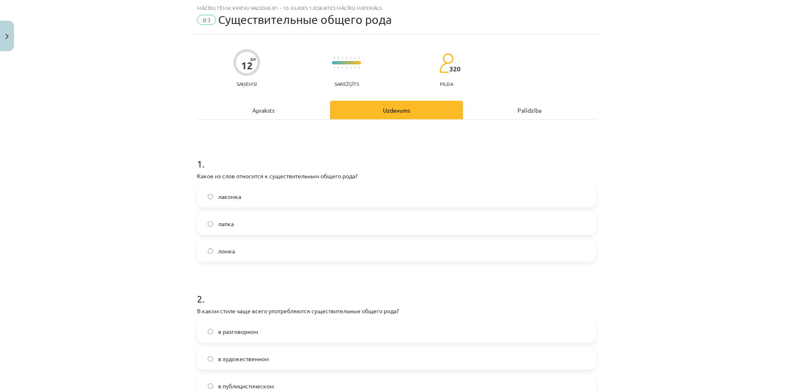
click at [215, 175] on p "Какое из слов относится к существительным общего рода?" at bounding box center [396, 176] width 399 height 9
copy div "Какое из слов относится к существительным общего рода?"
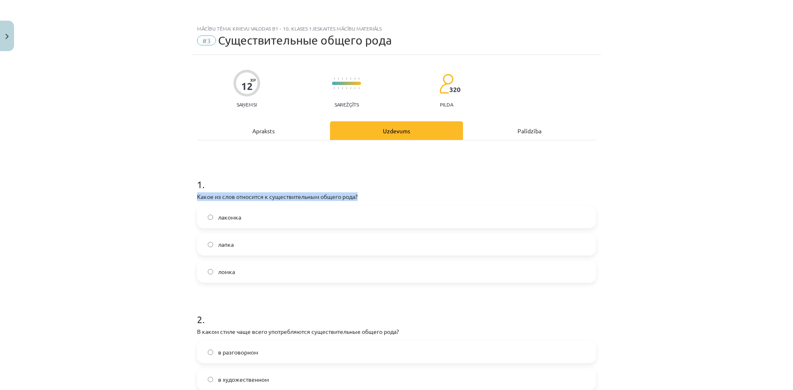
scroll to position [21, 0]
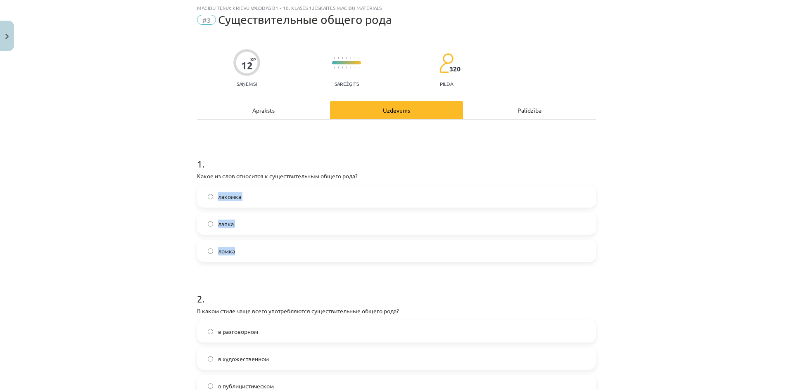
drag, startPoint x: 272, startPoint y: 249, endPoint x: 199, endPoint y: 187, distance: 95.4
click at [199, 187] on div "лакомка лапка ломка" at bounding box center [396, 223] width 399 height 77
copy div "лакомка лапка ломка"
click at [144, 239] on div "Mācību tēma: Krievu valodas b1 - 10. klases 1.ieskaites mācību materiāls #3 Cущ…" at bounding box center [396, 195] width 793 height 390
click at [271, 193] on label "лакомка" at bounding box center [396, 196] width 397 height 21
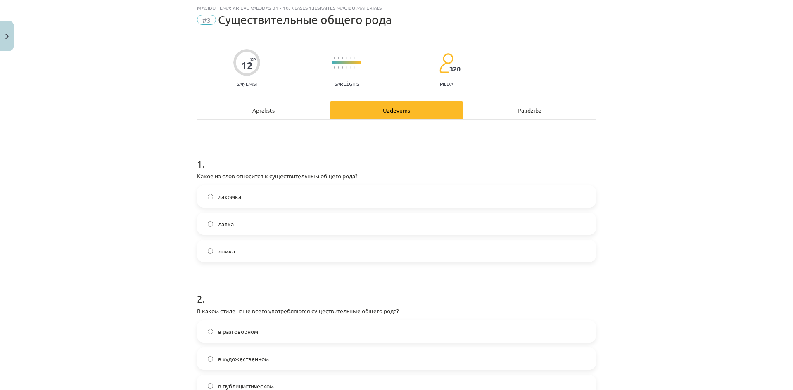
click at [766, 247] on div "Mācību tēma: Krievu valodas b1 - 10. klases 1.ieskaites mācību materiāls #3 Cущ…" at bounding box center [396, 195] width 793 height 390
click at [727, 223] on div "Mācību tēma: Krievu valodas b1 - 10. klases 1.ieskaites mācību materiāls #3 Cущ…" at bounding box center [396, 195] width 793 height 390
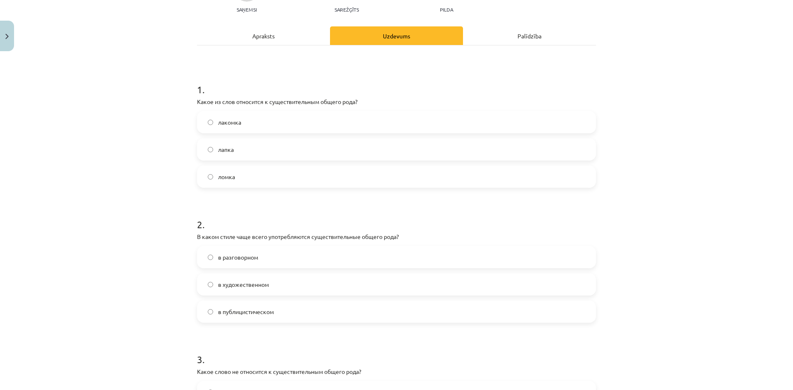
scroll to position [144, 0]
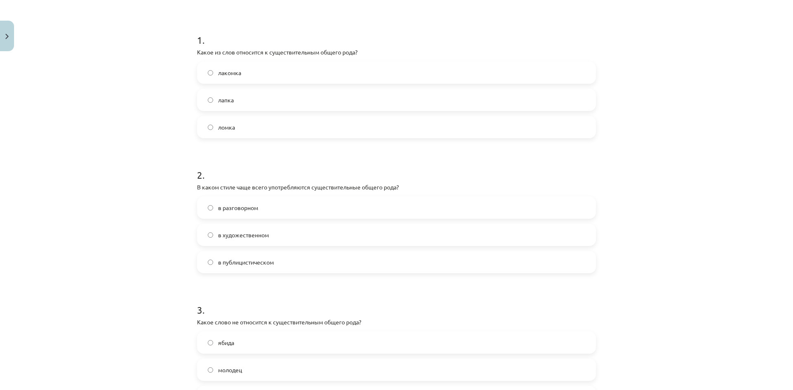
click at [348, 185] on p "В каком стиле чаще всего употребляются существительные общего рода?" at bounding box center [396, 187] width 399 height 9
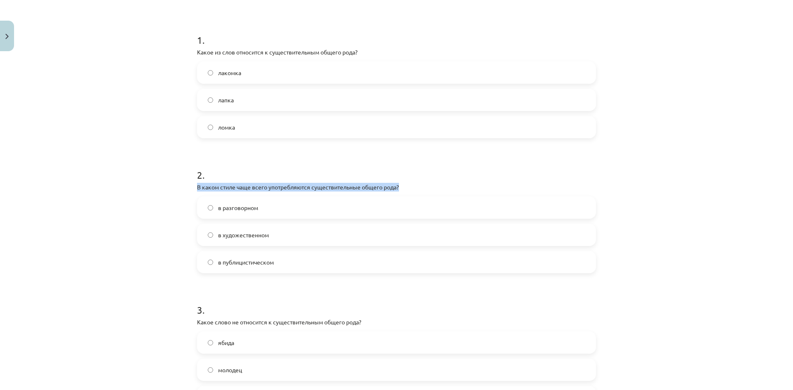
click at [348, 185] on p "В каком стиле чаще всего употребляются существительные общего рода?" at bounding box center [396, 187] width 399 height 9
copy div "В каком стиле чаще всего употребляются существительные общего рода?"
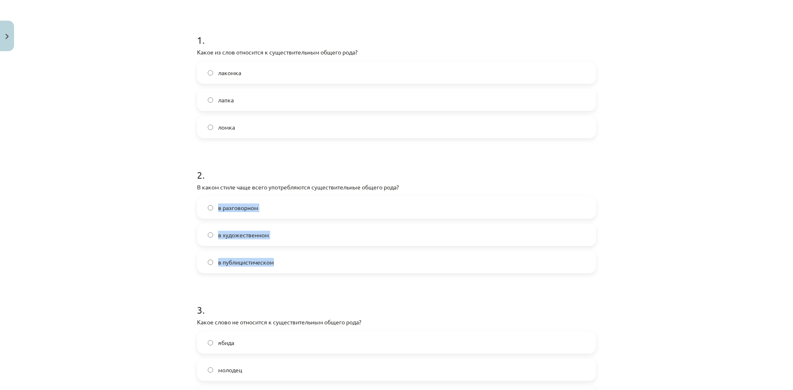
drag, startPoint x: 289, startPoint y: 265, endPoint x: 215, endPoint y: 210, distance: 92.7
click at [215, 210] on div "в разговорном в художественном в публицистическом" at bounding box center [396, 235] width 399 height 77
copy div "в разговорном в художественном в публицистическом"
click at [103, 251] on div "Mācību tēma: Krievu valodas b1 - 10. klases 1.ieskaites mācību materiāls #3 Cущ…" at bounding box center [396, 195] width 793 height 390
click at [245, 206] on span "в разговорном" at bounding box center [238, 208] width 40 height 9
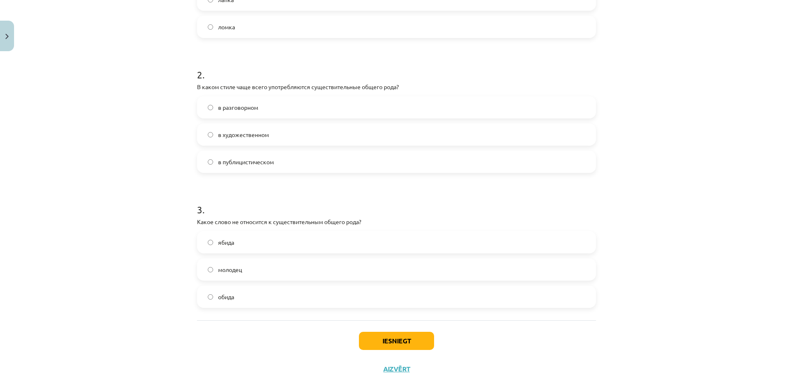
scroll to position [258, 0]
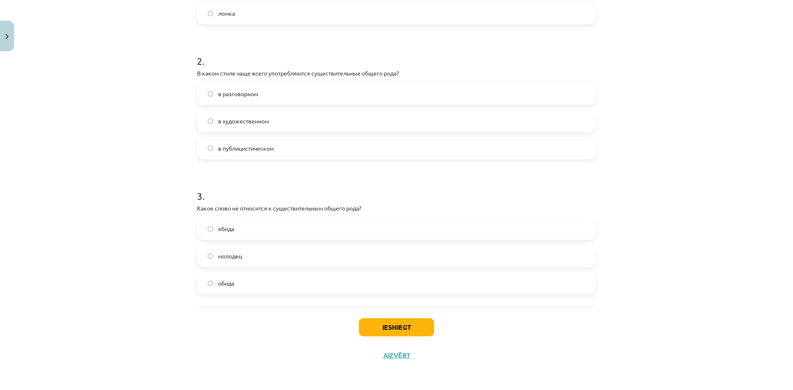
click at [250, 206] on p "Какое слово не относится к существительным общего рода?" at bounding box center [396, 208] width 399 height 9
copy div "Какое слово не относится к существительным общего рода?"
drag, startPoint x: 277, startPoint y: 289, endPoint x: 209, endPoint y: 223, distance: 94.9
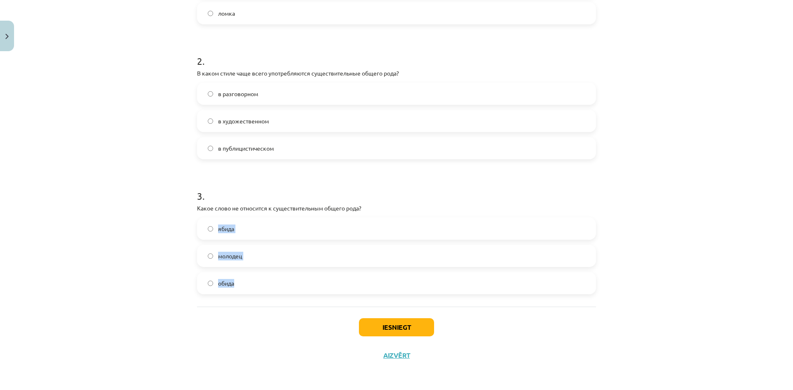
click at [209, 223] on div "ябида молодец обида" at bounding box center [396, 256] width 399 height 77
copy div "ябида молодец обида"
click at [230, 291] on label "обида" at bounding box center [396, 283] width 397 height 21
click at [69, 211] on div "Mācību tēma: Krievu valodas b1 - 10. klases 1.ieskaites mācību materiāls #3 Cущ…" at bounding box center [396, 195] width 793 height 390
click at [418, 328] on button "Iesniegt" at bounding box center [396, 327] width 75 height 18
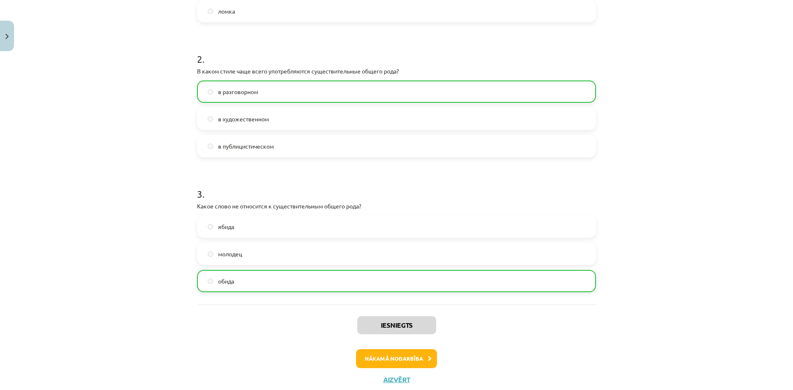
scroll to position [285, 0]
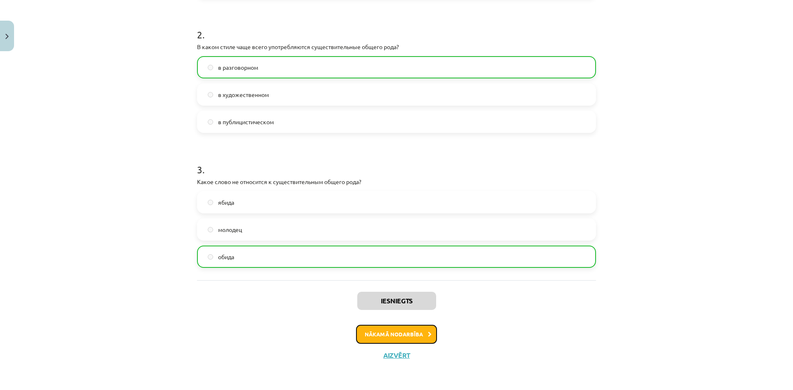
click at [399, 342] on button "Nākamā nodarbība" at bounding box center [396, 334] width 81 height 19
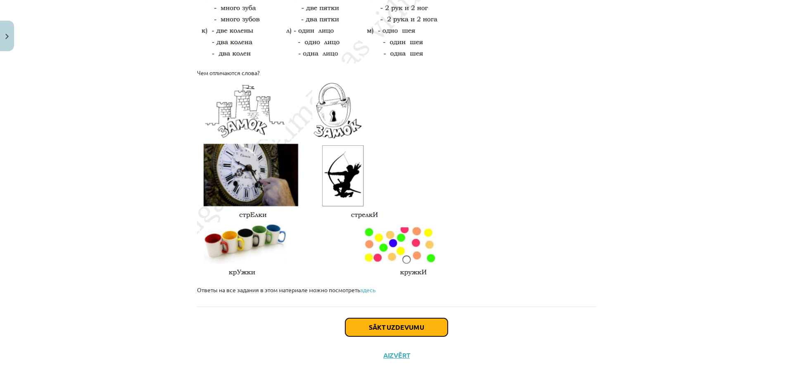
click at [371, 331] on button "Sākt uzdevumu" at bounding box center [396, 327] width 102 height 18
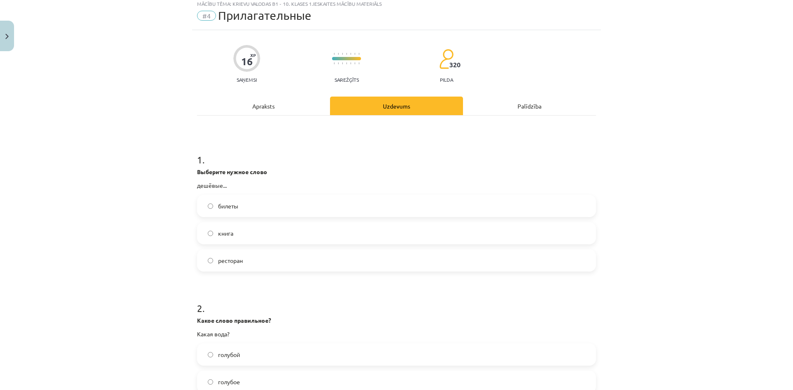
scroll to position [21, 0]
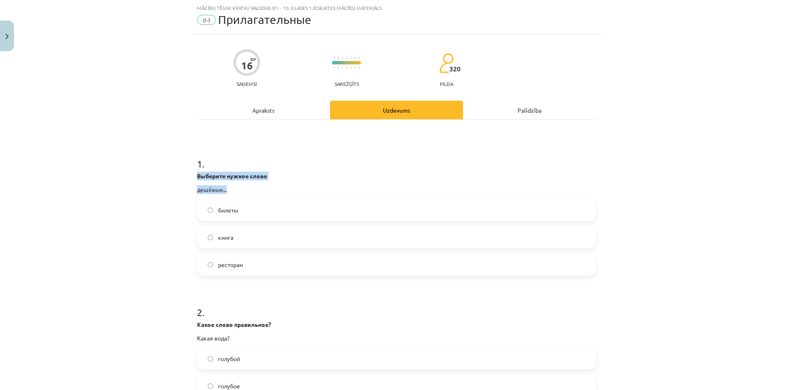
drag, startPoint x: 239, startPoint y: 189, endPoint x: 182, endPoint y: 175, distance: 58.8
click at [182, 175] on div "Mācību tēma: Krievu valodas b1 - 10. klases 1.ieskaites mācību materiāls #4 При…" at bounding box center [396, 195] width 793 height 390
copy div "Выберите нужное слово дешёвые..."
drag, startPoint x: 285, startPoint y: 268, endPoint x: 203, endPoint y: 211, distance: 100.3
click at [203, 211] on div "билеты книга ресторан" at bounding box center [396, 237] width 399 height 77
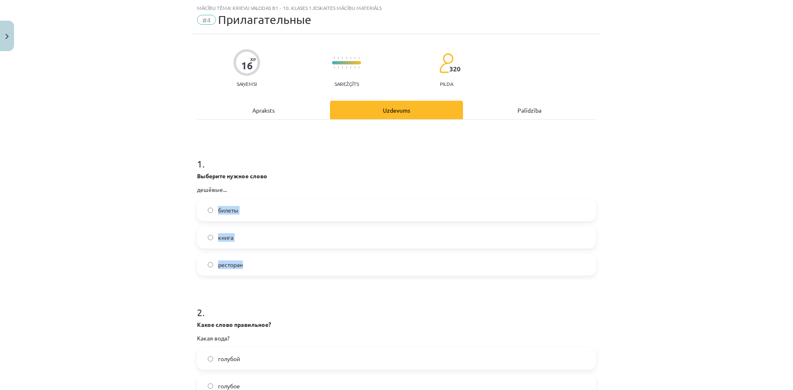
copy div "билеты книга ресторан"
click at [97, 216] on div "Mācību tēma: Krievu valodas b1 - 10. klases 1.ieskaites mācību materiāls #4 При…" at bounding box center [396, 195] width 793 height 390
click at [259, 212] on label "билеты" at bounding box center [396, 210] width 397 height 21
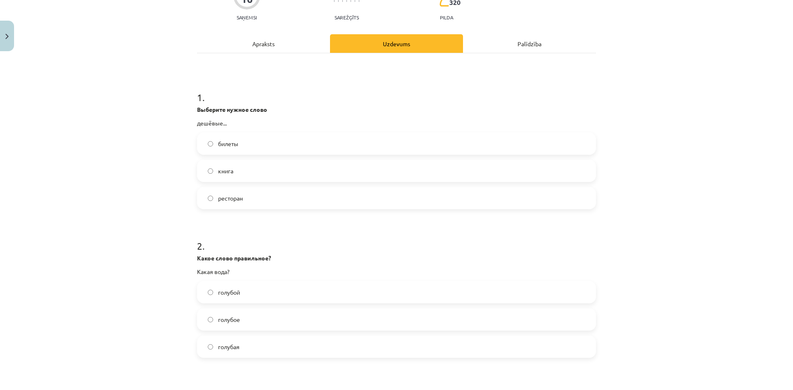
scroll to position [144, 0]
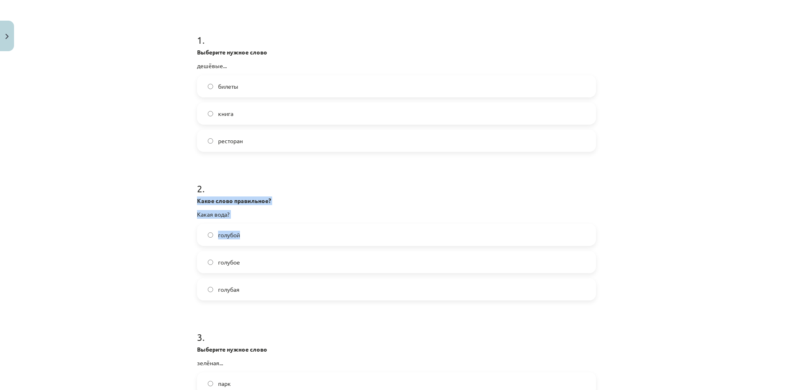
drag, startPoint x: 232, startPoint y: 218, endPoint x: 166, endPoint y: 202, distance: 68.1
click at [166, 202] on div "Mācību tēma: Krievu valodas b1 - 10. klases 1.ieskaites mācību materiāls #4 При…" at bounding box center [396, 195] width 793 height 390
click at [242, 214] on p "Какая вода?" at bounding box center [396, 214] width 399 height 9
drag, startPoint x: 242, startPoint y: 214, endPoint x: 184, endPoint y: 204, distance: 59.1
click at [184, 204] on div "Mācību tēma: Krievu valodas b1 - 10. klases 1.ieskaites mācību materiāls #4 При…" at bounding box center [396, 195] width 793 height 390
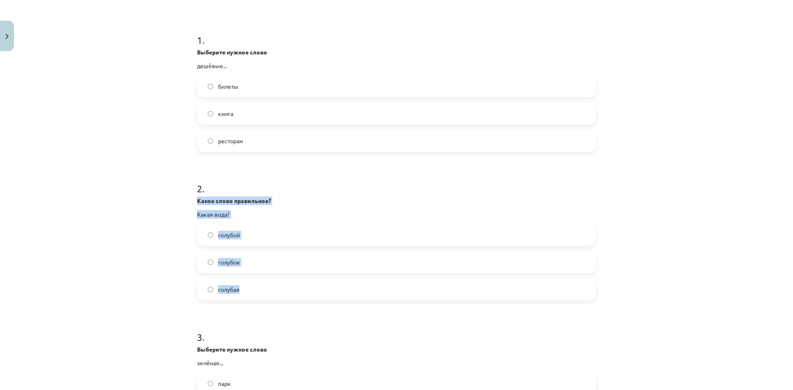
drag, startPoint x: 251, startPoint y: 289, endPoint x: 187, endPoint y: 203, distance: 107.5
click at [187, 203] on div "Mācību tēma: Krievu valodas b1 - 10. klases 1.ieskaites mācību materiāls #4 При…" at bounding box center [396, 195] width 793 height 390
copy div "Какое слово правильное? Какая вода? голубой голубое голубая"
click at [139, 233] on div "Mācību tēma: Krievu valodas b1 - 10. klases 1.ieskaites mācību materiāls #4 При…" at bounding box center [396, 195] width 793 height 390
click at [256, 229] on label "голубой" at bounding box center [396, 235] width 397 height 21
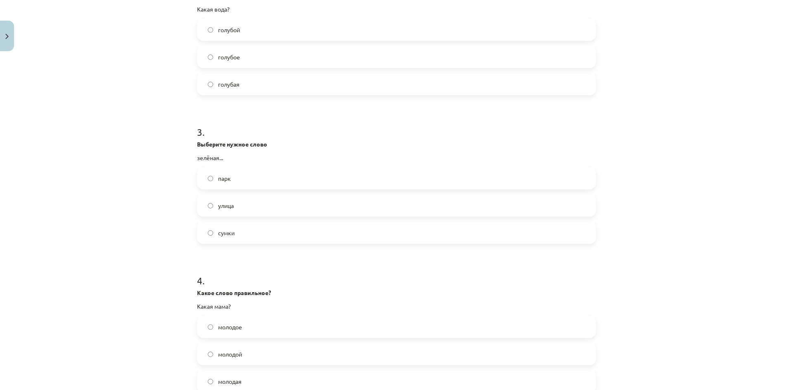
scroll to position [351, 0]
drag, startPoint x: 237, startPoint y: 230, endPoint x: 187, endPoint y: 145, distance: 97.9
click at [187, 145] on div "Mācību tēma: Krievu valodas b1 - 10. klases 1.ieskaites mācību materiāls #4 При…" at bounding box center [396, 195] width 793 height 390
copy div "Выберите нужное слово зелёная... парк улица сумки"
click at [109, 209] on div "Mācību tēma: Krievu valodas b1 - 10. klases 1.ieskaites mācību materiāls #4 При…" at bounding box center [396, 195] width 793 height 390
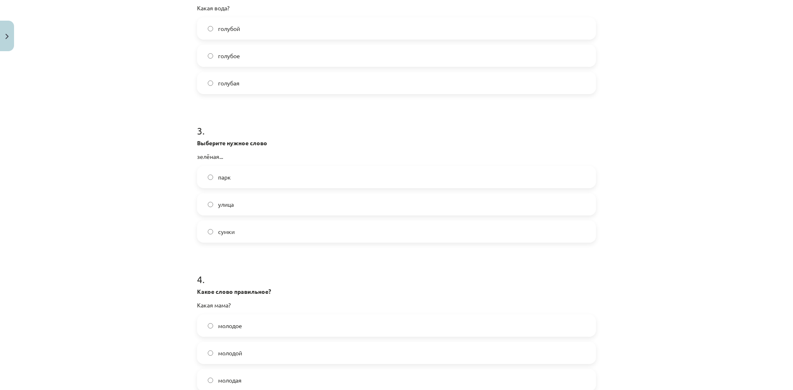
click at [261, 202] on label "улица" at bounding box center [396, 204] width 397 height 21
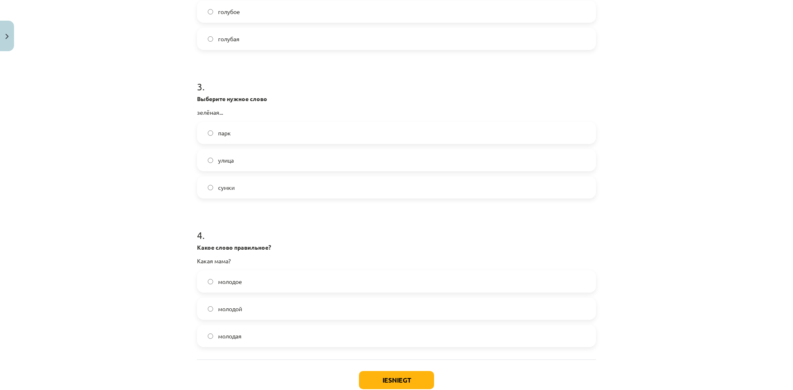
scroll to position [448, 0]
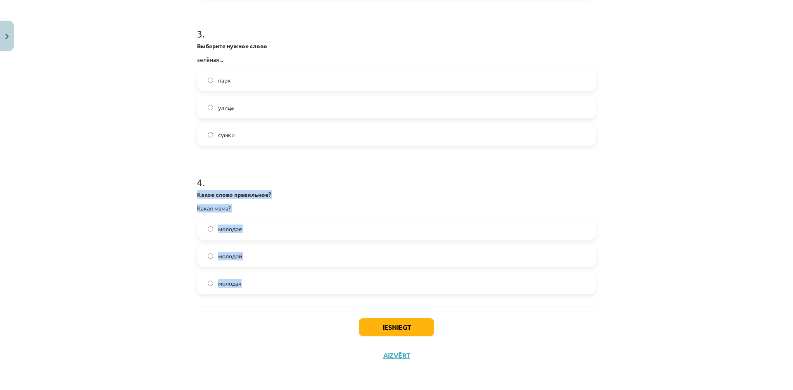
drag, startPoint x: 257, startPoint y: 279, endPoint x: 189, endPoint y: 196, distance: 107.0
copy div "Какое слово правильное? Какая мама? молодое молодой молодая"
click at [197, 305] on div "1 . Выберите нужное слово дешёвые... билеты книга ресторан 2 . Какое слово прав…" at bounding box center [396, -1] width 399 height 614
click at [254, 277] on label "молодая" at bounding box center [396, 283] width 397 height 21
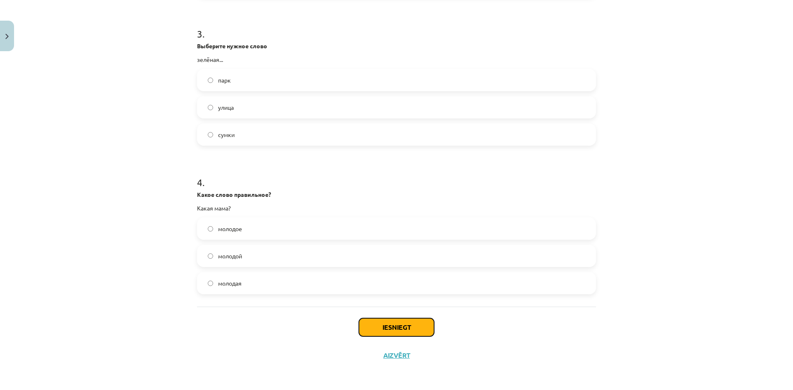
click at [410, 332] on button "Iesniegt" at bounding box center [396, 327] width 75 height 18
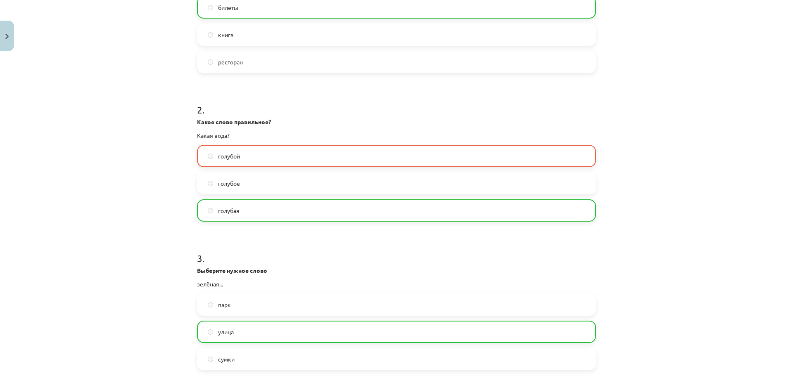
scroll to position [407, 0]
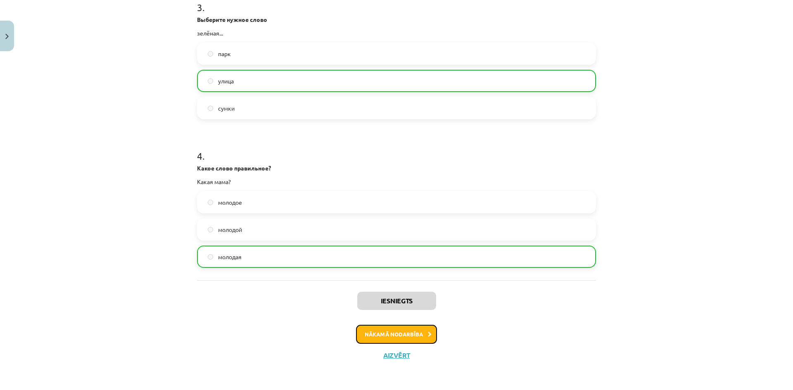
click at [413, 337] on button "Nākamā nodarbība" at bounding box center [396, 334] width 81 height 19
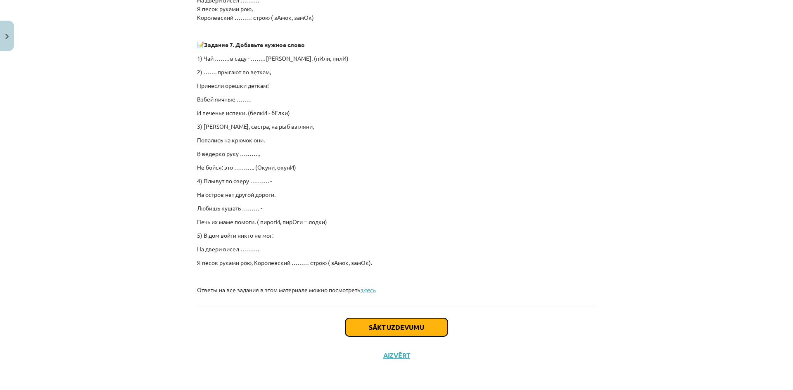
click at [413, 327] on button "Sākt uzdevumu" at bounding box center [396, 327] width 102 height 18
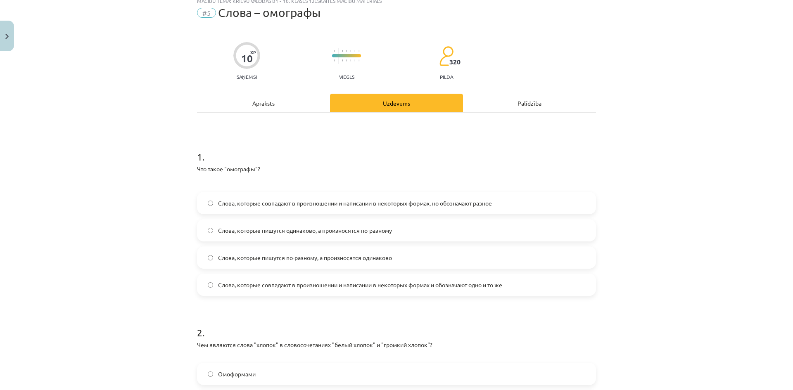
scroll to position [21, 0]
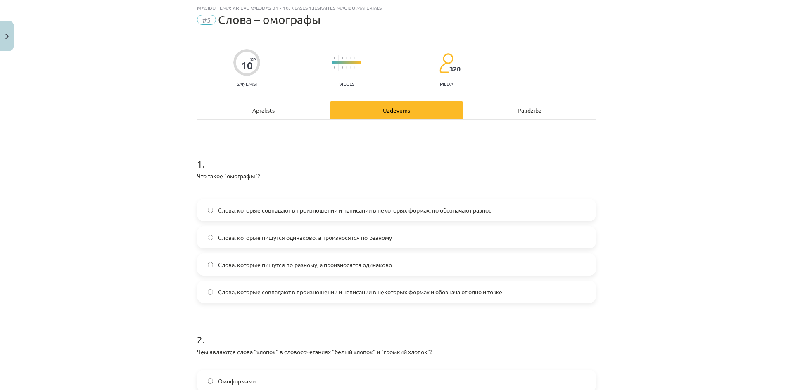
drag, startPoint x: 524, startPoint y: 290, endPoint x: 187, endPoint y: 177, distance: 355.4
click at [187, 177] on div "Mācību tēma: Krievu valodas b1 - 10. klases 1.ieskaites mācību materiāls #5 Сло…" at bounding box center [396, 195] width 793 height 390
click at [635, 131] on div "Mācību tēma: Krievu valodas b1 - 10. klases 1.ieskaites mācību materiāls #5 Сло…" at bounding box center [396, 195] width 793 height 390
click at [632, 185] on div "Mācību tēma: Krievu valodas b1 - 10. klases 1.ieskaites mācību materiāls #5 Сло…" at bounding box center [396, 195] width 793 height 390
click at [467, 232] on label "Слова, которые пишутся одинаково, а произносятся по-разному" at bounding box center [396, 237] width 397 height 21
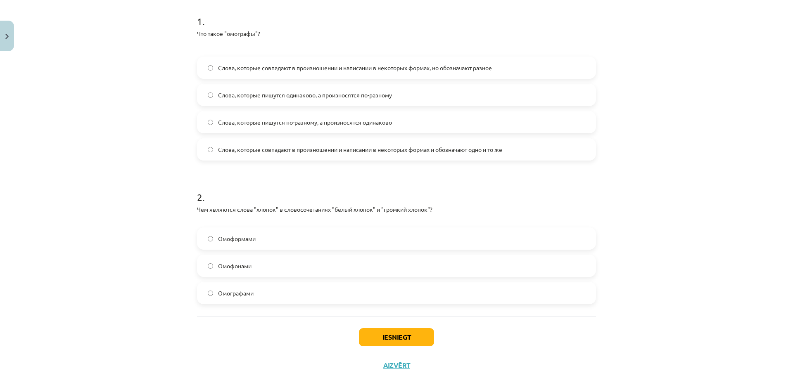
scroll to position [173, 0]
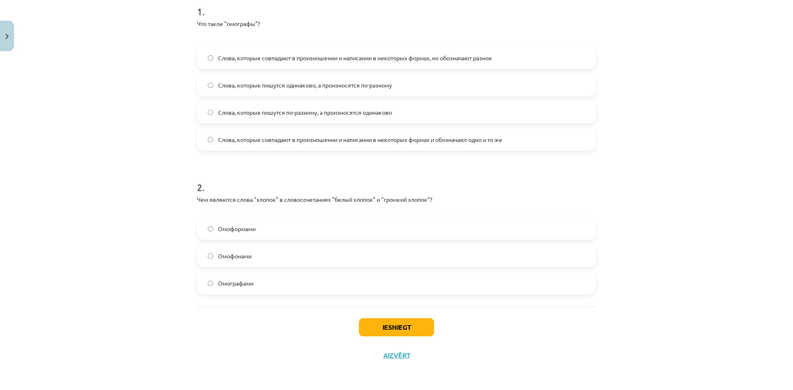
drag, startPoint x: 266, startPoint y: 286, endPoint x: 189, endPoint y: 200, distance: 114.9
click at [192, 200] on div "10 XP Saņemsi Viegls 320 pilda Apraksts Uzdevums Palīdzība 1 . Что такое "омогр…" at bounding box center [396, 126] width 409 height 488
click at [589, 150] on div "Слова, которые совпадают в произношении и написании в некоторых формах, но обоз…" at bounding box center [396, 99] width 399 height 104
click at [420, 228] on label "Омоформами" at bounding box center [396, 228] width 397 height 21
click at [303, 283] on label "Омографами" at bounding box center [396, 283] width 397 height 21
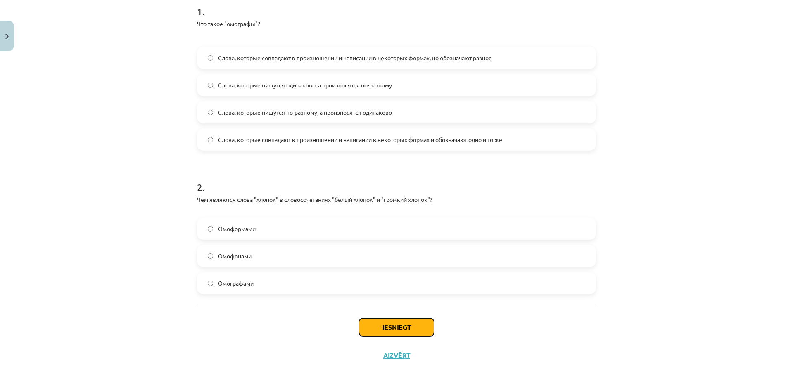
click at [402, 332] on button "Iesniegt" at bounding box center [396, 327] width 75 height 18
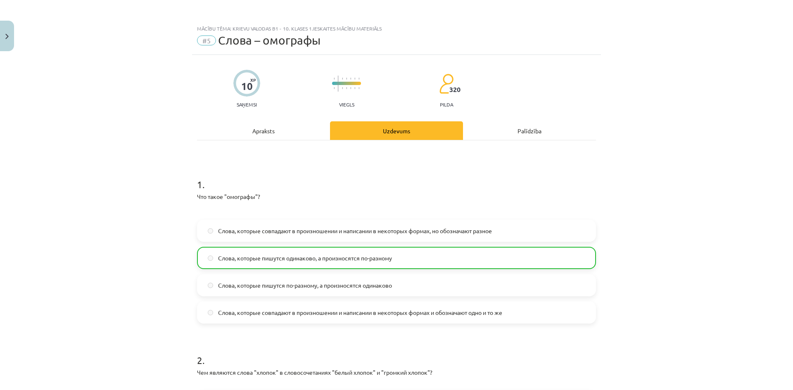
scroll to position [199, 0]
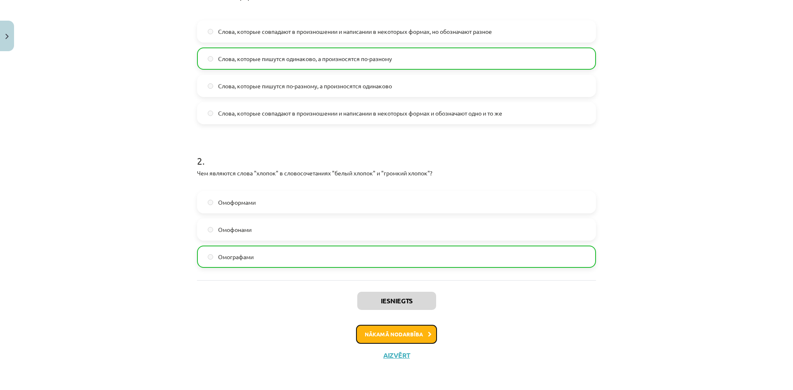
click at [380, 336] on button "Nākamā nodarbība" at bounding box center [396, 334] width 81 height 19
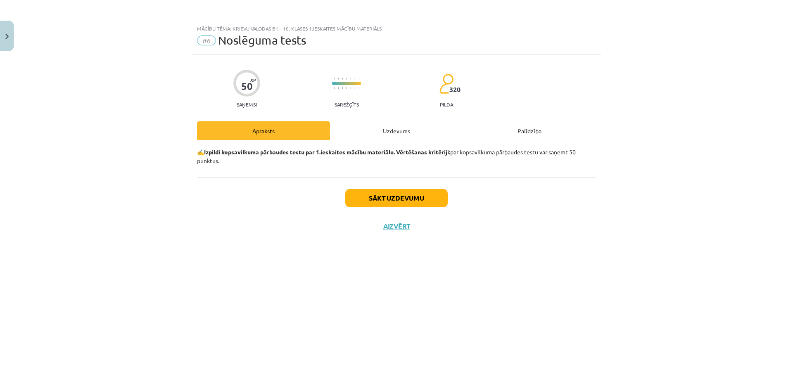
scroll to position [0, 0]
click at [417, 197] on button "Sākt uzdevumu" at bounding box center [396, 198] width 102 height 18
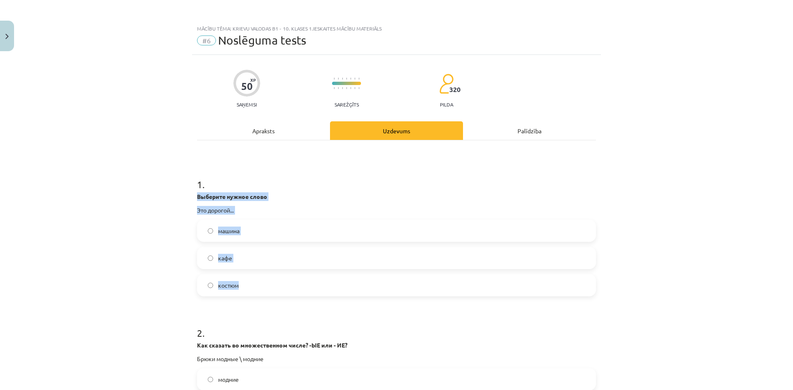
drag, startPoint x: 261, startPoint y: 284, endPoint x: 191, endPoint y: 197, distance: 111.0
copy div "Выберите нужное слово Это дорогой... машина кафе костюм"
click at [117, 267] on div "Mācību tēma: Krievu valodas b1 - 10. klases 1.ieskaites mācību materiāls #6 Nos…" at bounding box center [396, 195] width 793 height 390
click at [246, 278] on label "костюм" at bounding box center [396, 285] width 397 height 21
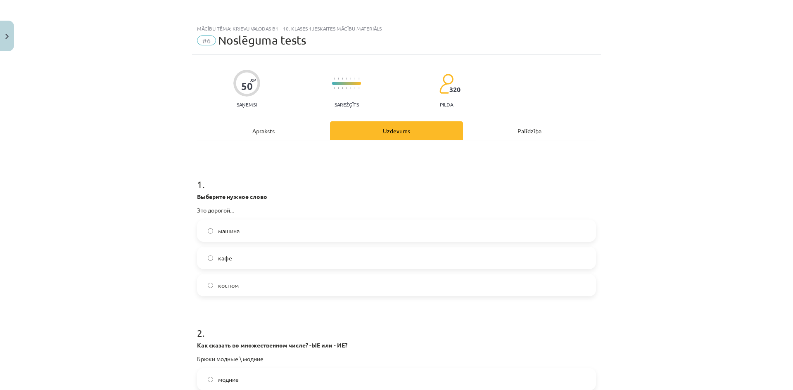
scroll to position [165, 0]
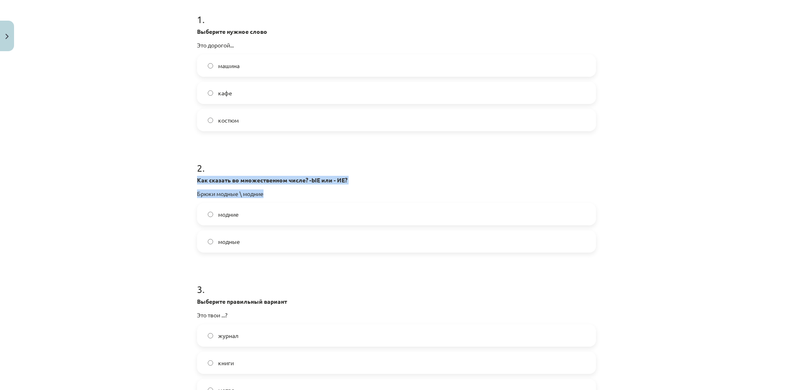
drag, startPoint x: 270, startPoint y: 197, endPoint x: 178, endPoint y: 181, distance: 93.9
click at [178, 181] on div "Mācību tēma: Krievu valodas b1 - 10. klases 1.ieskaites mācību materiāls #6 Nos…" at bounding box center [396, 195] width 793 height 390
drag, startPoint x: 263, startPoint y: 249, endPoint x: 190, endPoint y: 182, distance: 99.4
copy div "Как сказать во множественном числе? -ЫЕ или - ИЕ? Брюки модные \ модние модние …"
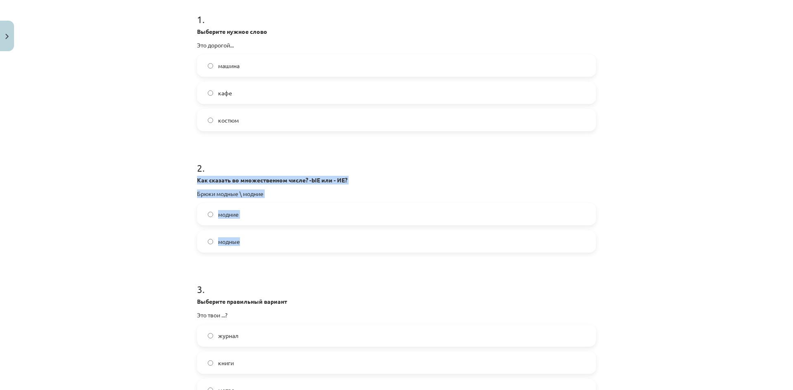
click at [173, 218] on div "Mācību tēma: Krievu valodas b1 - 10. klases 1.ieskaites mācību materiāls #6 Nos…" at bounding box center [396, 195] width 793 height 390
click at [275, 209] on label "модние" at bounding box center [396, 214] width 397 height 21
click at [391, 239] on label "модные" at bounding box center [396, 241] width 397 height 21
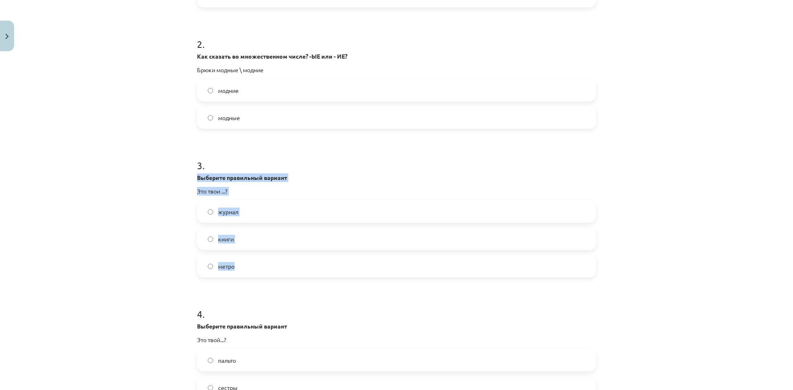
drag, startPoint x: 253, startPoint y: 268, endPoint x: 194, endPoint y: 179, distance: 106.5
click at [197, 179] on div "3 . Выберите правильный вариант Это твои ...? журнал книги метро" at bounding box center [396, 211] width 399 height 132
copy div "Выберите правильный вариант Это твои ...? журнал книги метро"
click at [246, 239] on label "книги" at bounding box center [396, 239] width 397 height 21
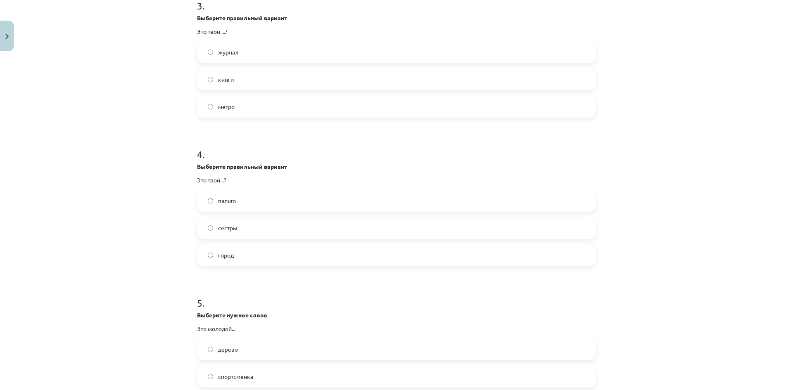
scroll to position [454, 0]
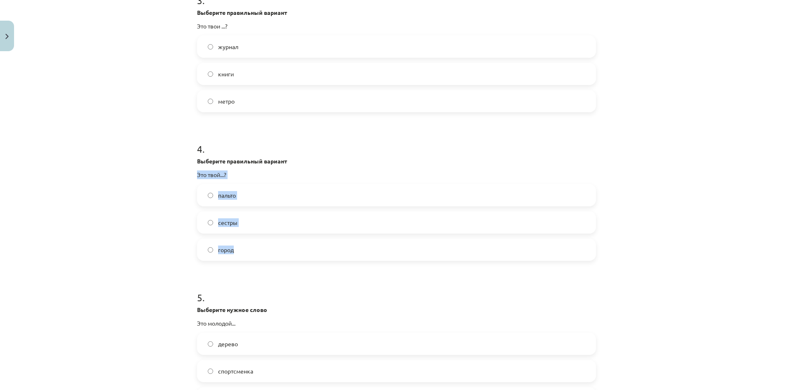
drag, startPoint x: 235, startPoint y: 251, endPoint x: 190, endPoint y: 173, distance: 89.4
click at [130, 204] on div "Mācību tēma: Krievu valodas b1 - 10. klases 1.ieskaites mācību materiāls #6 Nos…" at bounding box center [396, 195] width 793 height 390
drag, startPoint x: 247, startPoint y: 250, endPoint x: 191, endPoint y: 161, distance: 105.4
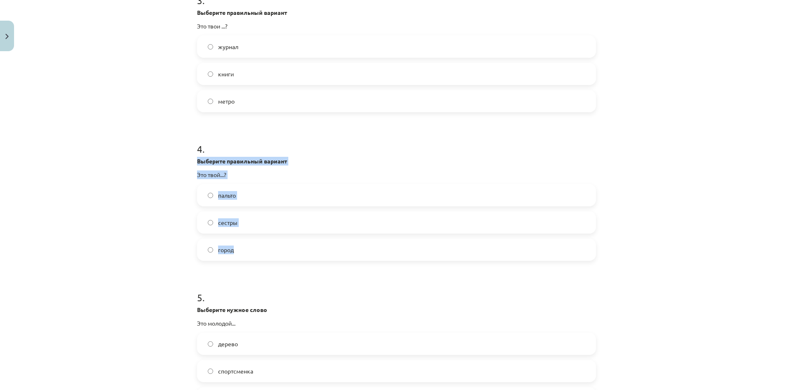
copy div "Выберите правильный вариант Это твой...? пальто сестры город"
click at [60, 243] on div "Mācību tēma: Krievu valodas b1 - 10. klases 1.ieskaites mācību materiāls #6 Nos…" at bounding box center [396, 195] width 793 height 390
click at [244, 250] on label "город" at bounding box center [396, 249] width 397 height 21
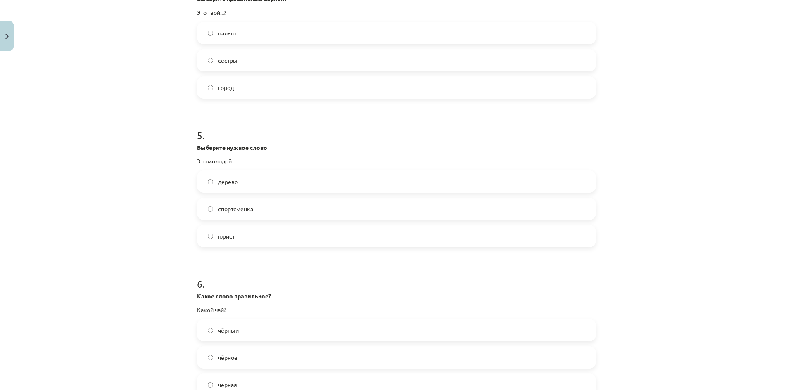
scroll to position [619, 0]
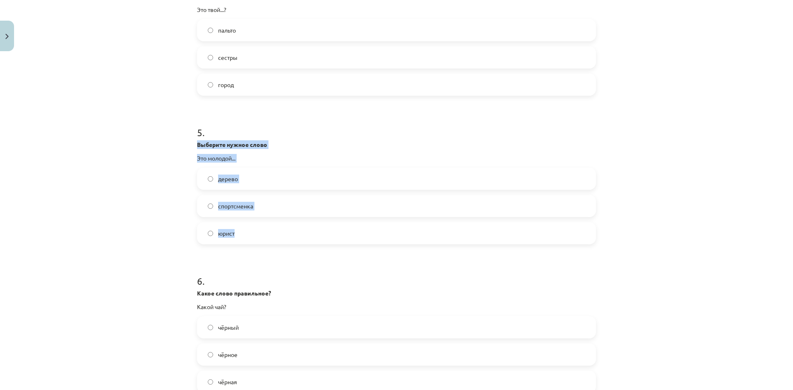
drag, startPoint x: 246, startPoint y: 231, endPoint x: 187, endPoint y: 147, distance: 102.3
click at [187, 147] on div "Mācību tēma: Krievu valodas b1 - 10. klases 1.ieskaites mācību materiāls #6 Nos…" at bounding box center [396, 195] width 793 height 390
copy div "Выберите нужное слово Это молодой... дерево спортсменка юрист"
click at [99, 246] on div "Mācību tēma: Krievu valodas b1 - 10. klases 1.ieskaites mācību materiāls #6 Nos…" at bounding box center [396, 195] width 793 height 390
click at [260, 227] on label "юрист" at bounding box center [396, 233] width 397 height 21
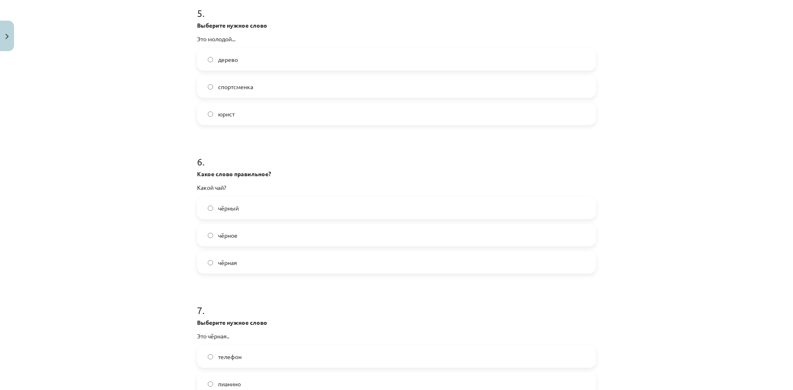
scroll to position [743, 0]
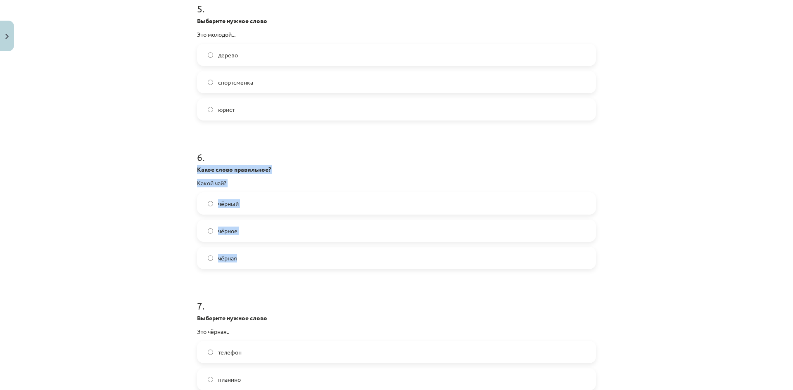
drag, startPoint x: 243, startPoint y: 258, endPoint x: 185, endPoint y: 171, distance: 104.2
click at [185, 171] on div "Mācību tēma: Krievu valodas b1 - 10. klases 1.ieskaites mācību materiāls #6 Nos…" at bounding box center [396, 195] width 793 height 390
copy div "Какое слово правильное? Какой чай? чёрный чёрное чёрная"
drag, startPoint x: 64, startPoint y: 296, endPoint x: 96, endPoint y: 280, distance: 35.8
click at [66, 294] on div "Mācību tēma: Krievu valodas b1 - 10. klases 1.ieskaites mācību materiāls #6 Nos…" at bounding box center [396, 195] width 793 height 390
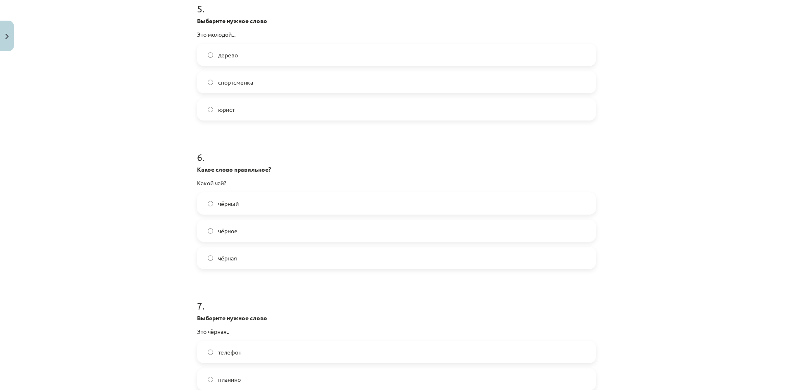
click at [304, 207] on label "чёрный" at bounding box center [396, 203] width 397 height 21
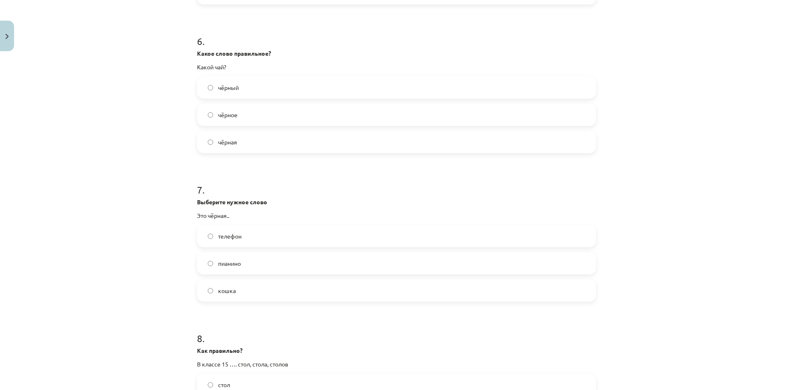
scroll to position [867, 0]
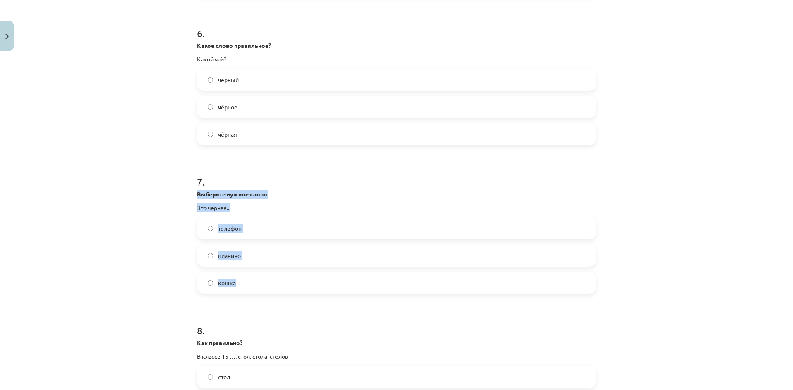
drag, startPoint x: 236, startPoint y: 285, endPoint x: 191, endPoint y: 194, distance: 101.4
click at [192, 194] on div "50 XP Saņemsi Sarežģīts 320 pilda Apraksts Uzdevums Palīdzība 1 . Выберите нужн…" at bounding box center [396, 1] width 409 height 1627
copy div "Выберите нужное слово Это чёрная.. телефон пианино кошка"
click at [82, 269] on div "Mācību tēma: Krievu valodas b1 - 10. klases 1.ieskaites mācību materiāls #6 Nos…" at bounding box center [396, 195] width 793 height 390
click at [234, 270] on div "телефон пианино кошка" at bounding box center [396, 255] width 399 height 77
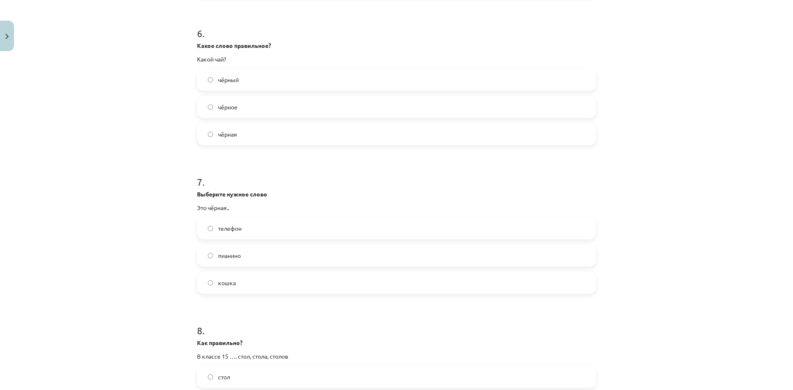
click at [237, 277] on label "кошка" at bounding box center [396, 282] width 397 height 21
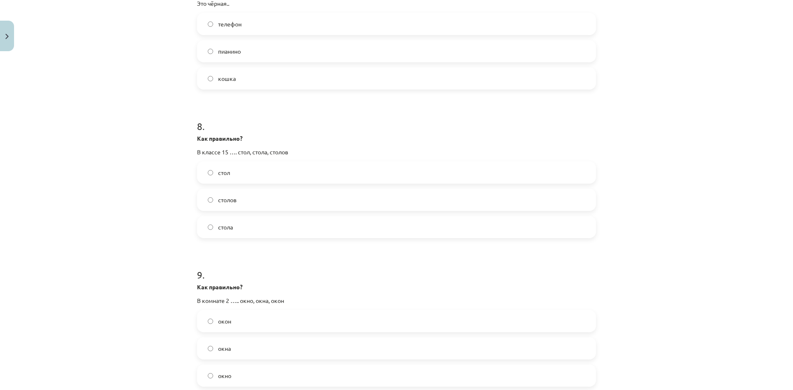
scroll to position [1073, 0]
drag, startPoint x: 248, startPoint y: 230, endPoint x: 192, endPoint y: 138, distance: 106.9
copy div "Как правильно? В классе 15 …. стол, стола, столов стол столов стола"
click at [147, 185] on div "Mācību tēma: Krievu valodas b1 - 10. klases 1.ieskaites mācību materiāls #6 Nos…" at bounding box center [396, 195] width 793 height 390
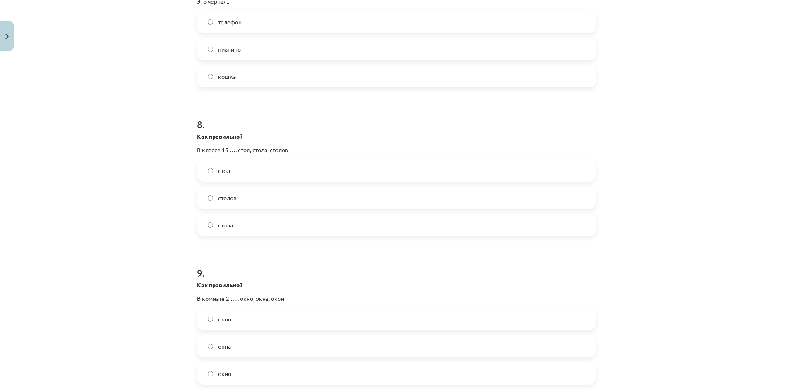
click at [236, 187] on label "столов" at bounding box center [396, 197] width 397 height 21
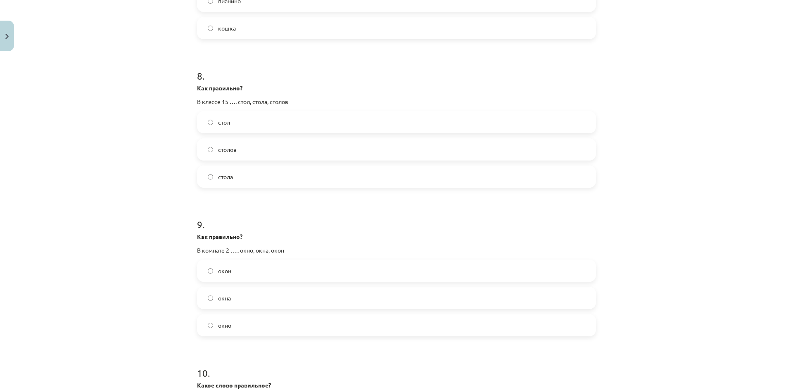
scroll to position [1197, 0]
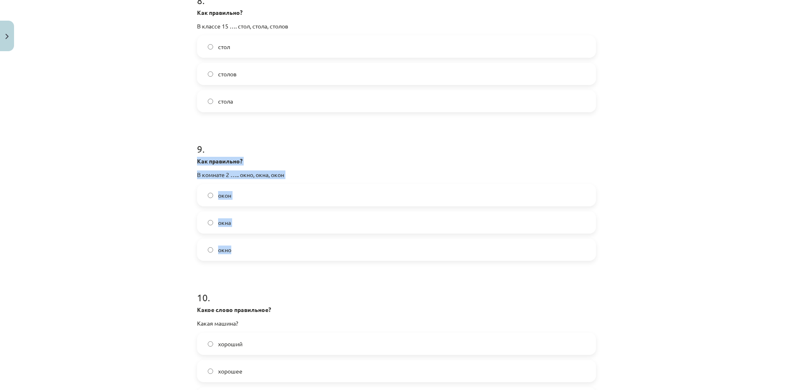
drag, startPoint x: 252, startPoint y: 249, endPoint x: 189, endPoint y: 162, distance: 107.6
copy div "Как правильно? В комнате 2 ….. окно, окна, окон окон окна окно"
click at [130, 178] on div "Mācību tēma: Krievu valodas b1 - 10. klases 1.ieskaites mācību materiāls #6 Nos…" at bounding box center [396, 195] width 793 height 390
click at [249, 223] on label "окна" at bounding box center [396, 222] width 397 height 21
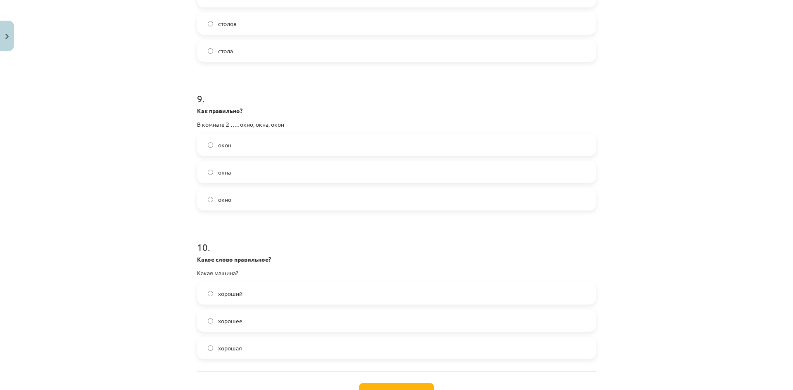
scroll to position [1312, 0]
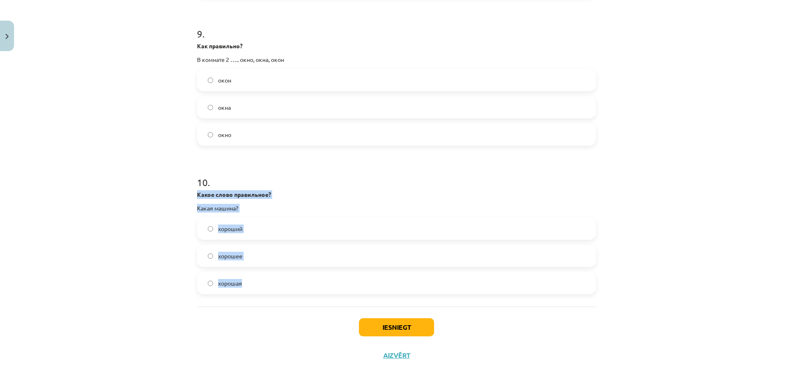
drag, startPoint x: 261, startPoint y: 278, endPoint x: 191, endPoint y: 194, distance: 109.0
copy div "Какое слово правильное? Какая машина? хороший хорошее хорошая"
click at [180, 214] on div "Mācību tēma: Krievu valodas b1 - 10. klases 1.ieskaites mācību materiāls #6 Nos…" at bounding box center [396, 195] width 793 height 390
click at [265, 283] on label "хорошая" at bounding box center [396, 283] width 397 height 21
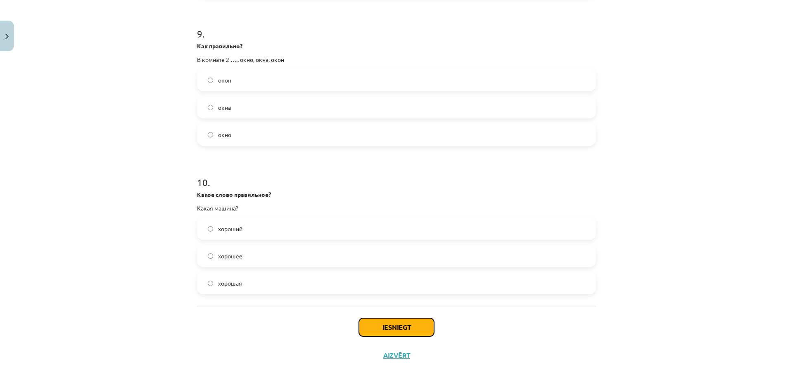
click at [413, 322] on button "Iesniegt" at bounding box center [396, 327] width 75 height 18
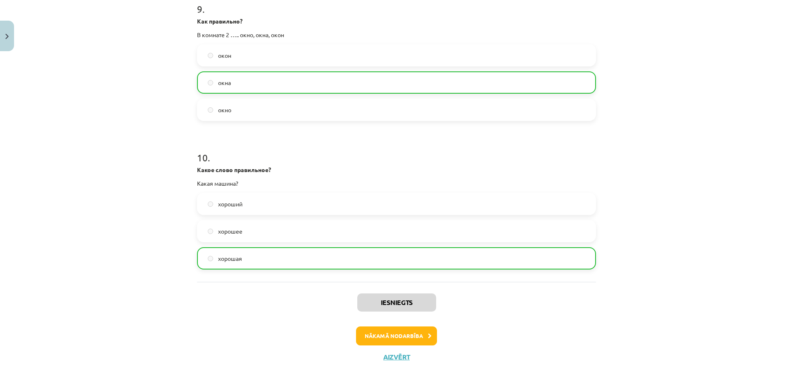
scroll to position [1339, 0]
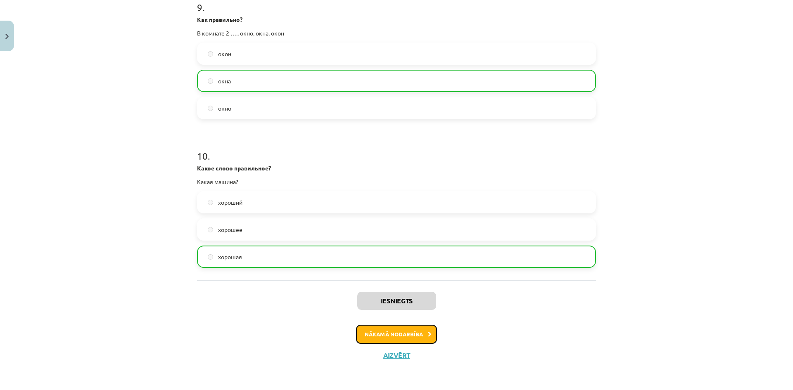
click at [414, 333] on button "Nākamā nodarbība" at bounding box center [396, 334] width 81 height 19
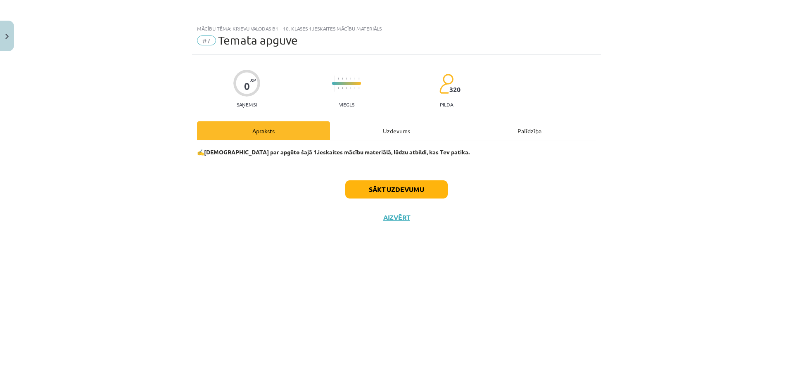
scroll to position [0, 0]
click at [410, 194] on button "Sākt uzdevumu" at bounding box center [396, 189] width 102 height 18
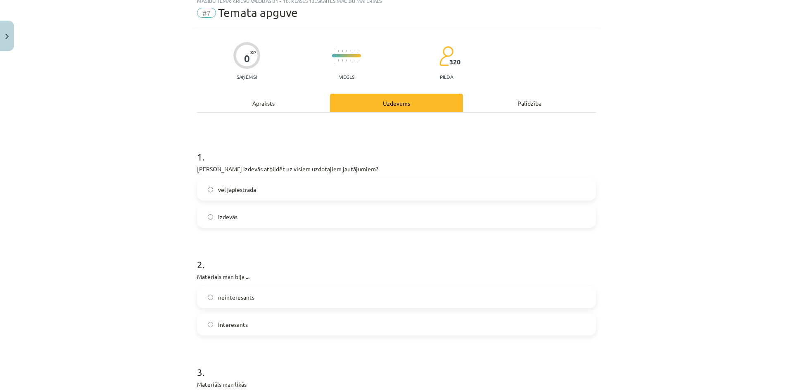
scroll to position [83, 0]
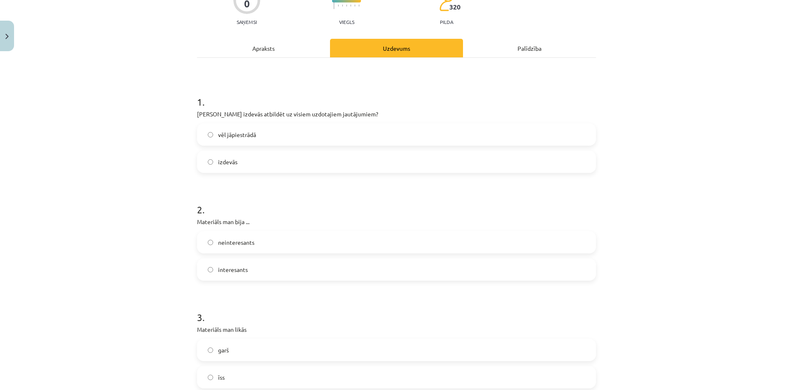
click at [270, 161] on label "izdevās" at bounding box center [396, 162] width 397 height 21
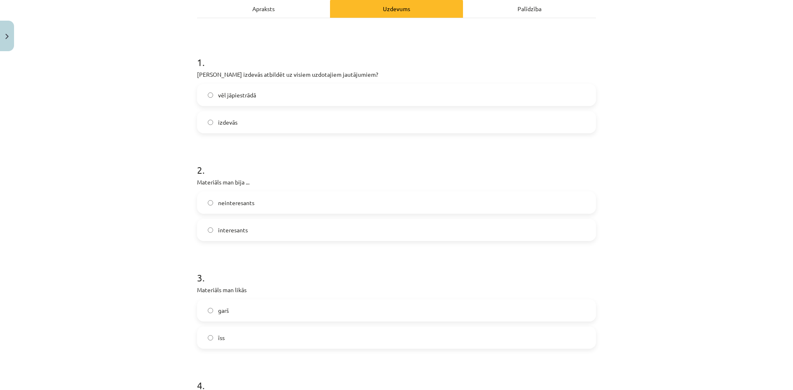
scroll to position [165, 0]
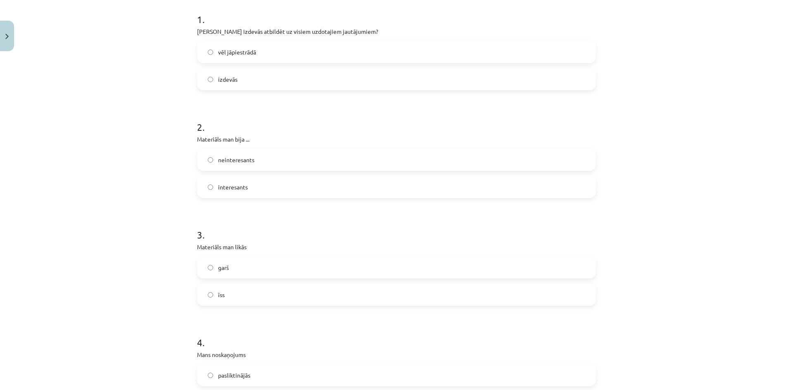
click at [256, 180] on label "interesants" at bounding box center [396, 187] width 397 height 21
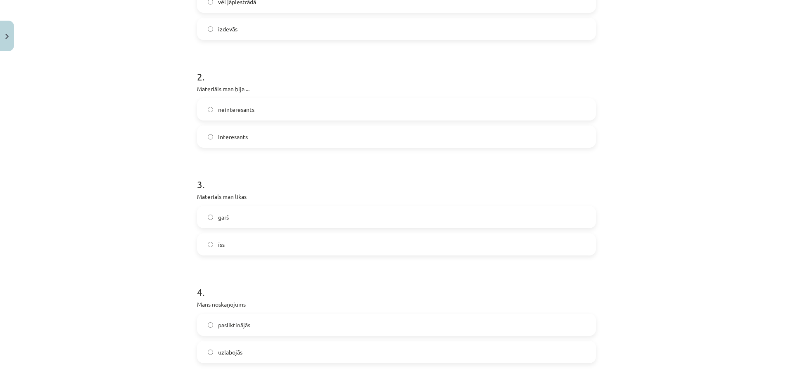
scroll to position [289, 0]
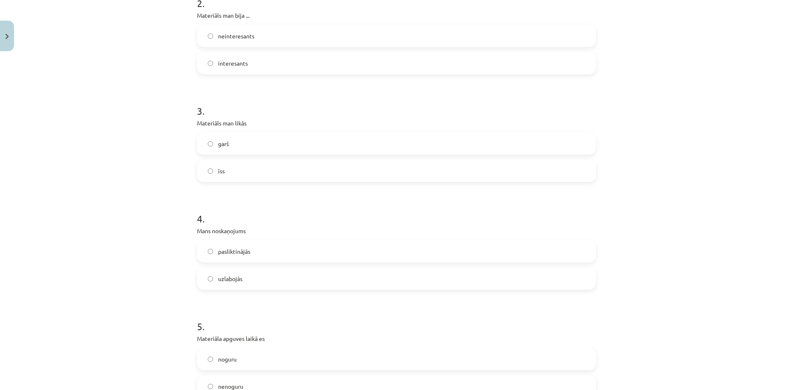
click at [271, 172] on label "īss" at bounding box center [396, 171] width 397 height 21
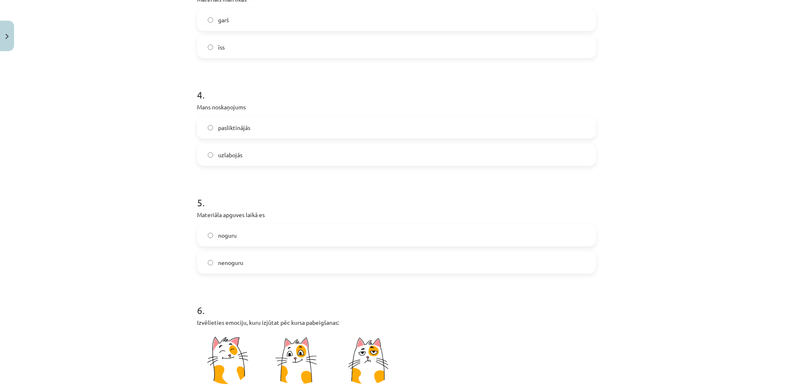
click at [258, 19] on label "garš" at bounding box center [396, 19] width 397 height 21
click at [252, 151] on label "uzlabojās" at bounding box center [396, 154] width 397 height 21
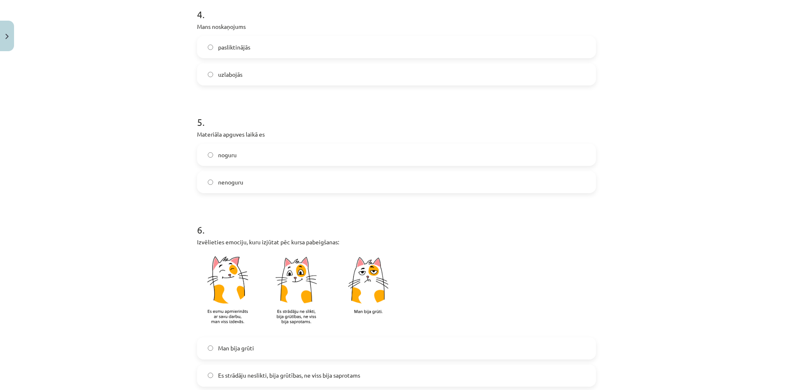
scroll to position [495, 0]
click at [263, 157] on label "noguru" at bounding box center [396, 152] width 397 height 21
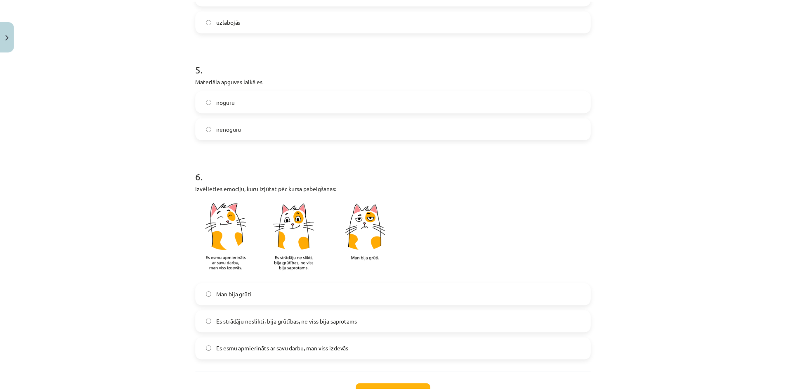
scroll to position [613, 0]
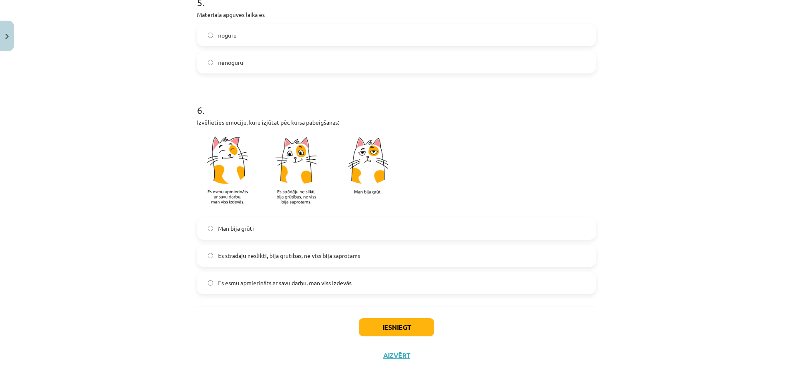
click at [351, 246] on label "Es strādāju neslikti, bija grūtības, ne viss bija saprotams" at bounding box center [396, 256] width 397 height 21
click at [399, 334] on button "Iesniegt" at bounding box center [396, 327] width 75 height 18
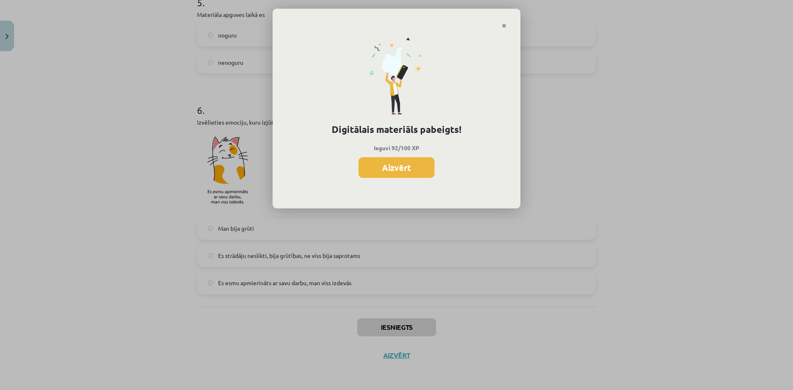
click at [394, 179] on div "Digitālais materiāls pabeigts! Ieguvi 92/100 XP Aizvērt" at bounding box center [396, 119] width 248 height 180
click at [403, 168] on button "Aizvērt" at bounding box center [396, 167] width 76 height 21
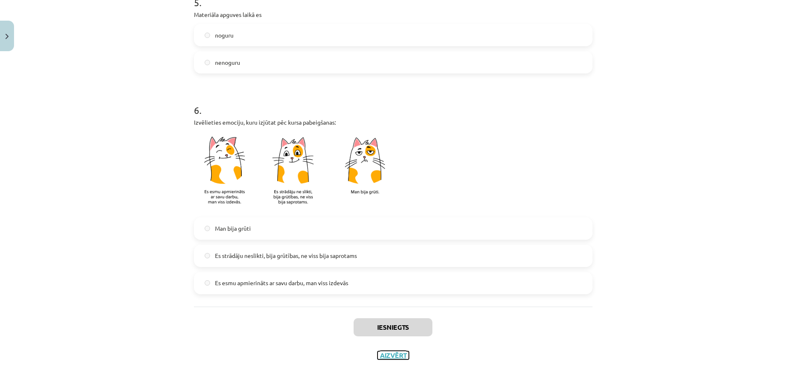
click at [389, 352] on button "Aizvērt" at bounding box center [393, 355] width 31 height 8
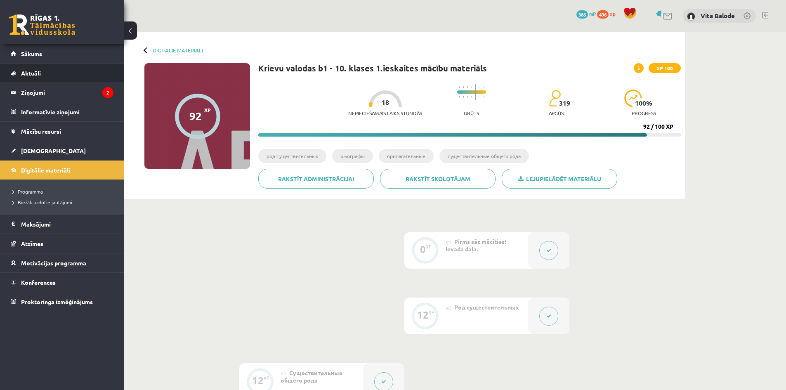
click at [42, 63] on li "Aktuāli Kā mācīties eSKOLĀ Kontakti Normatīvie akti Online konsultācijas Skolot…" at bounding box center [62, 73] width 124 height 20
click at [48, 55] on link "Sākums" at bounding box center [62, 53] width 103 height 19
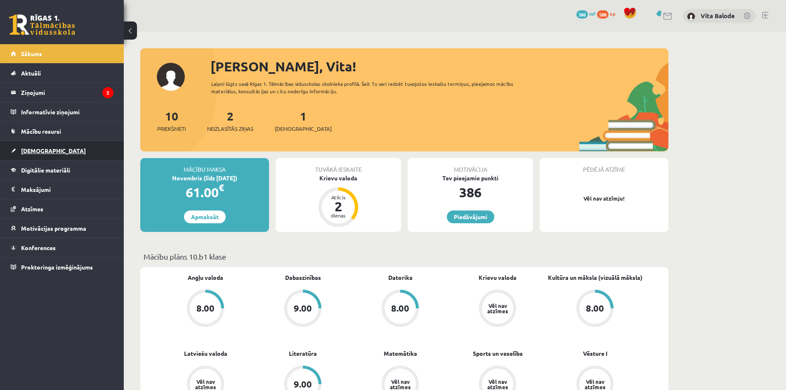
click at [28, 145] on link "[DEMOGRAPHIC_DATA]" at bounding box center [62, 150] width 103 height 19
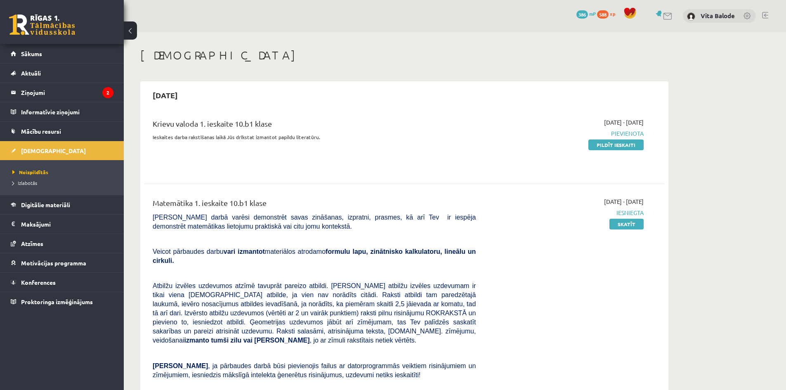
click at [34, 174] on span "Neizpildītās" at bounding box center [30, 172] width 36 height 7
click at [605, 147] on link "Pildīt ieskaiti" at bounding box center [616, 145] width 55 height 11
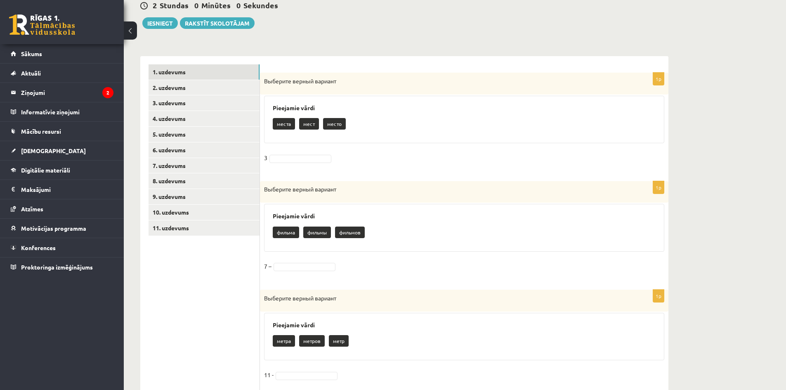
scroll to position [124, 0]
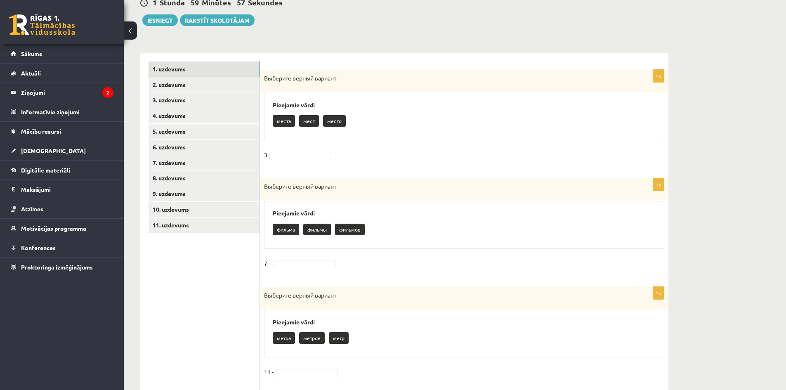
click at [320, 79] on span "Выберите верный вариант" at bounding box center [300, 77] width 72 height 7
drag, startPoint x: 331, startPoint y: 121, endPoint x: 325, endPoint y: 117, distance: 7.0
click at [323, 119] on p "место" at bounding box center [334, 121] width 23 height 12
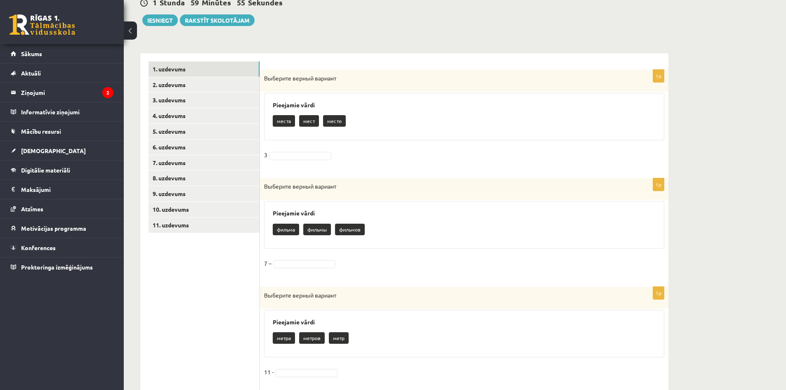
click at [336, 120] on p "место" at bounding box center [334, 121] width 23 height 12
drag, startPoint x: 350, startPoint y: 121, endPoint x: 265, endPoint y: 79, distance: 94.2
click at [265, 80] on div "1p Выберите верный вариант Pieejamie vārdi места мест место 3" at bounding box center [464, 120] width 409 height 101
copy div "Выберите верный вариант Pieejamie vārdi места мест место"
click at [470, 118] on div "места мест место" at bounding box center [464, 121] width 383 height 19
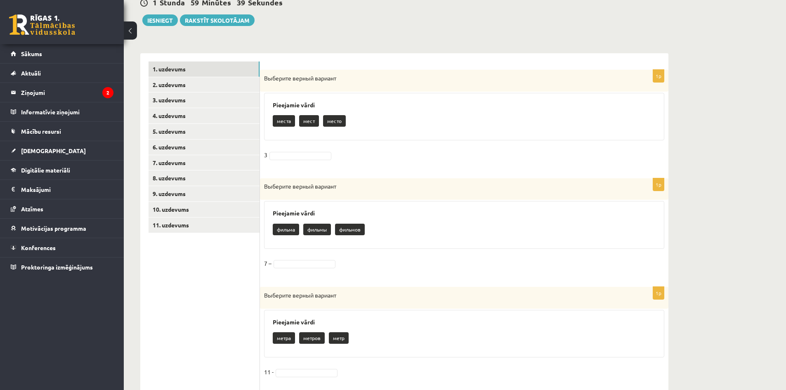
drag, startPoint x: 351, startPoint y: 78, endPoint x: 266, endPoint y: 72, distance: 85.7
click at [266, 72] on div "Выберите верный вариант" at bounding box center [464, 81] width 409 height 22
click at [488, 92] on div "1p Выберите верный вариант Pieejamie vārdi места мест место 3" at bounding box center [464, 120] width 409 height 101
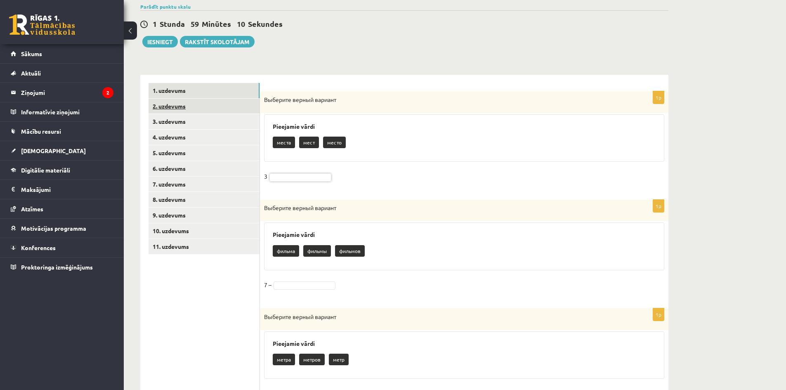
scroll to position [83, 0]
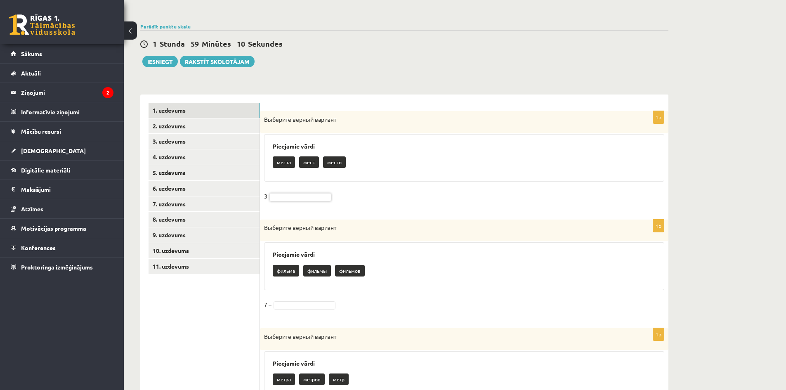
click at [280, 117] on span "Выберите верный вариант" at bounding box center [300, 119] width 72 height 7
copy div "Выберите верный вариант"
click at [512, 114] on div "Выберите верный вариант" at bounding box center [464, 122] width 409 height 22
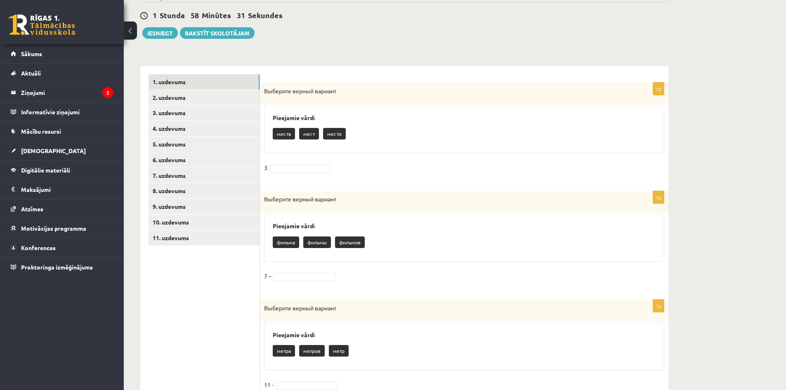
scroll to position [124, 0]
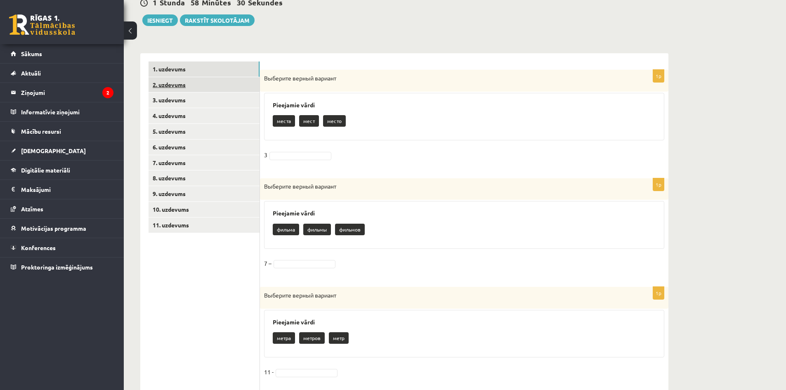
click at [165, 86] on link "2. uzdevums" at bounding box center [204, 84] width 111 height 15
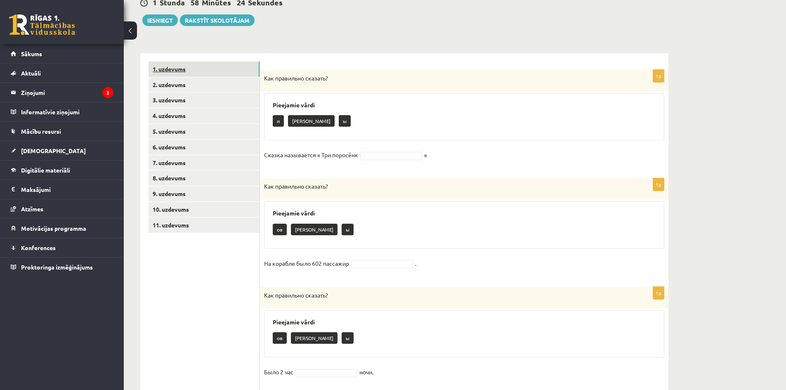
click at [179, 73] on link "1. uzdevums" at bounding box center [204, 69] width 111 height 15
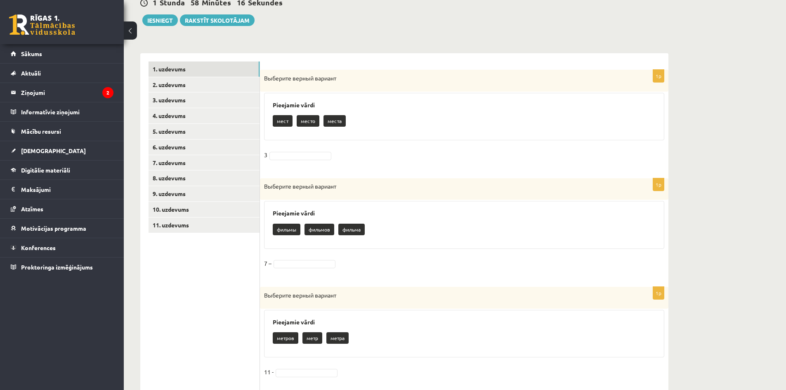
click at [347, 229] on p "фильма" at bounding box center [352, 230] width 26 height 12
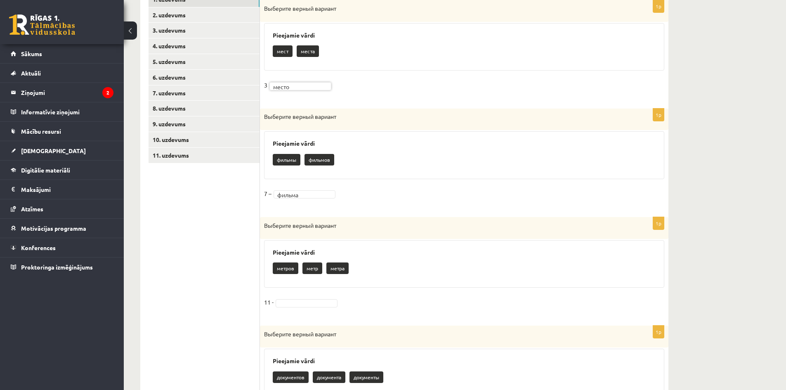
scroll to position [206, 0]
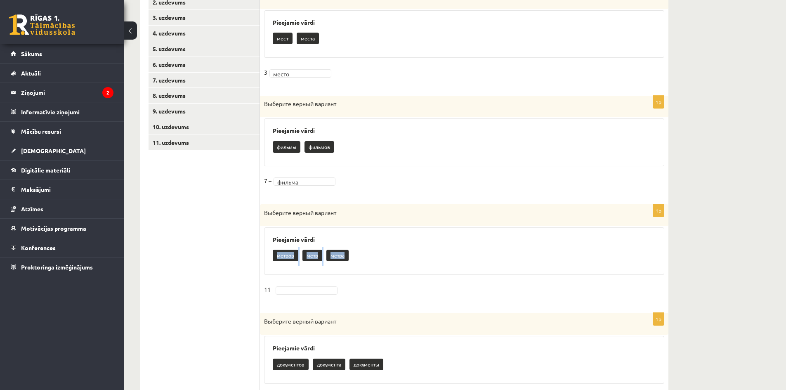
drag, startPoint x: 364, startPoint y: 256, endPoint x: 266, endPoint y: 253, distance: 98.3
click at [266, 253] on div "Pieejamie vārdi метров метр метра" at bounding box center [464, 251] width 400 height 48
drag, startPoint x: 278, startPoint y: 250, endPoint x: 355, endPoint y: 264, distance: 78.4
click at [355, 264] on div "Pieejamie vārdi метров метр метра" at bounding box center [464, 251] width 400 height 48
copy div "метров метр метра"
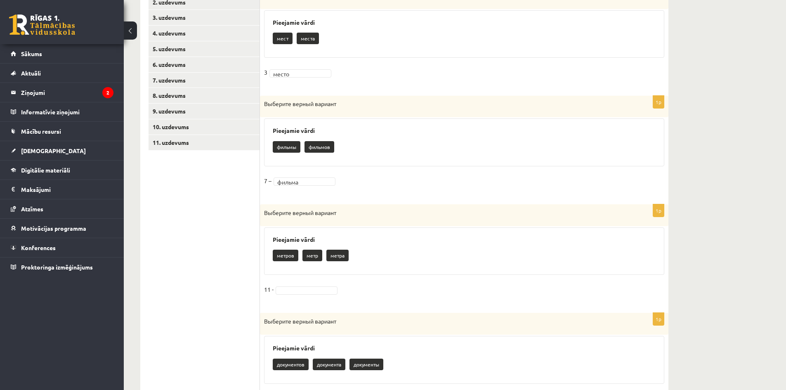
click at [417, 214] on p "Выберите верный вариант" at bounding box center [443, 212] width 359 height 9
drag, startPoint x: 352, startPoint y: 149, endPoint x: 266, endPoint y: 147, distance: 85.5
click at [266, 147] on div "Pieejamie vārdi фильмы фильмов" at bounding box center [464, 142] width 400 height 48
copy div "фильмы фильмов"
click at [423, 187] on fieldset "7 – фильма ******" at bounding box center [464, 183] width 400 height 17
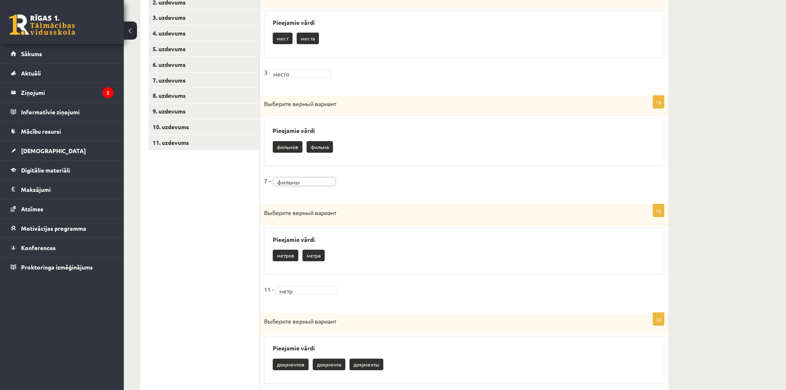
click at [383, 255] on div "метров метра" at bounding box center [464, 256] width 383 height 19
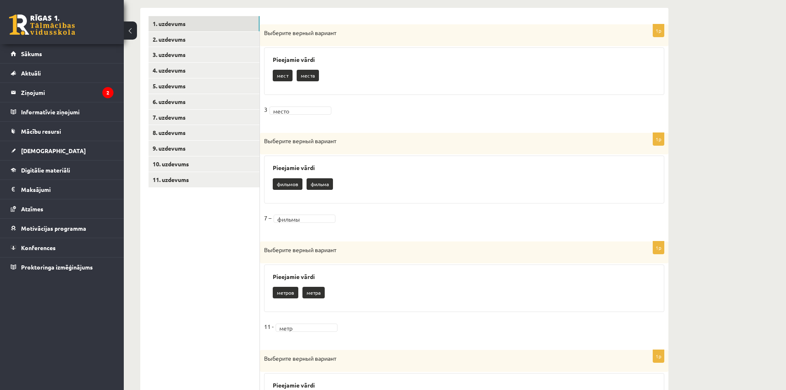
scroll to position [124, 0]
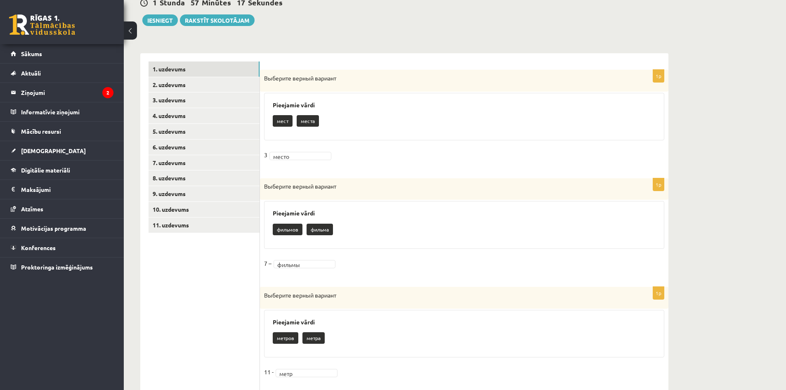
click at [326, 233] on \} "фильма" at bounding box center [320, 230] width 26 height 12
click at [304, 257] on fieldset "7 – фильмы ******" at bounding box center [464, 265] width 400 height 17
drag, startPoint x: 296, startPoint y: 265, endPoint x: 296, endPoint y: 275, distance: 10.7
drag, startPoint x: 328, startPoint y: 119, endPoint x: 275, endPoint y: 116, distance: 53.7
click at [275, 116] on div "мест места" at bounding box center [464, 121] width 383 height 19
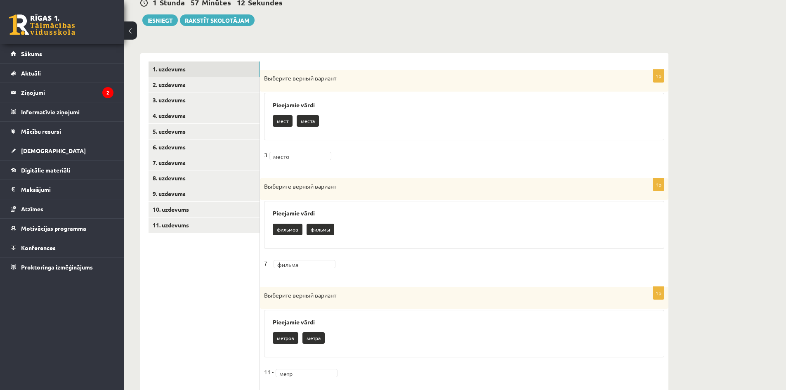
click at [354, 129] on div "мест места" at bounding box center [464, 121] width 383 height 19
drag, startPoint x: 381, startPoint y: 124, endPoint x: 272, endPoint y: 125, distance: 109.0
click at [272, 125] on div "Pieejamie vārdi мест места место" at bounding box center [464, 117] width 400 height 48
copy div "мест места место"
click at [319, 151] on fieldset "3 ..." at bounding box center [464, 157] width 400 height 17
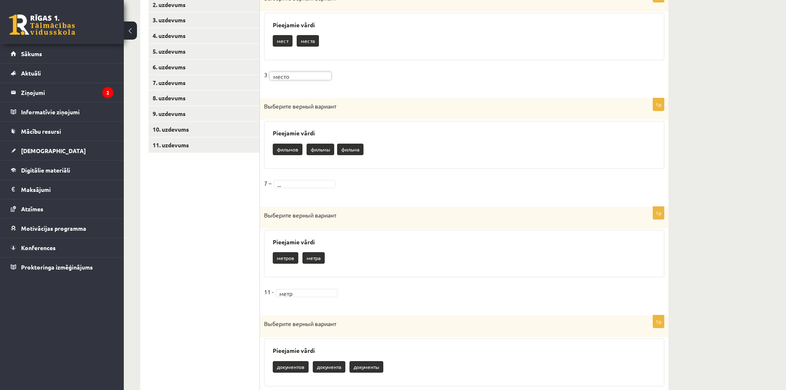
scroll to position [206, 0]
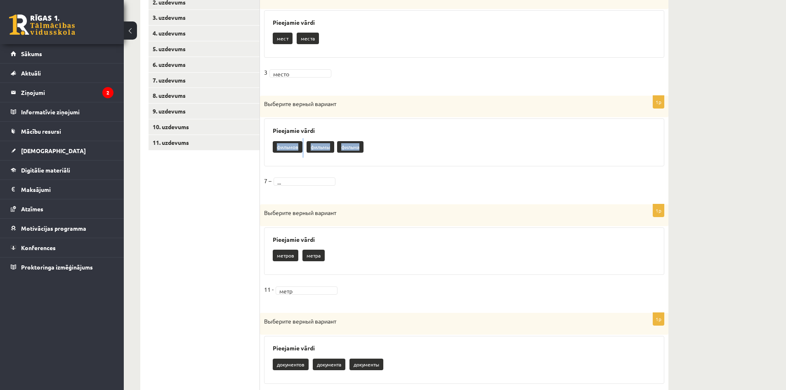
drag, startPoint x: 388, startPoint y: 147, endPoint x: 261, endPoint y: 148, distance: 127.2
click at [261, 148] on div "1p Выберите верный вариант Pieejamie vārdi фильмов фильмы фильма 7 – ..." at bounding box center [464, 146] width 409 height 100
copy div "фильмов фильмы фильма"
click at [451, 193] on div "1p Выберите верный вариант Pieejamie vārdi фильмов фильмы фильма 7 – ..." at bounding box center [464, 146] width 409 height 100
click at [328, 147] on \} "фильмы" at bounding box center [321, 147] width 28 height 12
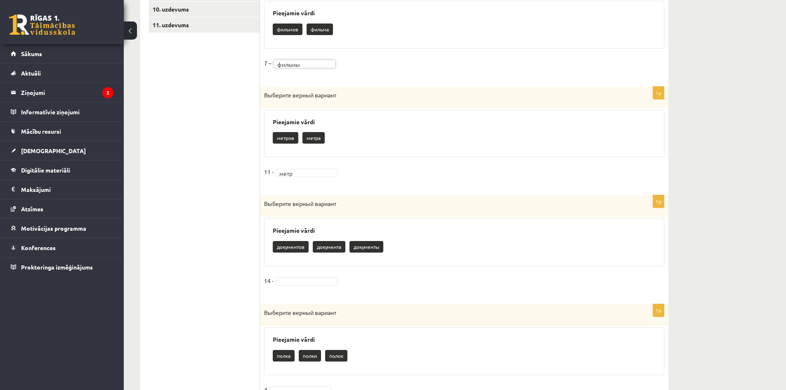
scroll to position [372, 0]
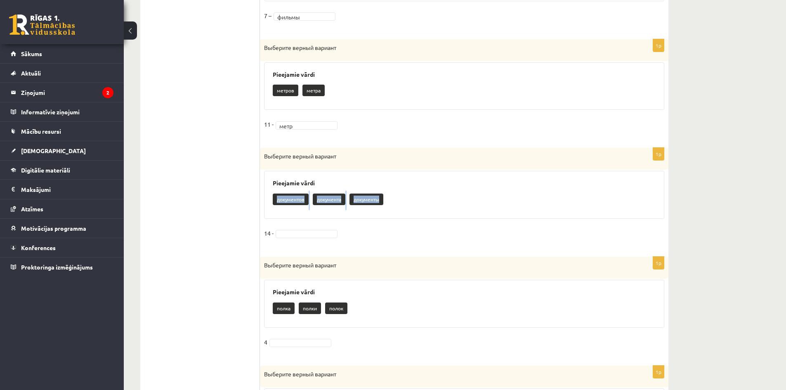
drag, startPoint x: 367, startPoint y: 199, endPoint x: 267, endPoint y: 209, distance: 99.9
click at [267, 209] on div "Pieejamie vārdi документов документа документы" at bounding box center [464, 195] width 400 height 48
copy div "документов документа документы"
click at [431, 227] on fieldset "14 -" at bounding box center [464, 235] width 400 height 17
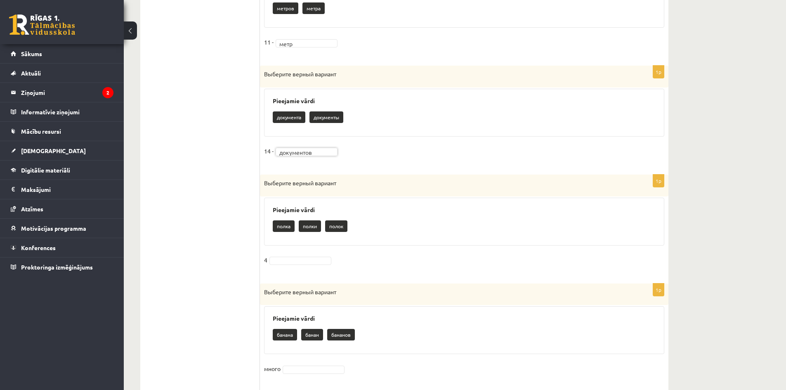
scroll to position [454, 0]
drag, startPoint x: 361, startPoint y: 227, endPoint x: 261, endPoint y: 229, distance: 99.9
click at [261, 229] on div "1p Выберите верный вариант Pieejamie vārdi полка полки полок 4" at bounding box center [464, 224] width 409 height 101
copy div "полка полки полок"
click at [397, 239] on div "Pieejamie vārdi полка полки полок" at bounding box center [464, 221] width 400 height 48
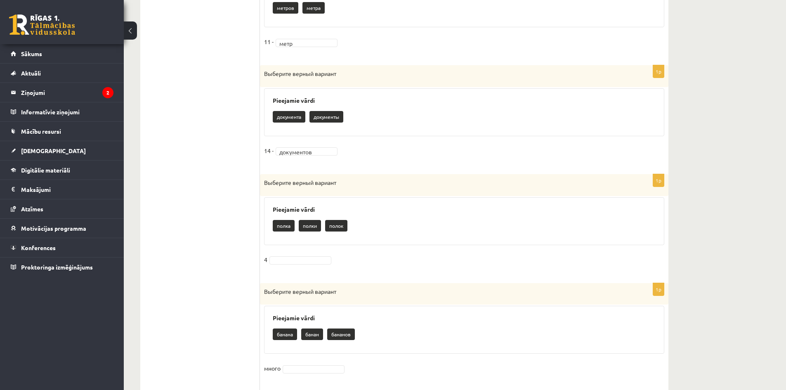
click at [282, 227] on p "полка" at bounding box center [284, 226] width 22 height 12
click at [310, 254] on fieldset "4 полка *****" at bounding box center [464, 261] width 400 height 17
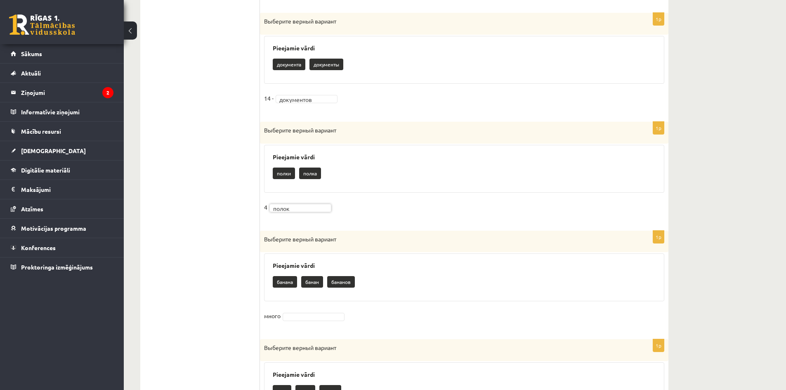
scroll to position [537, 0]
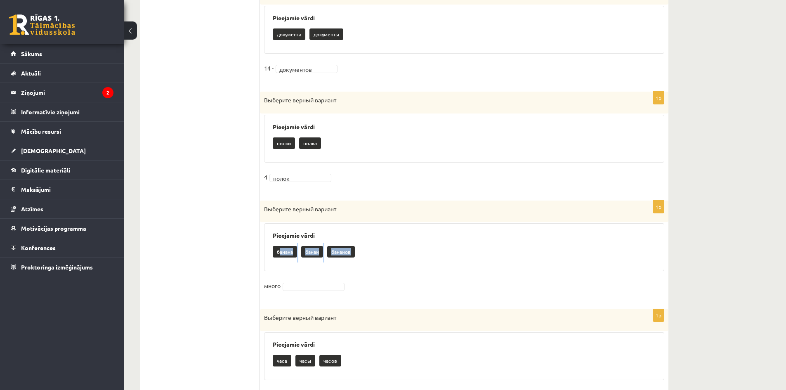
drag, startPoint x: 383, startPoint y: 251, endPoint x: 266, endPoint y: 259, distance: 117.2
click at [266, 259] on div "Pieejamie [PERSON_NAME]" at bounding box center [464, 247] width 400 height 48
copy div "банана [PERSON_NAME]"
click at [377, 292] on fieldset "много" at bounding box center [464, 287] width 400 height 17
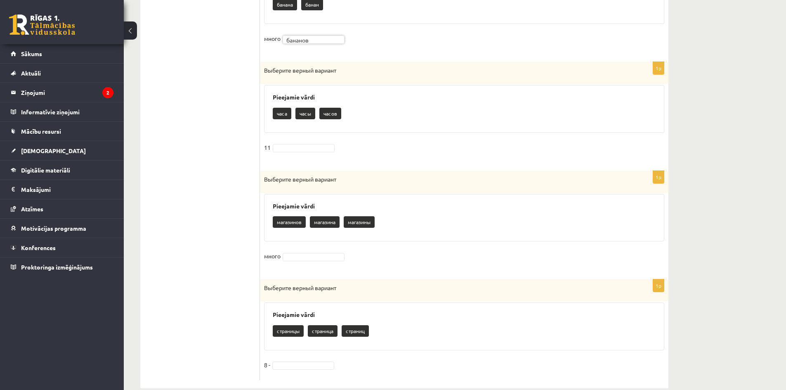
scroll to position [784, 0]
drag, startPoint x: 346, startPoint y: 115, endPoint x: 251, endPoint y: 113, distance: 95.0
click at [411, 116] on div "часа часы часов" at bounding box center [464, 113] width 383 height 19
drag, startPoint x: 355, startPoint y: 113, endPoint x: 265, endPoint y: 118, distance: 89.3
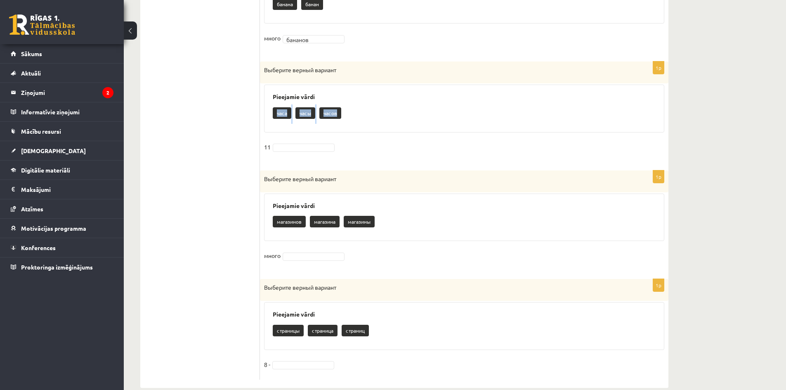
click at [265, 118] on div "Pieejamie vārdi часа часы часов" at bounding box center [464, 109] width 400 height 48
copy div "часа часы часов"
click at [400, 204] on h3 "Pieejamie vārdi" at bounding box center [464, 205] width 383 height 7
drag, startPoint x: 398, startPoint y: 216, endPoint x: 268, endPoint y: 224, distance: 130.3
click at [268, 224] on div "Pieejamie vārdi магазинов магазина магазины" at bounding box center [464, 218] width 400 height 48
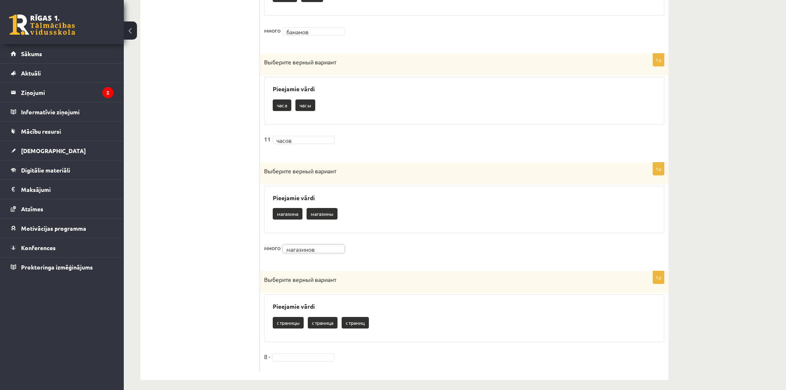
scroll to position [799, 0]
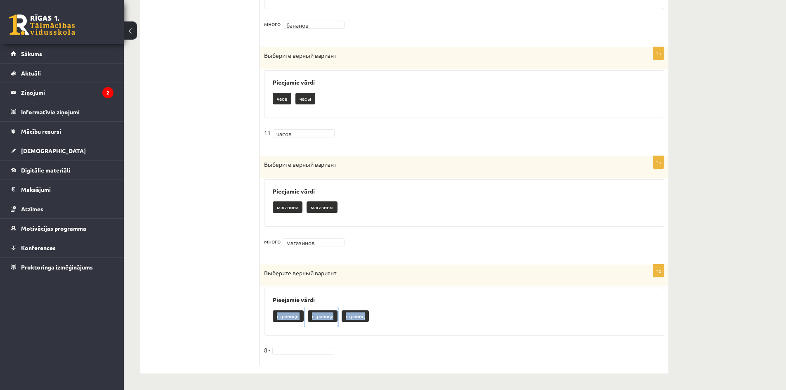
drag, startPoint x: 385, startPoint y: 319, endPoint x: 265, endPoint y: 320, distance: 119.7
click at [265, 320] on div "Pieejamie vārdi страницы страница страниц" at bounding box center [464, 312] width 400 height 48
click at [310, 340] on div "1p Выберите верный вариант Pieejamie vārdi страницы страница страниц 8 -" at bounding box center [464, 315] width 409 height 101
click at [506, 311] on div "страницы страница" at bounding box center [464, 317] width 383 height 19
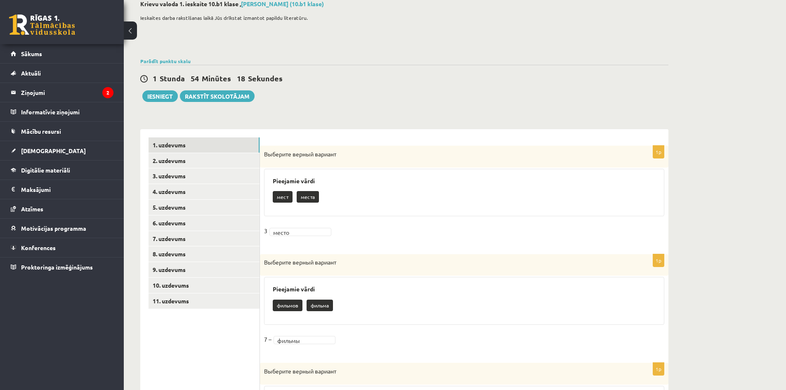
scroll to position [0, 0]
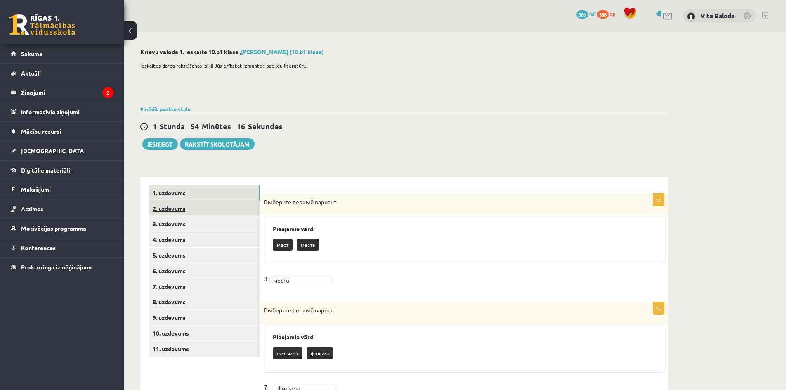
click at [174, 209] on link "2. uzdevums" at bounding box center [204, 208] width 111 height 15
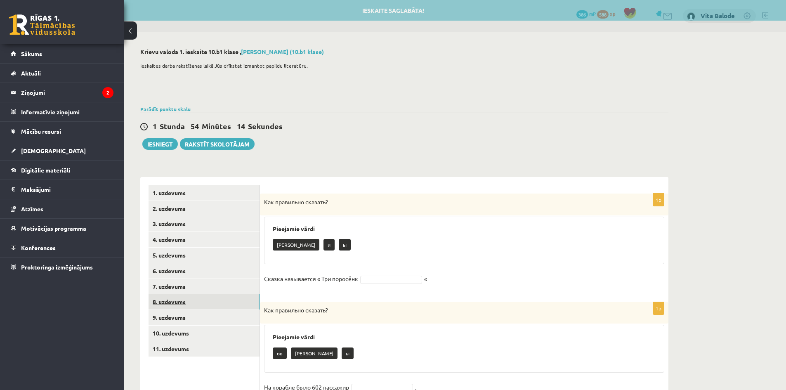
click at [199, 300] on link "8. uzdevums" at bounding box center [204, 301] width 111 height 15
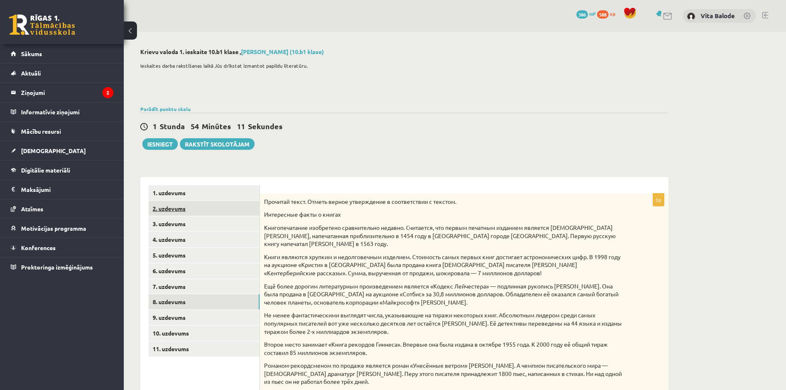
click at [172, 207] on link "2. uzdevums" at bounding box center [204, 208] width 111 height 15
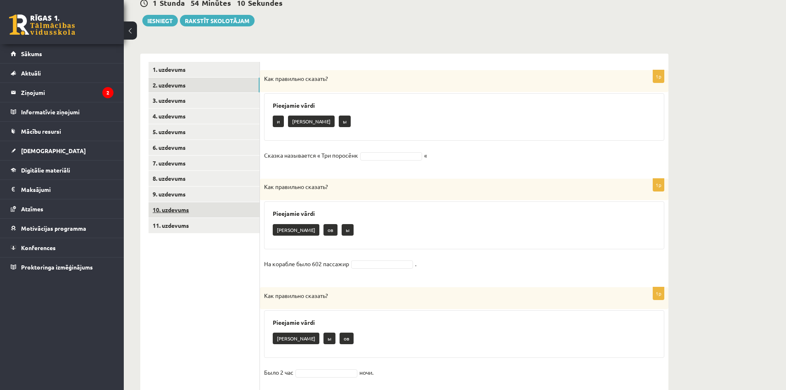
scroll to position [124, 0]
drag, startPoint x: 339, startPoint y: 78, endPoint x: 275, endPoint y: 76, distance: 64.4
click at [275, 76] on p "Как правильно сказать?" at bounding box center [443, 78] width 359 height 9
click at [304, 84] on div "Как правильно сказать?" at bounding box center [464, 81] width 409 height 22
drag, startPoint x: 264, startPoint y: 153, endPoint x: 360, endPoint y: 158, distance: 96.3
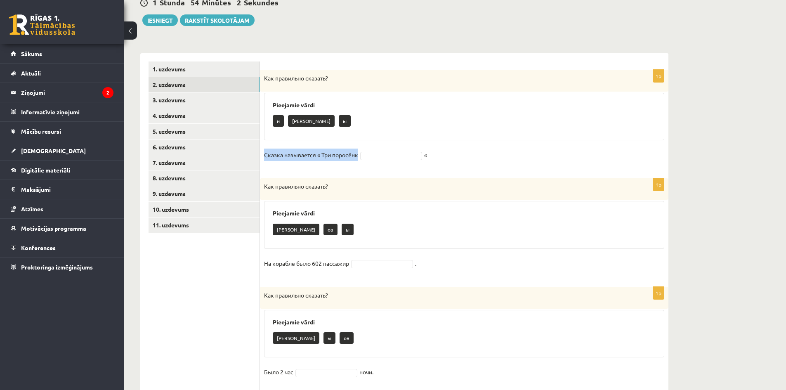
click at [360, 158] on fieldset "Сказка называется « Три поросёнк «" at bounding box center [464, 157] width 400 height 17
click at [417, 197] on div "Как правильно сказать?" at bounding box center [464, 188] width 409 height 21
drag, startPoint x: 335, startPoint y: 125, endPoint x: 270, endPoint y: 117, distance: 64.9
click at [270, 117] on div "Pieejamie vārdi и а ы" at bounding box center [464, 117] width 400 height 48
drag, startPoint x: 276, startPoint y: 116, endPoint x: 381, endPoint y: 102, distance: 106.2
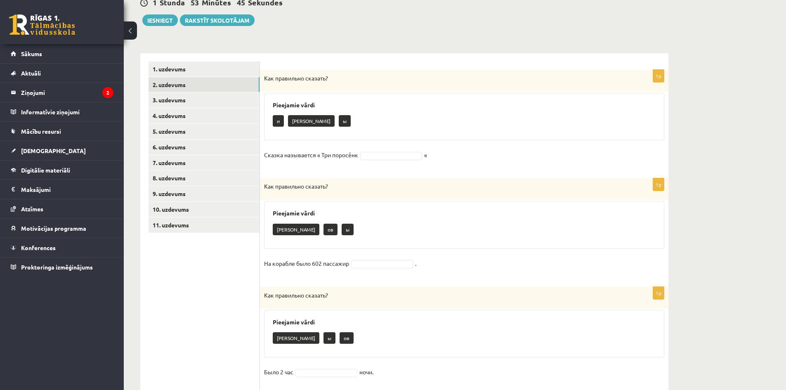
click at [392, 96] on div "Pieejamie vārdi и а ы" at bounding box center [464, 117] width 400 height 48
drag, startPoint x: 339, startPoint y: 116, endPoint x: 276, endPoint y: 117, distance: 62.4
click at [276, 117] on div "и а [PERSON_NAME]" at bounding box center [464, 121] width 383 height 19
click at [471, 148] on div "1p Как правильно сказать? Pieejamie vārdi и а ы Сказка называется « Три поросён…" at bounding box center [464, 120] width 409 height 101
click at [511, 161] on fieldset "Сказка называется « Три поросёнк а * «" at bounding box center [464, 157] width 400 height 17
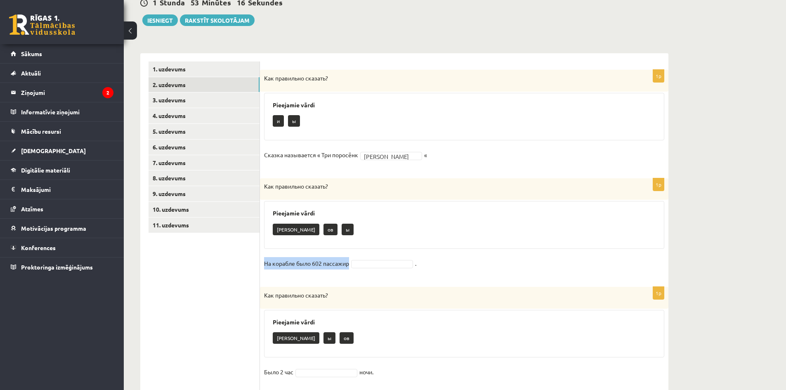
drag, startPoint x: 263, startPoint y: 265, endPoint x: 349, endPoint y: 264, distance: 85.9
click at [349, 264] on div "1p Как правильно сказать? Pieejamie vārdi а ов ы На корабле было 602 пассажир ." at bounding box center [464, 228] width 409 height 100
click at [545, 174] on form "1p Как правильно сказать? Pieejamie vārdi и ы Сказка называется « Три поросёнк …" at bounding box center [464, 333] width 392 height 543
drag, startPoint x: 329, startPoint y: 231, endPoint x: 273, endPoint y: 226, distance: 56.0
click at [271, 228] on div "Pieejamie vārdi а ов ы" at bounding box center [464, 225] width 400 height 48
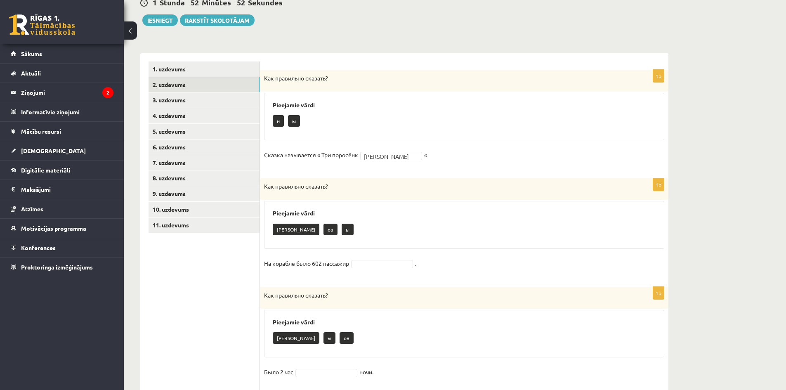
click at [372, 259] on fieldset "На корабле было 602 пассажир ." at bounding box center [464, 265] width 400 height 17
click at [372, 260] on fieldset "На корабле было 602 пассажир ." at bounding box center [464, 265] width 400 height 17
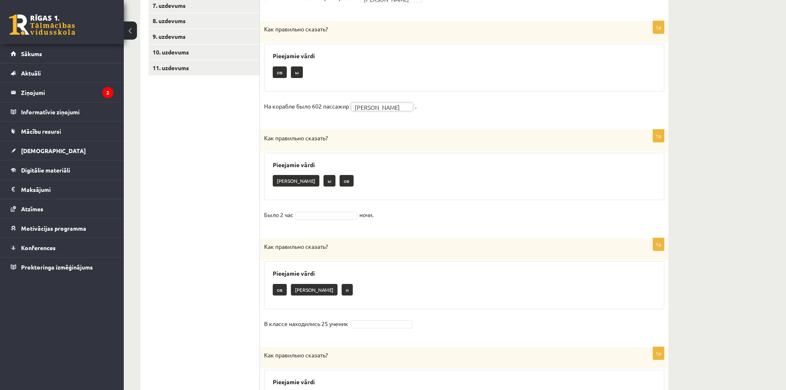
scroll to position [281, 0]
drag, startPoint x: 263, startPoint y: 213, endPoint x: 382, endPoint y: 216, distance: 118.9
click at [382, 216] on div "1p Как правильно сказать? Pieejamie vārdi а ы ов Было 2 час ночи." at bounding box center [464, 180] width 409 height 101
click at [462, 179] on div "а ы ов" at bounding box center [464, 182] width 383 height 19
drag, startPoint x: 334, startPoint y: 185, endPoint x: 273, endPoint y: 174, distance: 61.7
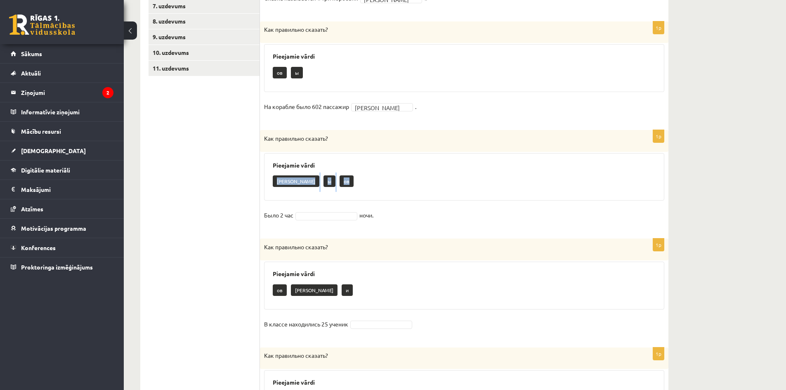
click at [273, 174] on div "а ы ов" at bounding box center [464, 182] width 383 height 19
click at [429, 262] on div "Pieejamie vārdi ов а [PERSON_NAME]" at bounding box center [464, 286] width 400 height 48
click at [409, 283] on div "ов а [PERSON_NAME]" at bounding box center [464, 291] width 383 height 19
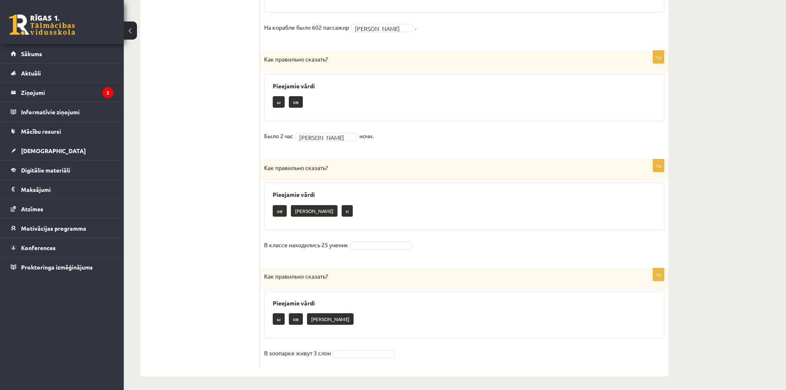
scroll to position [363, 0]
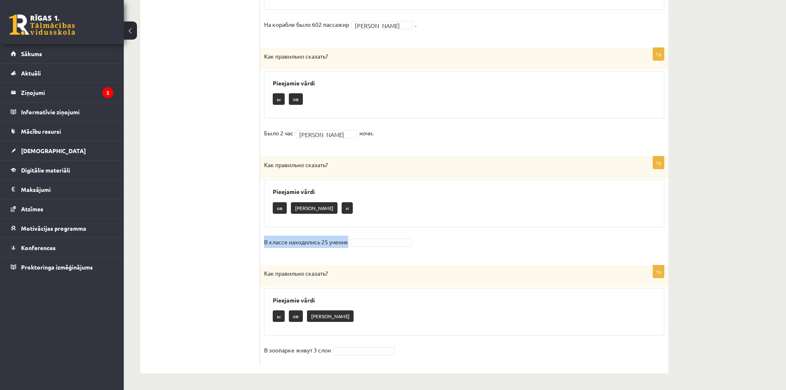
drag, startPoint x: 264, startPoint y: 242, endPoint x: 391, endPoint y: 254, distance: 127.3
click at [391, 254] on div "1p Как правильно сказать? Pieejamie vārdi ов а [PERSON_NAME] В классе находилис…" at bounding box center [464, 206] width 409 height 101
click at [397, 233] on div "1p Как правильно сказать? Pieejamie vārdi ов а [PERSON_NAME] В классе находилис…" at bounding box center [464, 206] width 409 height 101
drag, startPoint x: 339, startPoint y: 210, endPoint x: 266, endPoint y: 199, distance: 74.2
click at [266, 199] on div "Pieejamie vārdi ов а [PERSON_NAME]" at bounding box center [464, 204] width 400 height 48
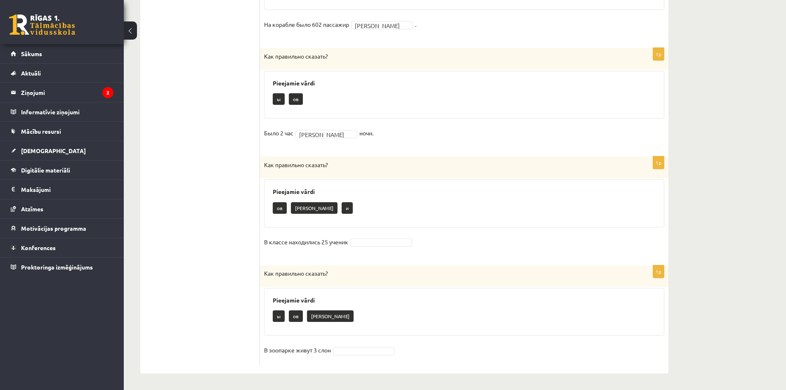
click at [382, 236] on fieldset "В классе находились 25 ученик" at bounding box center [464, 244] width 400 height 17
drag, startPoint x: 263, startPoint y: 351, endPoint x: 355, endPoint y: 355, distance: 91.7
click at [355, 355] on div "1p Как правильно сказать? Pieejamie vārdi ы ов а В зоопарке живут 3 слон" at bounding box center [464, 315] width 409 height 100
click at [422, 310] on div "ы ов [PERSON_NAME]" at bounding box center [464, 317] width 383 height 19
drag, startPoint x: 334, startPoint y: 316, endPoint x: 265, endPoint y: 310, distance: 69.2
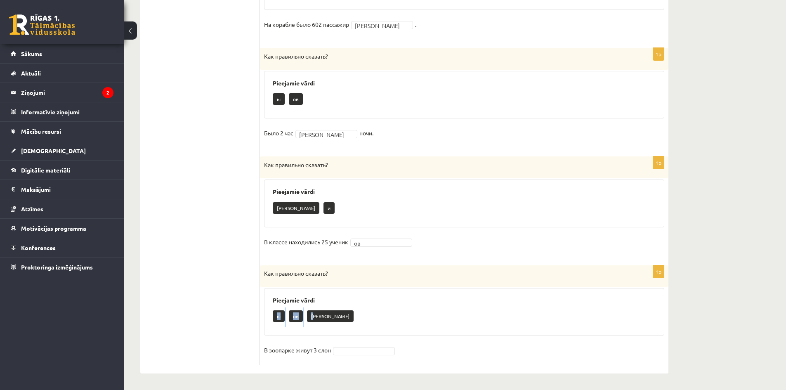
click at [265, 310] on div "Pieejamie vārdi ы ов а" at bounding box center [464, 312] width 400 height 48
click at [360, 304] on div "Pieejamie vārdi ы ов а" at bounding box center [464, 312] width 400 height 48
click at [430, 268] on div "Как правильно сказать?" at bounding box center [464, 275] width 409 height 21
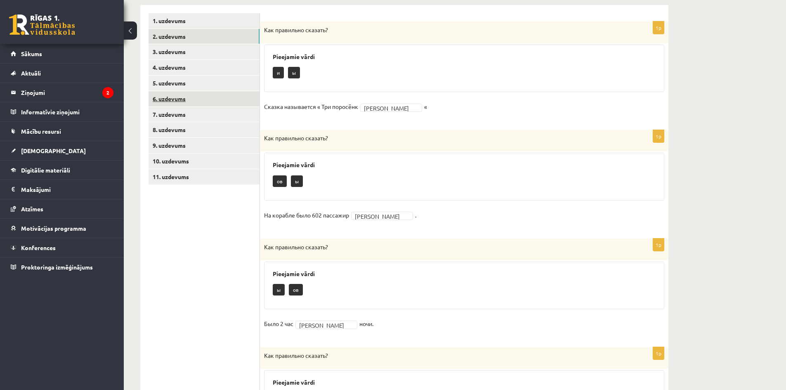
scroll to position [116, 0]
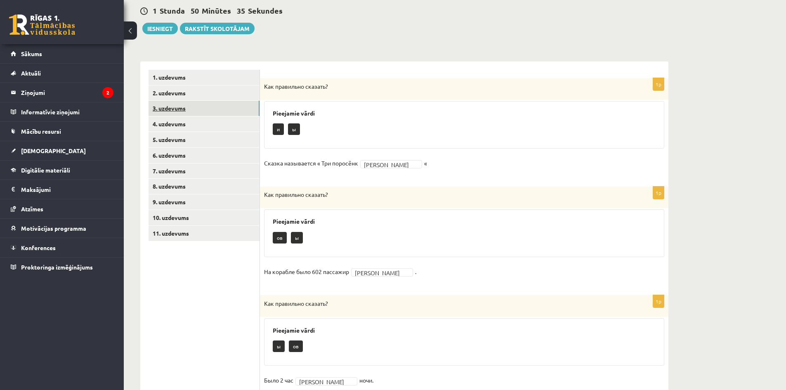
click at [173, 107] on link "3. uzdevums" at bounding box center [204, 108] width 111 height 15
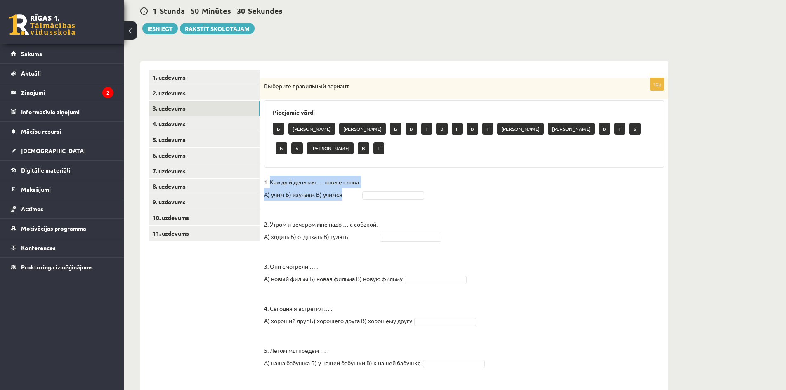
drag, startPoint x: 270, startPoint y: 161, endPoint x: 345, endPoint y: 175, distance: 76.8
click at [345, 176] on p "1. Каждый день мы … новые слова. А) учим Б) изучаем В) учимся" at bounding box center [312, 188] width 96 height 25
click at [318, 92] on div "Выберите правильный вариант." at bounding box center [464, 88] width 409 height 21
click at [318, 88] on p "Выберите правильный вариант." at bounding box center [443, 86] width 359 height 8
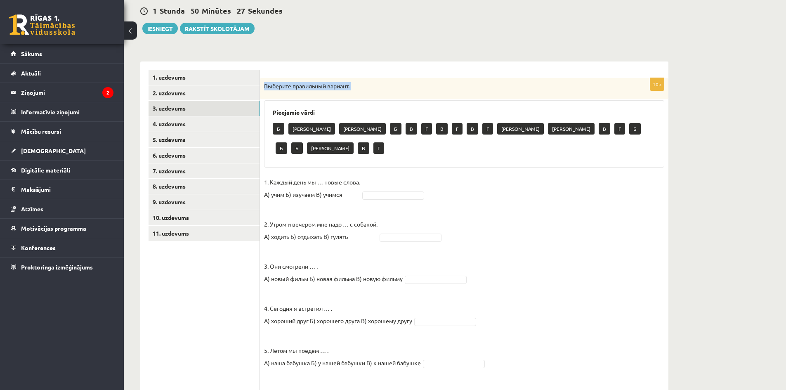
click at [318, 88] on p "Выберите правильный вариант." at bounding box center [443, 86] width 359 height 8
click at [494, 182] on fieldset "1. Каждый день мы … новые слова. А) учим Б) изучаем В) учимся 2. Утром и вечеро…" at bounding box center [464, 380] width 400 height 409
drag, startPoint x: 346, startPoint y: 174, endPoint x: 272, endPoint y: 165, distance: 74.9
click at [272, 176] on p "1. Каждый день мы … новые слова. А) учим Б) изучаем В) учимся" at bounding box center [312, 188] width 96 height 25
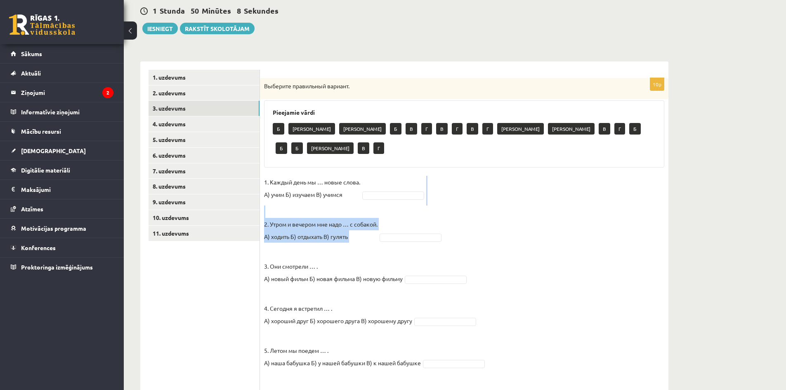
click at [533, 187] on fieldset "1. Каждый день мы … новые слова. А) учим Б) изучаем В) учимся 2. Утром и вечеро…" at bounding box center [464, 380] width 400 height 409
click at [461, 182] on fieldset "1. Каждый день мы … новые слова. А) учим Б) изучаем В) учимся 2. Утром и вечеро…" at bounding box center [464, 380] width 400 height 409
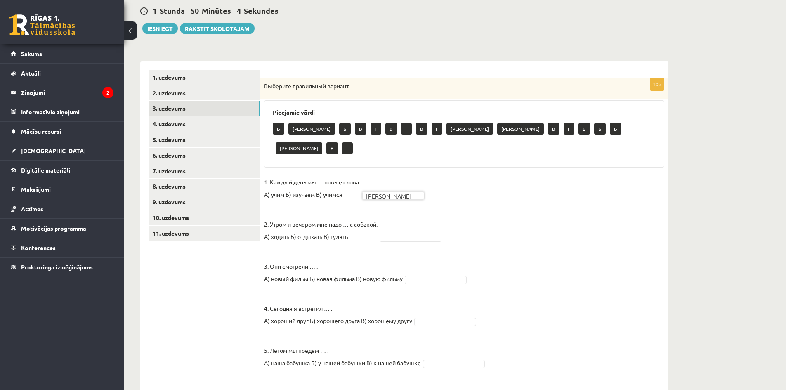
click at [522, 182] on fieldset "1. Каждый день мы … новые слова. А) учим Б) изучаем В) учимся А * 2. Утром и ве…" at bounding box center [464, 380] width 400 height 409
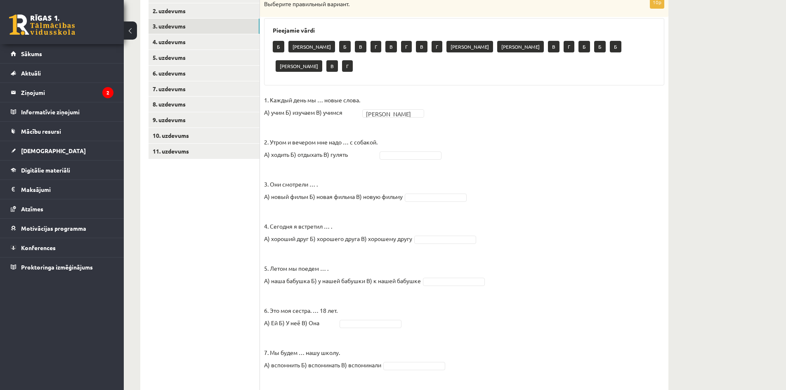
scroll to position [198, 0]
drag, startPoint x: 356, startPoint y: 137, endPoint x: 271, endPoint y: 121, distance: 86.6
click at [271, 123] on p "2. Утром и вечером мне надо … с собакой. А) ходить Б) отдыхать В) гулять" at bounding box center [321, 141] width 114 height 37
click at [479, 156] on fieldset "1. Каждый день мы … новые слова. А) учим Б) изучаем В) учимся А * 2. Утром и ве…" at bounding box center [464, 297] width 400 height 409
click at [536, 129] on fieldset "1. Каждый день мы … новые слова. А) учим Б) изучаем В) учимся А * 2. Утром и ве…" at bounding box center [464, 297] width 400 height 409
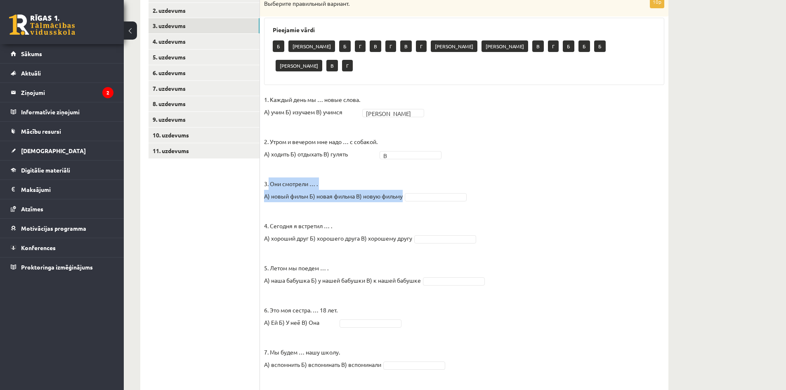
drag, startPoint x: 269, startPoint y: 163, endPoint x: 404, endPoint y: 176, distance: 135.6
click at [403, 176] on p "3. Они смотрели … . А) новый фильм Б) новая фильма В) новую фильму" at bounding box center [333, 183] width 139 height 37
click at [562, 161] on fieldset "1. Каждый день мы … новые слова. А) учим Б) изучаем В) учимся А * 2. Утром и ве…" at bounding box center [464, 297] width 400 height 409
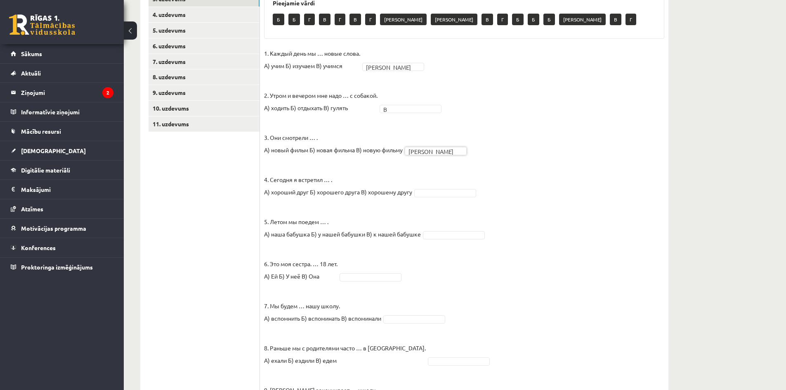
scroll to position [239, 0]
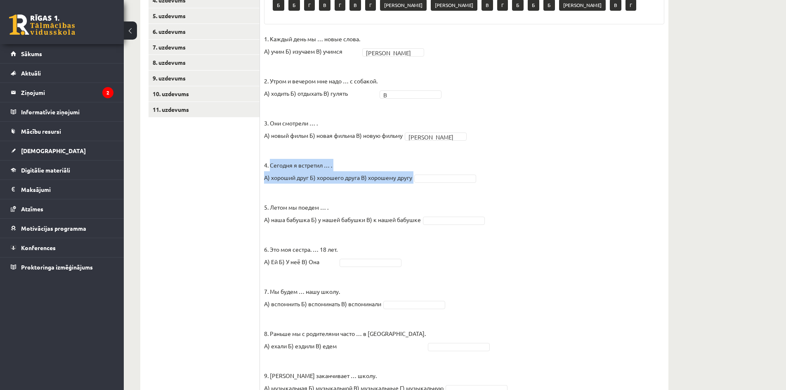
drag, startPoint x: 271, startPoint y: 166, endPoint x: 418, endPoint y: 177, distance: 147.4
click at [418, 177] on fieldset "1. Каждый день мы … новые слова. А) учим Б) изучаем В) учимся А * 2. Утром и ве…" at bounding box center [464, 237] width 400 height 409
click at [466, 203] on fieldset "1. Каждый день мы … новые слова. А) учим Б) изучаем В) учимся А * 2. Утром и ве…" at bounding box center [464, 237] width 400 height 409
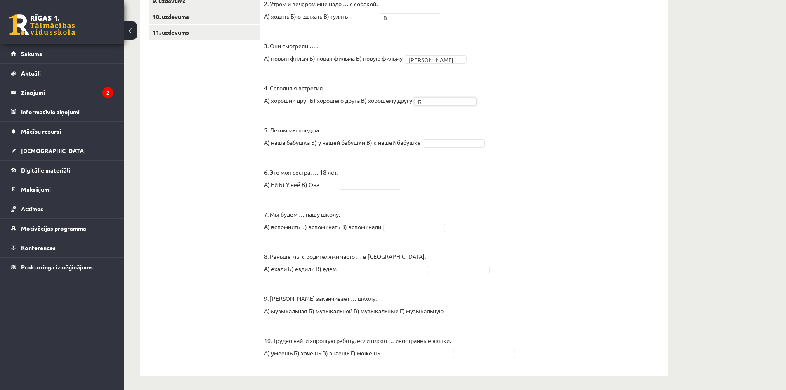
scroll to position [320, 0]
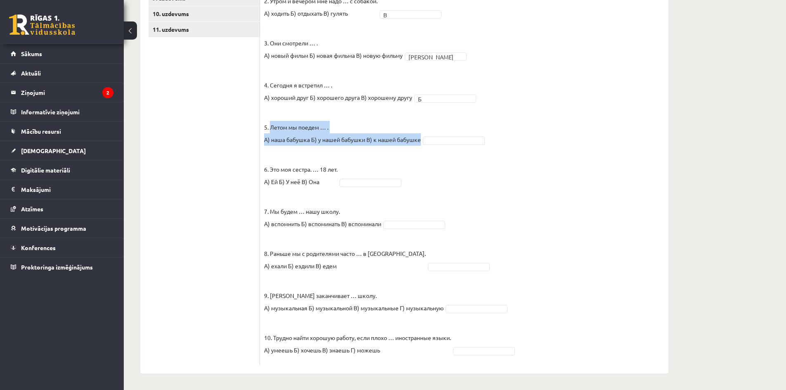
drag, startPoint x: 422, startPoint y: 138, endPoint x: 270, endPoint y: 125, distance: 152.5
click at [270, 125] on fieldset "1. Каждый день мы … новые слова. А) учим Б) изучаем В) учимся А * 2. Утром и ве…" at bounding box center [464, 157] width 400 height 409
click at [471, 168] on fieldset "1. Каждый день мы … новые слова. А) учим Б) изучаем В) учимся А * 2. Утром и ве…" at bounding box center [464, 157] width 400 height 409
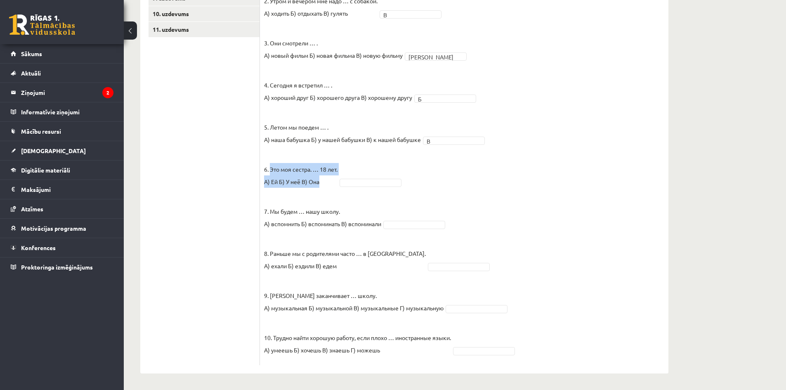
drag, startPoint x: 329, startPoint y: 183, endPoint x: 270, endPoint y: 171, distance: 60.3
click at [270, 171] on p "6. Это моя сестра. … 18 лет. А) Ей Б) У неё В) Она" at bounding box center [300, 169] width 73 height 37
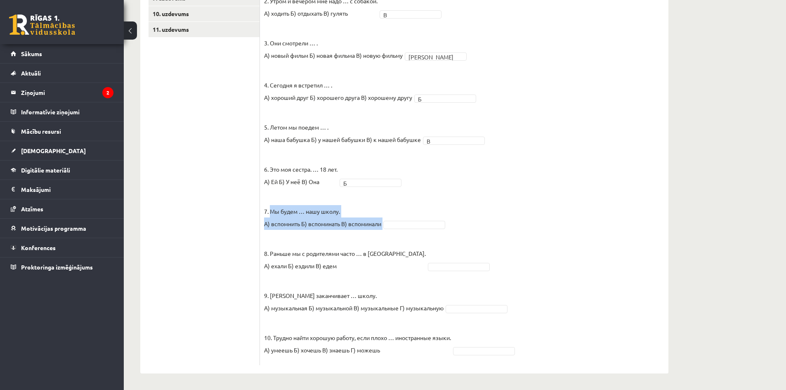
drag, startPoint x: 382, startPoint y: 226, endPoint x: 272, endPoint y: 207, distance: 111.0
click at [272, 207] on fieldset "1. Каждый день мы … новые слова. А) учим Б) изучаем В) учимся А * 2. Утром и ве…" at bounding box center [464, 157] width 400 height 409
click at [491, 212] on fieldset "1. Каждый день мы … новые слова. А) учим Б) изучаем В) учимся А * 2. Утром и ве…" at bounding box center [464, 157] width 400 height 409
click at [489, 244] on fieldset "1. Каждый день мы … новые слова. А) учим Б) изучаем В) учимся А * 2. Утром и ве…" at bounding box center [464, 157] width 400 height 409
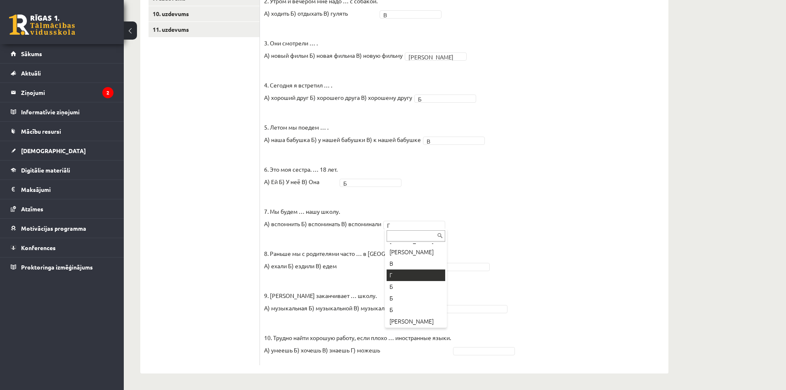
scroll to position [79, 0]
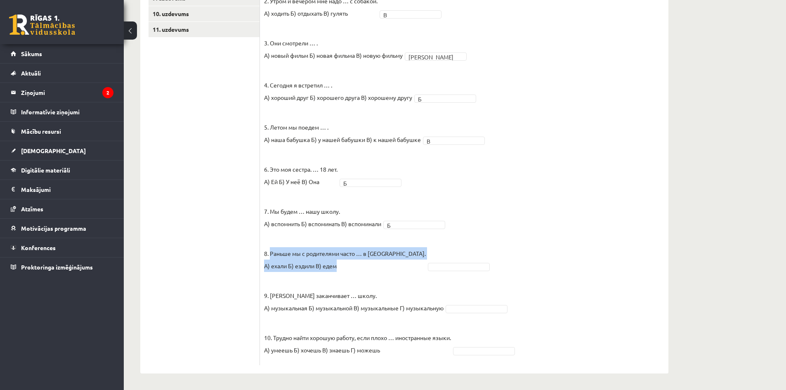
drag, startPoint x: 349, startPoint y: 270, endPoint x: 272, endPoint y: 249, distance: 79.8
click at [272, 249] on p "8. Раньше мы с родителями часто … в [GEOGRAPHIC_DATA]. А) ехали Б) ездили В) ед…" at bounding box center [345, 253] width 162 height 37
click at [511, 175] on fieldset "1. Каждый день мы … новые слова. А) учим Б) изучаем В) учимся А * 2. Утром и ве…" at bounding box center [464, 157] width 400 height 409
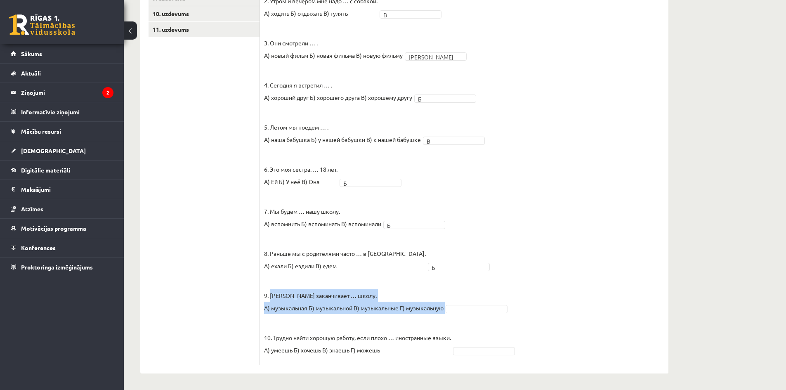
drag, startPoint x: 445, startPoint y: 310, endPoint x: 270, endPoint y: 295, distance: 175.6
click at [270, 295] on fieldset "1. Каждый день мы … новые слова. А) учим Б) изучаем В) учимся А * 2. Утром и ве…" at bounding box center [464, 157] width 400 height 409
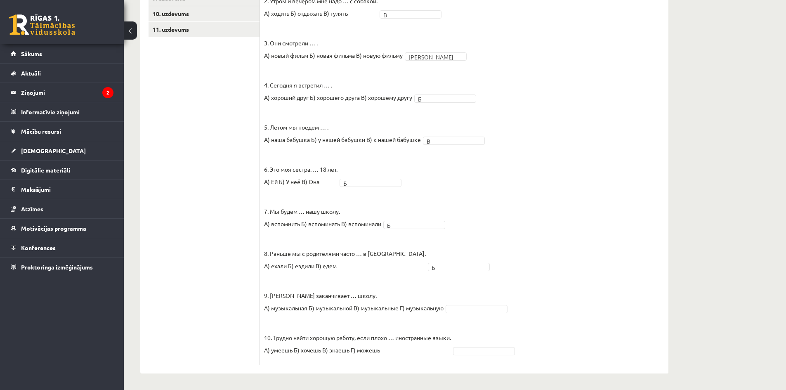
click at [527, 307] on fieldset "1. Каждый день мы … новые слова. А) учим Б) изучаем В) учимся А * 2. Утром и ве…" at bounding box center [464, 157] width 400 height 409
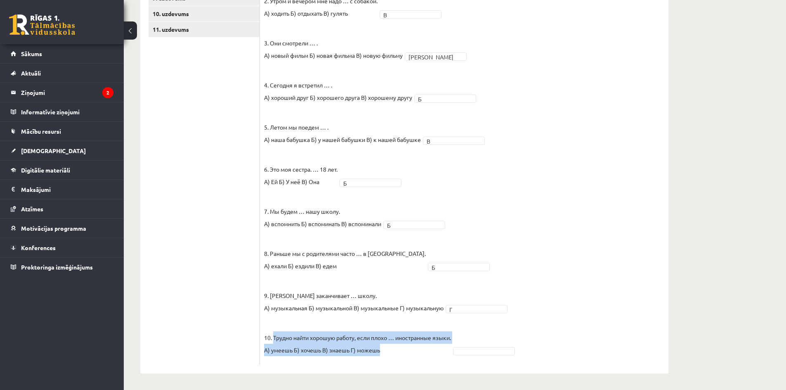
drag, startPoint x: 384, startPoint y: 354, endPoint x: 273, endPoint y: 338, distance: 111.5
click at [273, 338] on p "10. Трудно найти хорошую работу, если плохо … иностранные языки. А) умеешь Б) х…" at bounding box center [357, 337] width 187 height 37
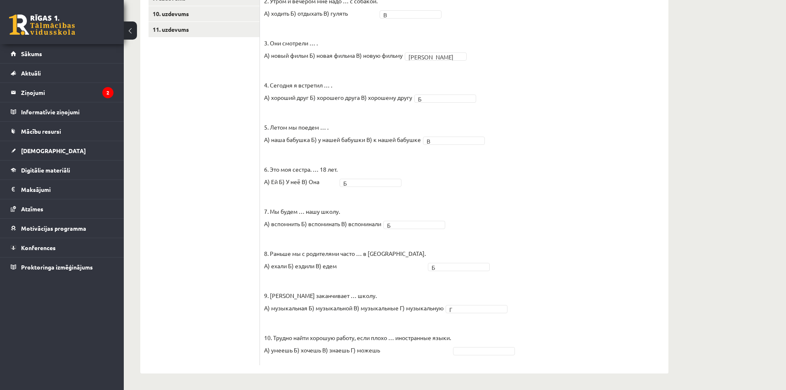
click at [537, 254] on fieldset "1. Каждый день мы … новые слова. А) учим Б) изучаем В) учимся А * 2. Утром и ве…" at bounding box center [464, 157] width 400 height 409
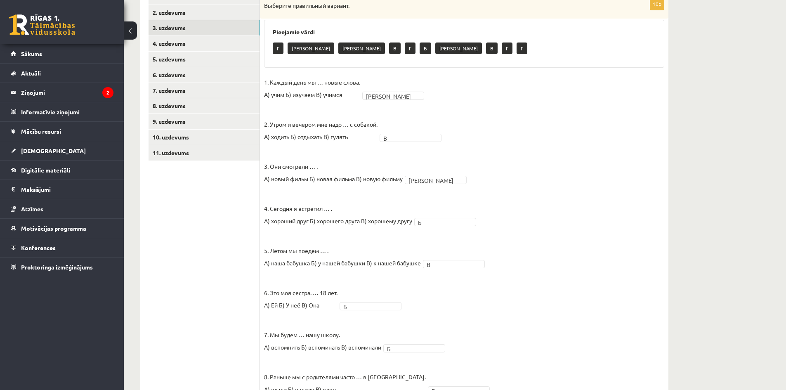
scroll to position [31, 0]
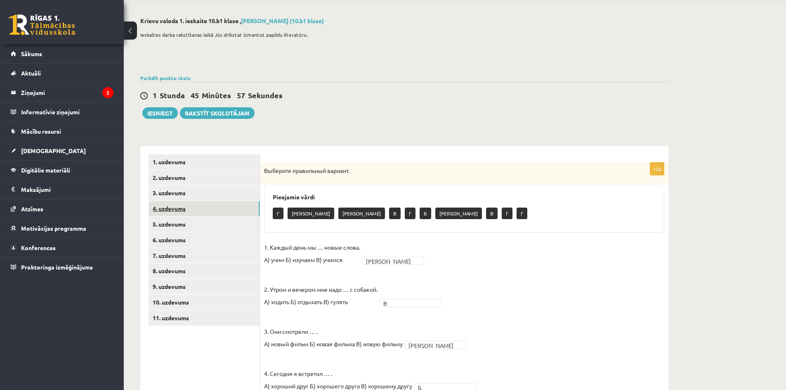
click at [160, 208] on link "4. uzdevums" at bounding box center [204, 208] width 111 height 15
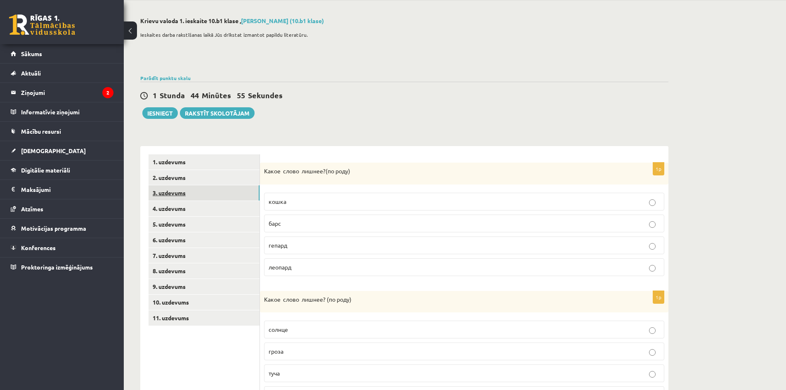
click at [187, 193] on link "3. uzdevums" at bounding box center [204, 192] width 111 height 15
click at [177, 196] on link "3. uzdevums" at bounding box center [204, 192] width 111 height 15
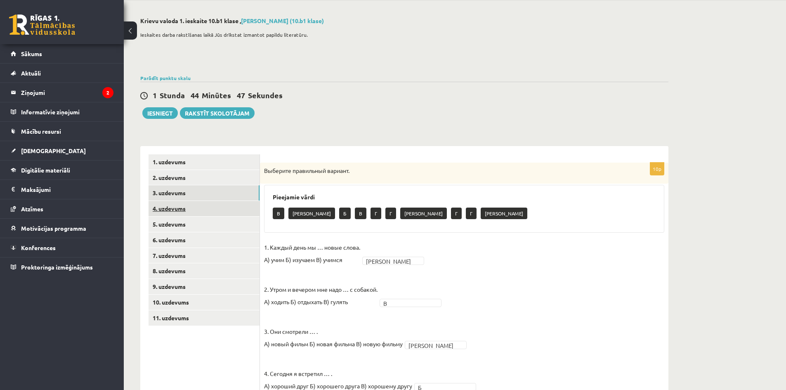
click at [177, 210] on link "4. uzdevums" at bounding box center [204, 208] width 111 height 15
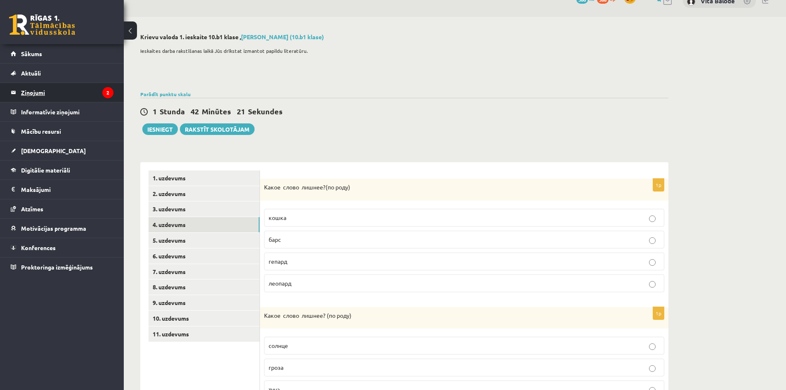
scroll to position [0, 0]
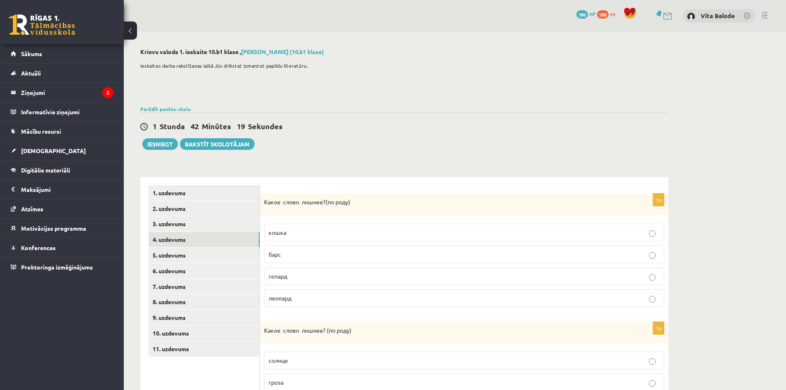
click at [763, 9] on div "0 Dāvanas 386 mP 588 xp Vita Balode" at bounding box center [455, 16] width 663 height 32
click at [768, 11] on div "0 Dāvanas 386 mP 588 xp Vita Balode" at bounding box center [455, 16] width 663 height 32
click at [767, 16] on link at bounding box center [766, 15] width 6 height 7
